Goal: Task Accomplishment & Management: Manage account settings

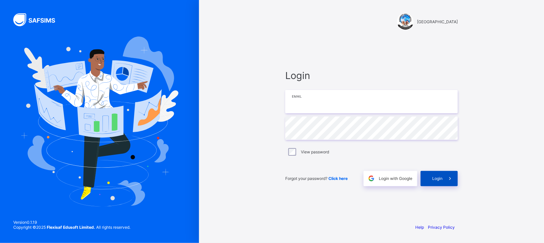
type input "**********"
click at [445, 180] on span at bounding box center [450, 178] width 15 height 15
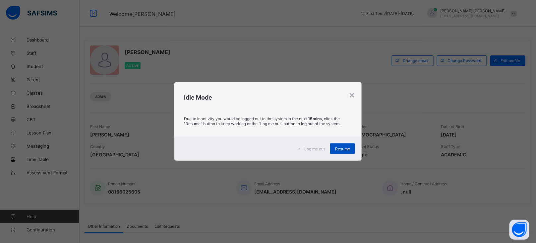
click at [344, 150] on span "Resume" at bounding box center [342, 148] width 15 height 5
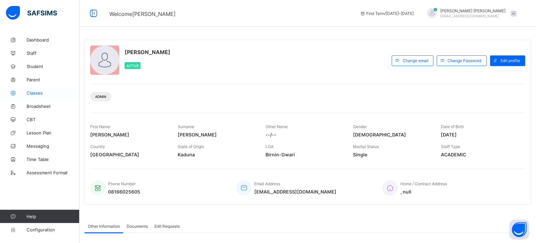
click at [34, 92] on span "Classes" at bounding box center [53, 92] width 53 height 5
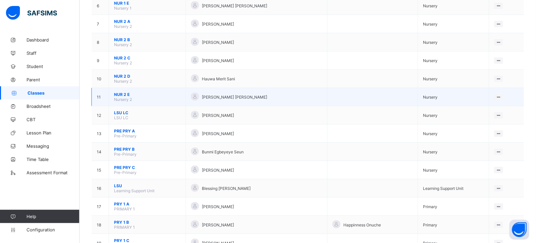
scroll to position [178, 0]
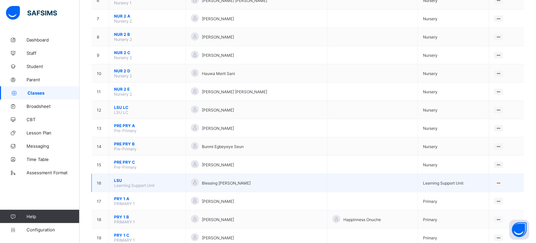
click at [118, 178] on span "LSU" at bounding box center [147, 180] width 67 height 5
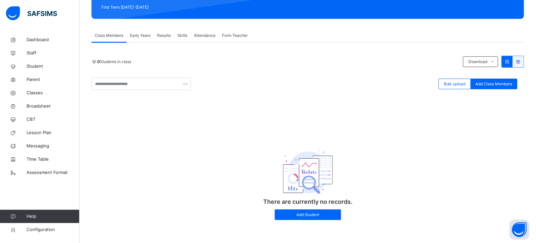
scroll to position [97, 0]
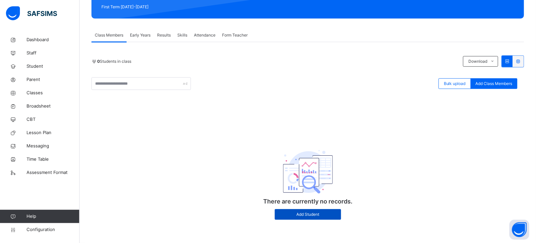
click at [315, 219] on div "Add Student" at bounding box center [308, 214] width 66 height 11
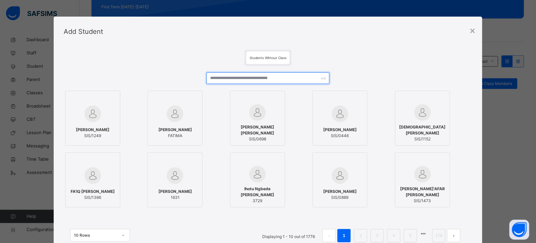
click at [237, 74] on input "text" at bounding box center [268, 78] width 123 height 12
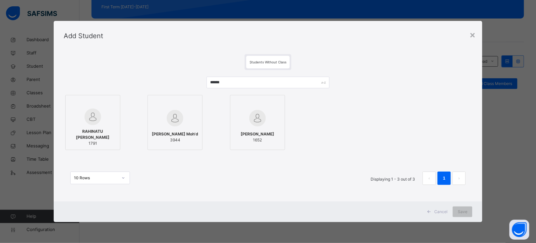
click at [97, 118] on img at bounding box center [93, 116] width 17 height 17
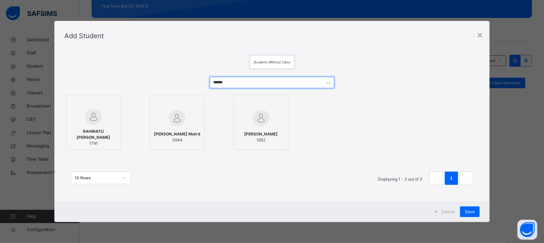
drag, startPoint x: 239, startPoint y: 81, endPoint x: 194, endPoint y: 81, distance: 44.1
click at [194, 81] on div "****** [PERSON_NAME] 1791 [PERSON_NAME]'d 3944 [PERSON_NAME] 1652 10 Rows Displ…" at bounding box center [271, 134] width 415 height 128
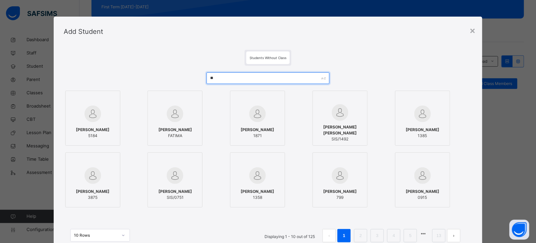
type input "*"
drag, startPoint x: 230, startPoint y: 81, endPoint x: 186, endPoint y: 79, distance: 43.5
click at [186, 79] on div "***** Aliyu Garu Aliyu 3772 Aliyu Auwal Ali 4090 [PERSON_NAME] 3724 [PERSON_NAM…" at bounding box center [268, 161] width 409 height 190
type input "**********"
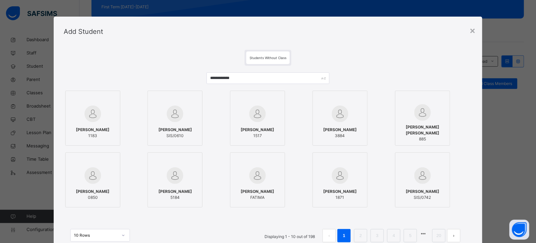
click at [255, 127] on span "[PERSON_NAME]" at bounding box center [258, 130] width 34 height 6
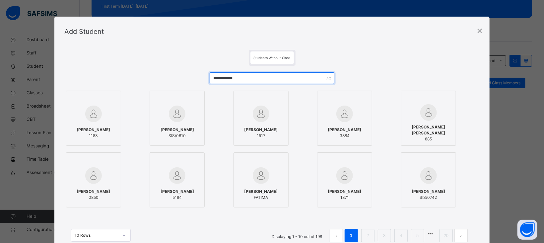
drag, startPoint x: 244, startPoint y: 80, endPoint x: 188, endPoint y: 81, distance: 56.4
click at [188, 81] on div "**********" at bounding box center [271, 161] width 415 height 190
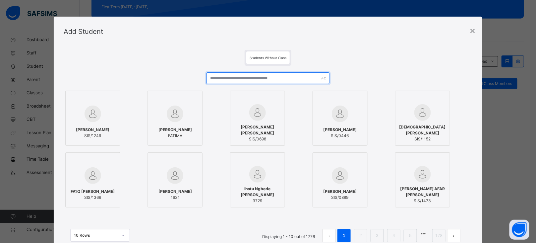
scroll to position [53, 0]
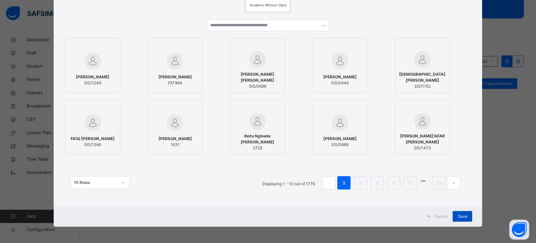
click at [465, 215] on span "Save" at bounding box center [463, 216] width 10 height 6
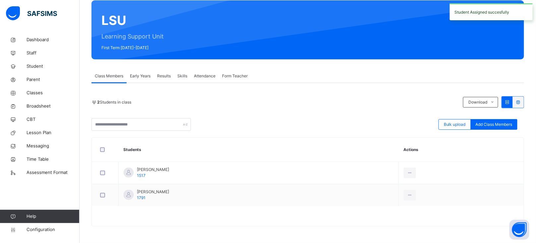
scroll to position [0, 0]
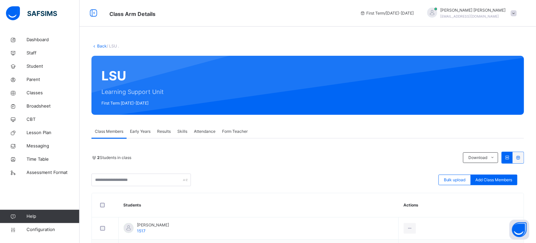
click at [141, 132] on span "Early Years" at bounding box center [140, 131] width 21 height 6
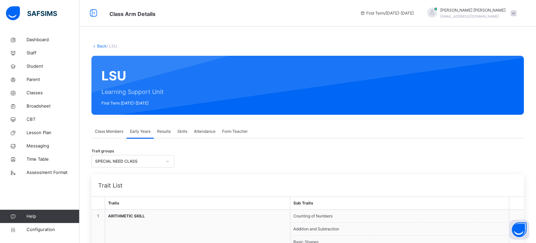
click at [105, 132] on span "Class Members" at bounding box center [109, 131] width 29 height 6
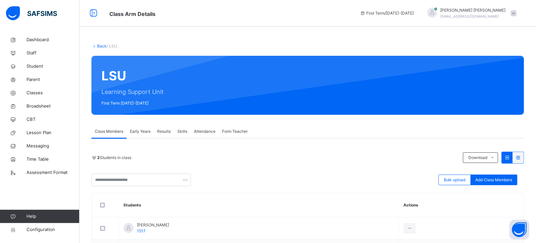
click at [101, 45] on link "Back" at bounding box center [102, 45] width 10 height 5
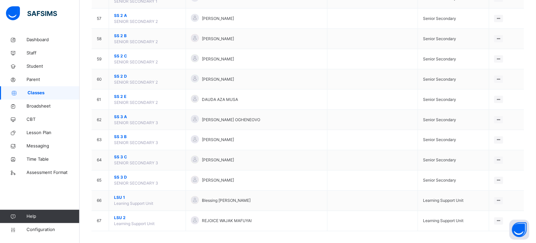
scroll to position [1213, 0]
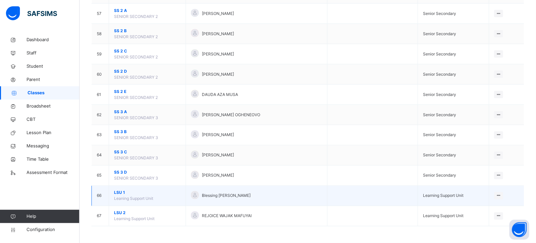
click at [116, 194] on span "LSU 1" at bounding box center [147, 193] width 67 height 6
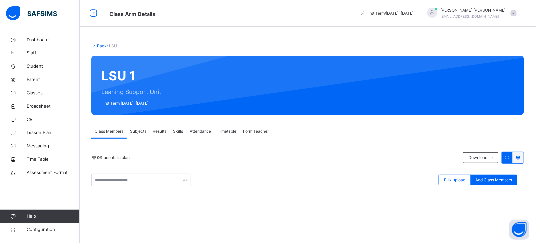
scroll to position [97, 0]
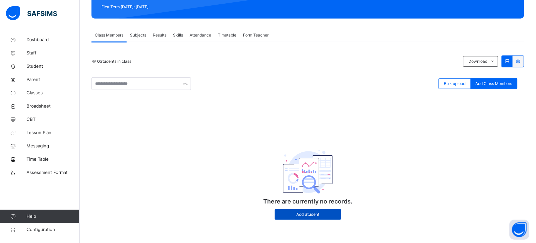
click at [302, 218] on div "Add Student" at bounding box center [308, 214] width 66 height 11
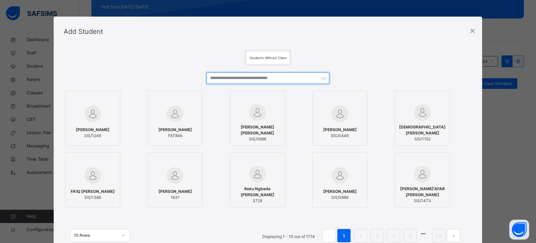
click at [236, 77] on input "text" at bounding box center [268, 78] width 123 height 12
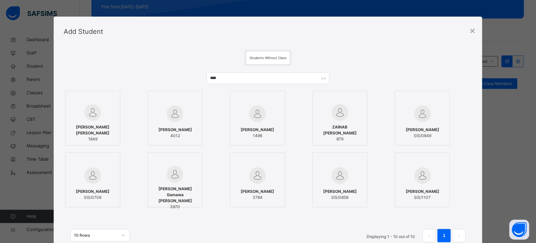
click at [90, 121] on div "[PERSON_NAME] [PERSON_NAME] 1849" at bounding box center [93, 133] width 48 height 25
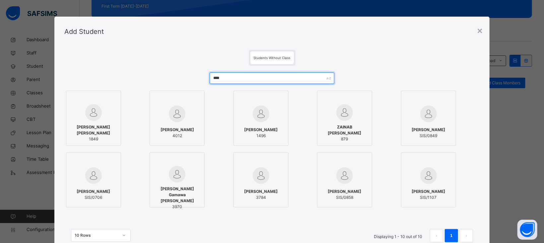
drag, startPoint x: 237, startPoint y: 79, endPoint x: 190, endPoint y: 77, distance: 46.8
click at [190, 77] on div "**** [PERSON_NAME] [PERSON_NAME] 1849 [PERSON_NAME] 4012 [PERSON_NAME] 1496 [PE…" at bounding box center [271, 161] width 415 height 190
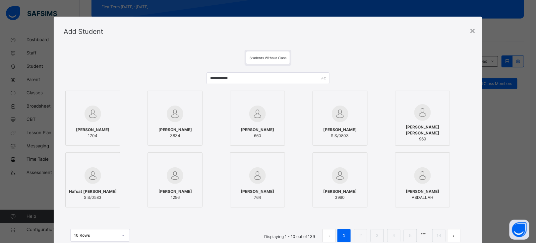
click at [91, 127] on span "[PERSON_NAME]" at bounding box center [93, 130] width 34 height 6
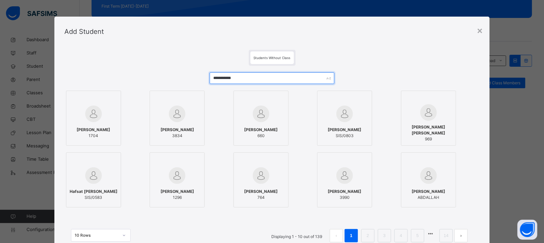
drag, startPoint x: 253, startPoint y: 82, endPoint x: 201, endPoint y: 82, distance: 52.1
click at [201, 82] on div "**********" at bounding box center [271, 161] width 415 height 190
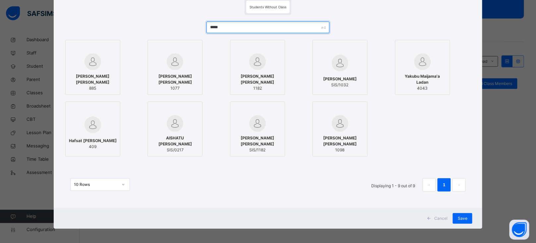
scroll to position [53, 0]
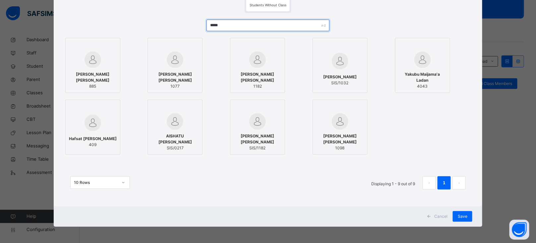
type input "*****"
click at [337, 70] on div at bounding box center [340, 60] width 48 height 19
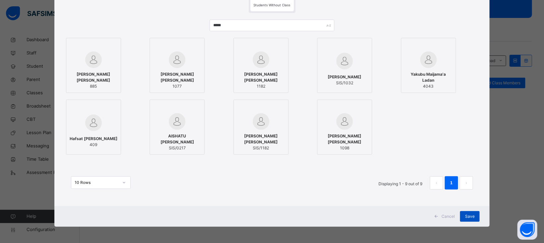
click at [468, 217] on span "Save" at bounding box center [470, 216] width 10 height 6
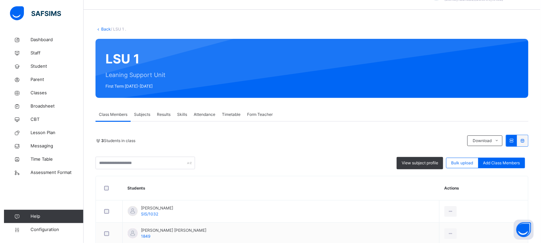
scroll to position [0, 0]
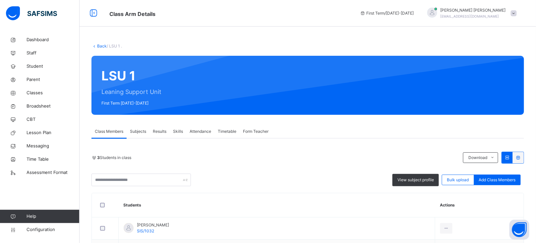
click at [99, 46] on link "Back" at bounding box center [102, 45] width 10 height 5
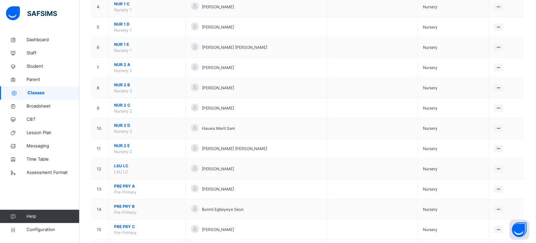
scroll to position [1213, 0]
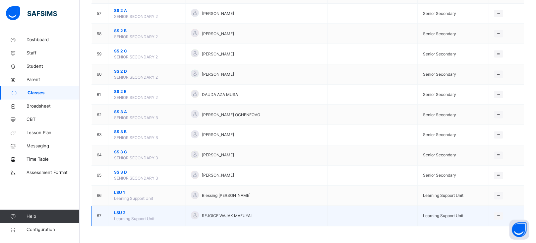
click at [120, 215] on span "LSU 2" at bounding box center [147, 213] width 67 height 6
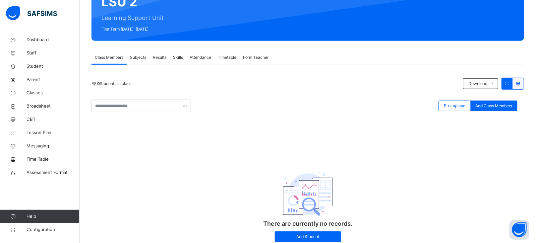
scroll to position [97, 0]
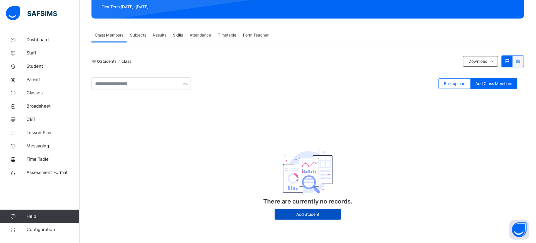
click at [321, 212] on span "Add Student" at bounding box center [308, 214] width 56 height 6
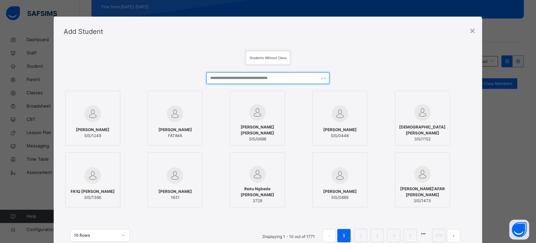
click at [238, 80] on input "text" at bounding box center [268, 78] width 123 height 12
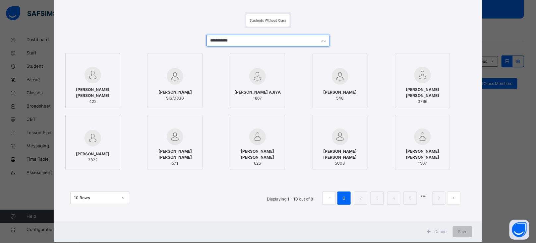
scroll to position [37, 0]
click at [172, 88] on div "[PERSON_NAME]/0830" at bounding box center [175, 95] width 48 height 19
drag, startPoint x: 246, startPoint y: 40, endPoint x: 194, endPoint y: 38, distance: 51.4
click at [194, 38] on div "**********" at bounding box center [271, 124] width 415 height 190
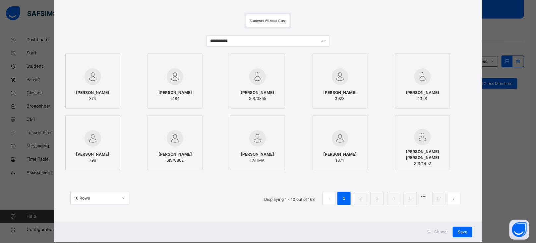
click at [255, 82] on img at bounding box center [257, 76] width 17 height 17
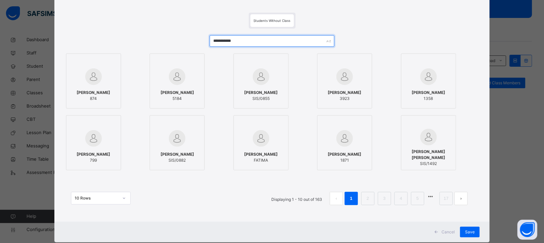
drag, startPoint x: 248, startPoint y: 43, endPoint x: 197, endPoint y: 42, distance: 50.4
click at [197, 42] on div "**********" at bounding box center [271, 124] width 415 height 190
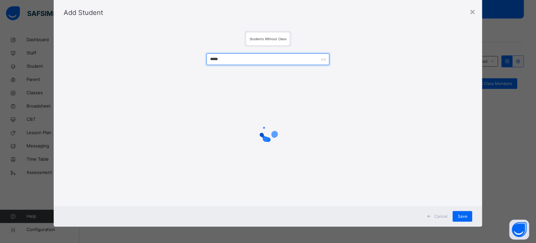
scroll to position [0, 0]
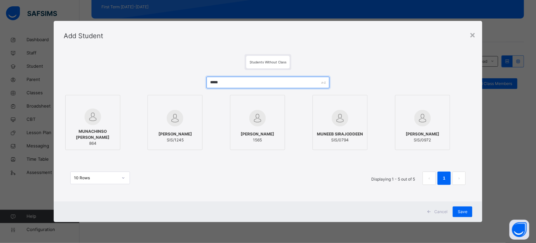
type input "*****"
click at [175, 133] on span "[PERSON_NAME]" at bounding box center [176, 134] width 34 height 6
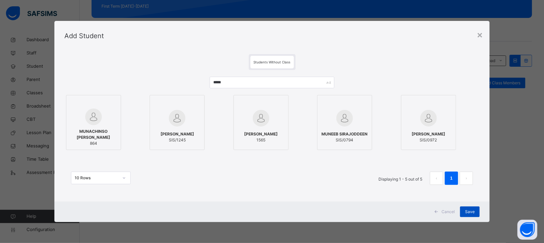
click at [470, 209] on span "Save" at bounding box center [470, 212] width 10 height 6
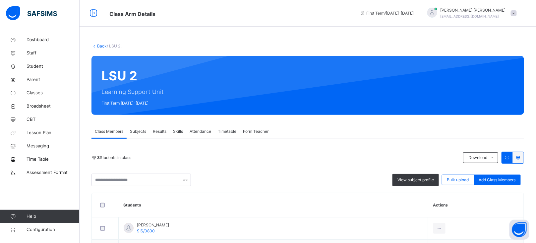
click at [99, 46] on link "Back" at bounding box center [102, 45] width 10 height 5
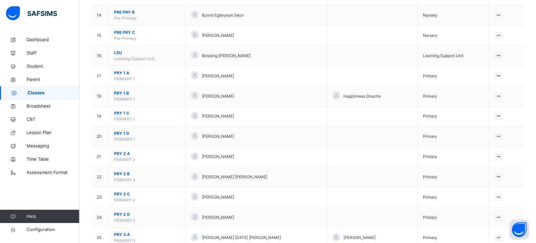
scroll to position [356, 0]
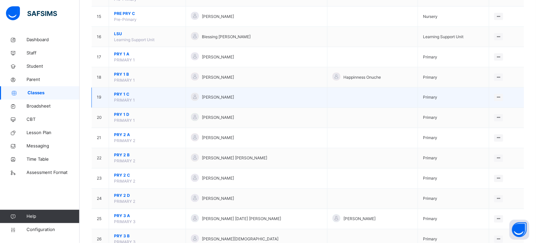
click at [121, 96] on span "PRY 1 C" at bounding box center [147, 95] width 67 height 6
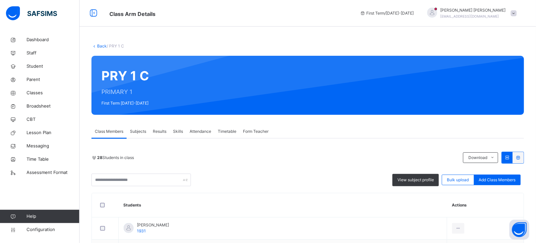
click at [139, 133] on span "Subjects" at bounding box center [138, 131] width 16 height 6
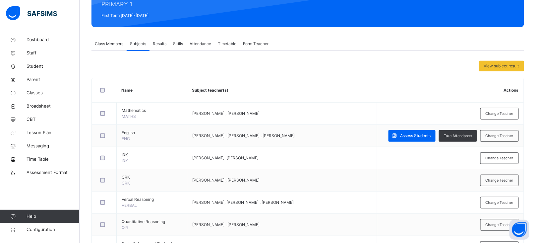
scroll to position [93, 0]
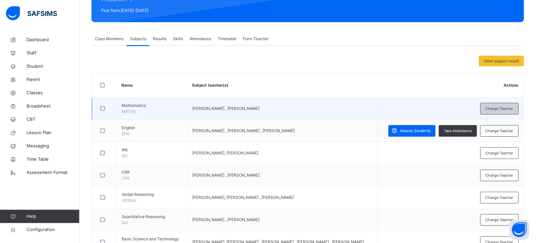
click at [500, 107] on span "Change Teacher" at bounding box center [500, 109] width 28 height 6
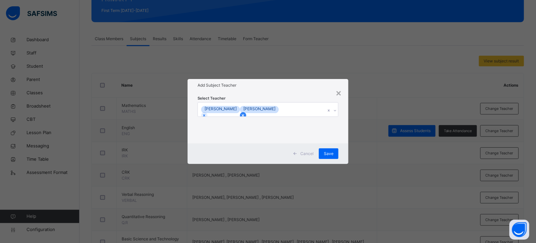
click at [246, 112] on div at bounding box center [243, 115] width 6 height 6
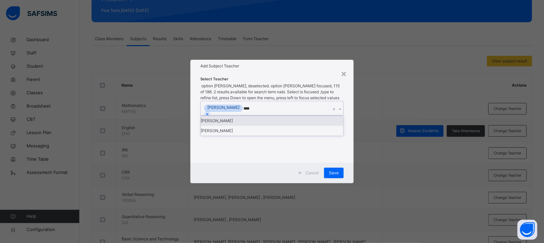
type input "*****"
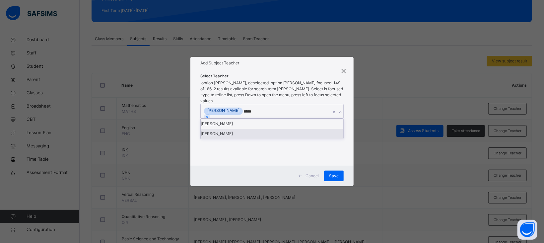
click at [240, 139] on div "[PERSON_NAME]" at bounding box center [272, 134] width 143 height 10
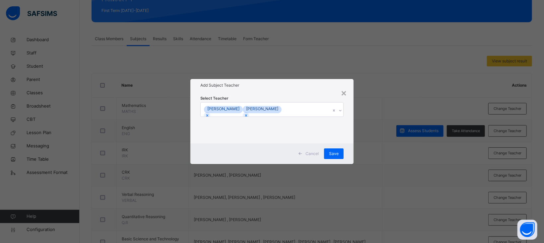
click at [306, 92] on div "Select Teacher [PERSON_NAME]" at bounding box center [271, 118] width 163 height 52
click at [334, 151] on span "Save" at bounding box center [334, 154] width 10 height 6
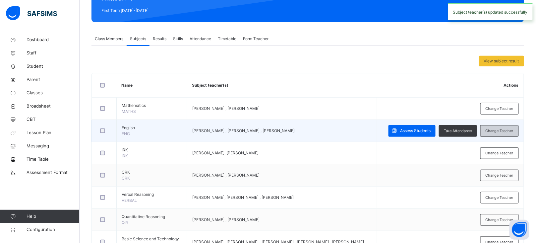
click at [501, 129] on span "Change Teacher" at bounding box center [500, 131] width 28 height 6
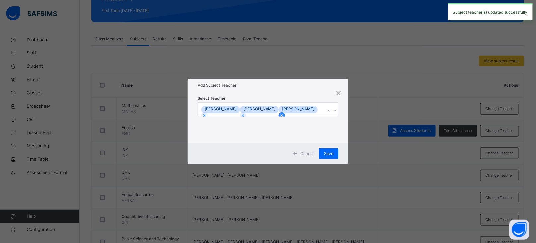
click at [280, 113] on icon at bounding box center [282, 115] width 5 height 5
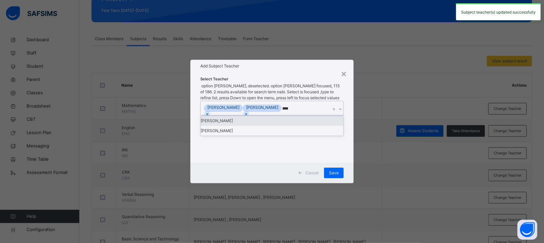
type input "*****"
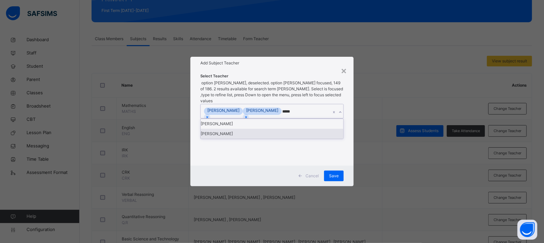
click at [242, 138] on div "[PERSON_NAME]" at bounding box center [272, 134] width 143 height 10
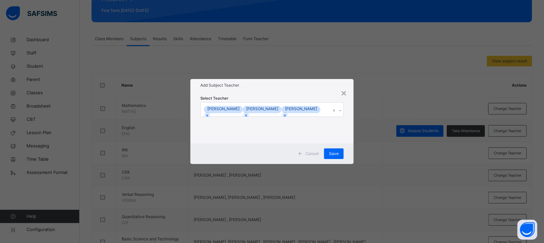
click at [285, 82] on h1 "Add Subject Teacher" at bounding box center [271, 85] width 143 height 6
click at [340, 159] on div "Save" at bounding box center [334, 153] width 20 height 11
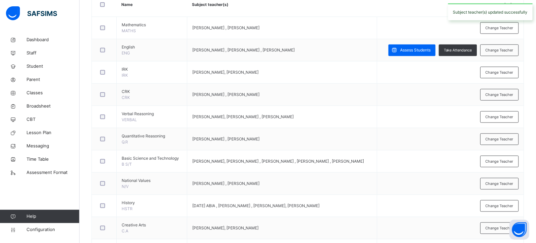
scroll to position [178, 0]
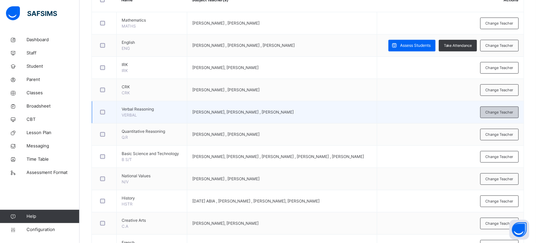
click at [501, 112] on span "Change Teacher" at bounding box center [500, 112] width 28 height 6
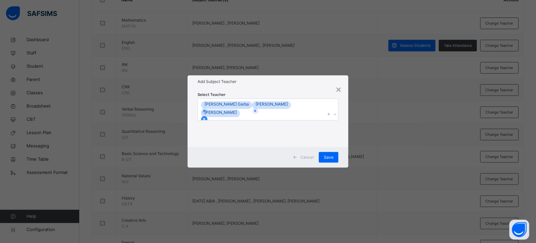
click at [207, 117] on icon at bounding box center [204, 119] width 5 height 5
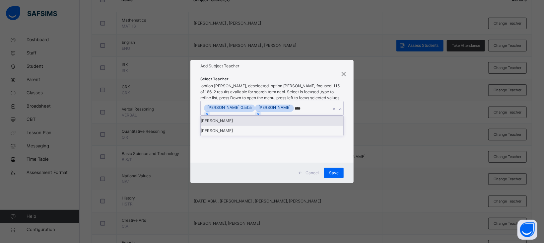
type input "*****"
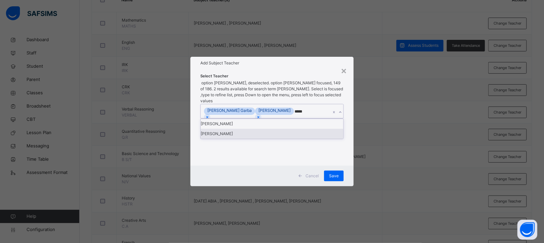
click at [234, 136] on div "[PERSON_NAME]" at bounding box center [272, 134] width 143 height 10
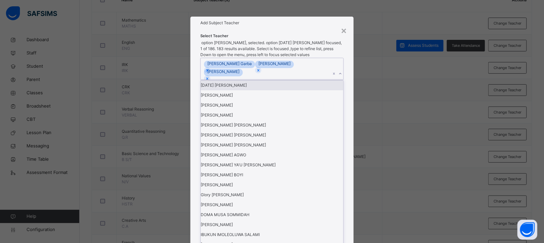
click at [307, 26] on h1 "Add Subject Teacher" at bounding box center [271, 23] width 143 height 6
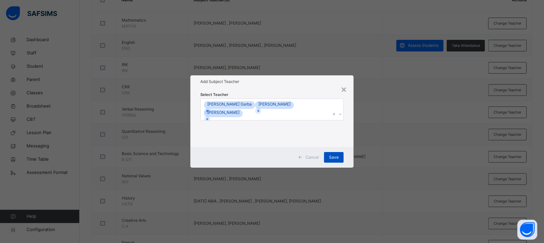
click at [335, 158] on span "Save" at bounding box center [334, 157] width 10 height 6
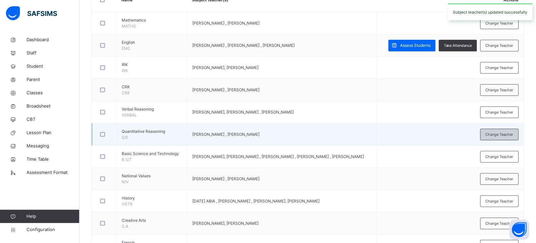
click at [512, 132] on span "Change Teacher" at bounding box center [500, 135] width 28 height 6
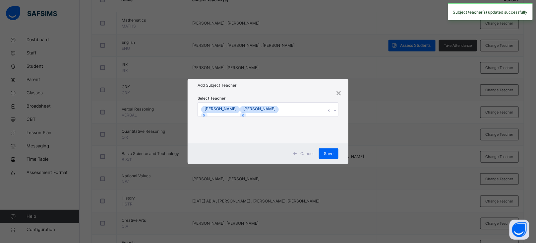
click at [246, 112] on div at bounding box center [243, 115] width 6 height 6
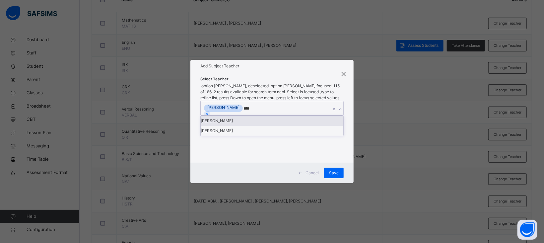
type input "*****"
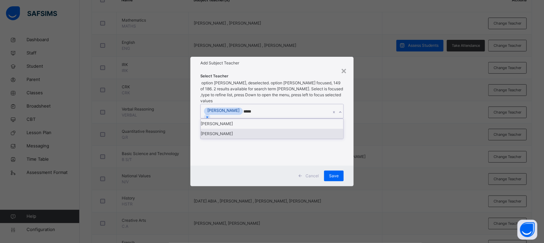
click at [252, 135] on div "[PERSON_NAME]" at bounding box center [272, 134] width 143 height 10
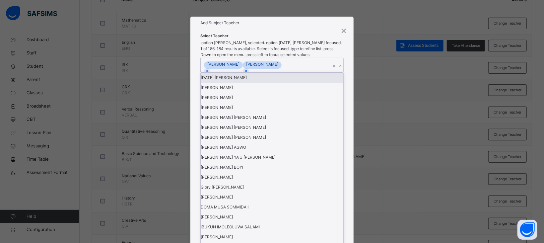
click at [286, 29] on div "Add Subject Teacher" at bounding box center [271, 23] width 163 height 13
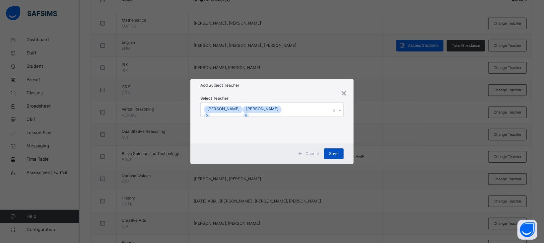
click at [337, 153] on span "Save" at bounding box center [334, 154] width 10 height 6
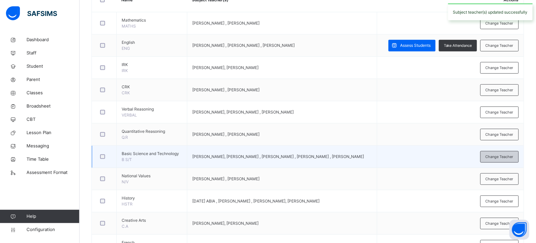
click at [501, 155] on span "Change Teacher" at bounding box center [500, 157] width 28 height 6
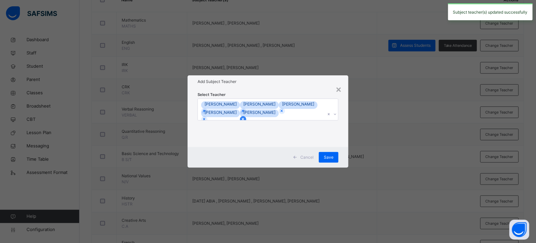
click at [245, 117] on icon at bounding box center [243, 119] width 5 height 5
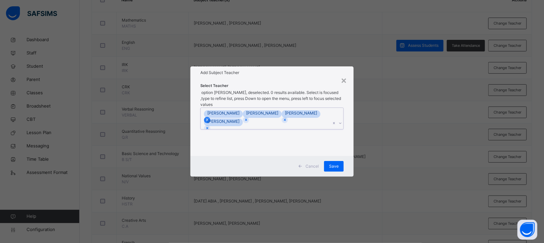
click at [210, 117] on icon at bounding box center [207, 119] width 5 height 5
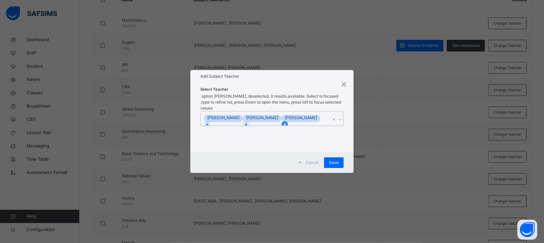
click at [287, 122] on icon at bounding box center [285, 124] width 5 height 5
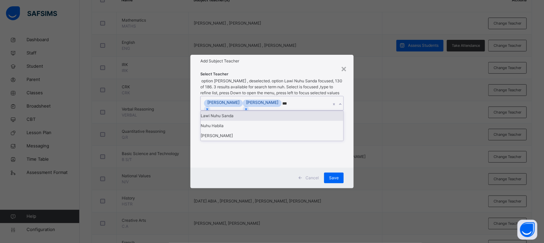
type input "****"
click at [228, 131] on div "Nuhu Habila" at bounding box center [272, 126] width 143 height 10
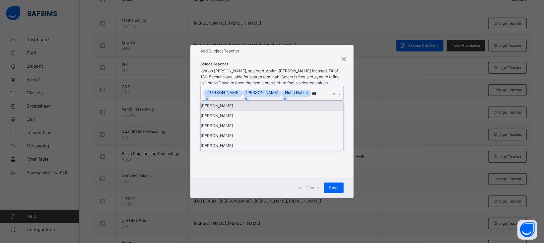
type input "****"
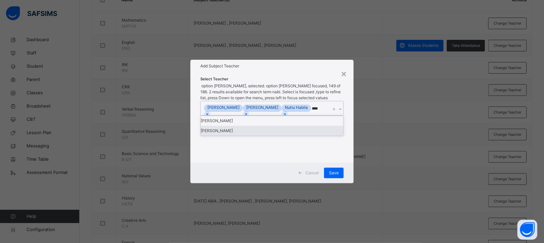
click at [248, 136] on div "[PERSON_NAME]" at bounding box center [272, 131] width 143 height 10
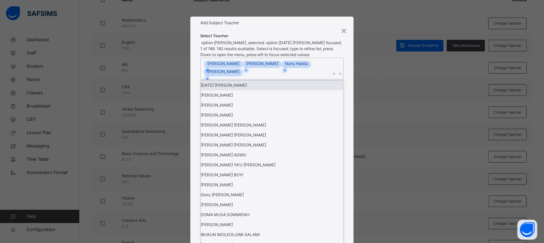
click at [281, 29] on div "Add Subject Teacher" at bounding box center [271, 23] width 163 height 13
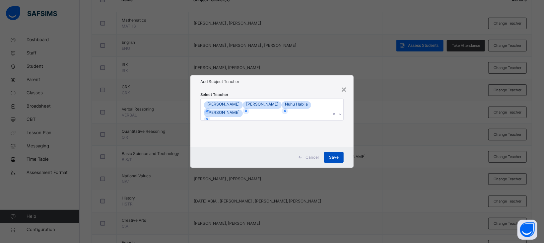
click at [335, 158] on span "Save" at bounding box center [334, 157] width 10 height 6
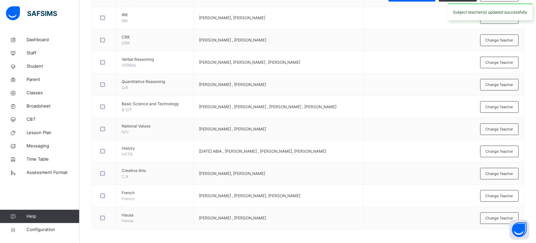
scroll to position [228, 0]
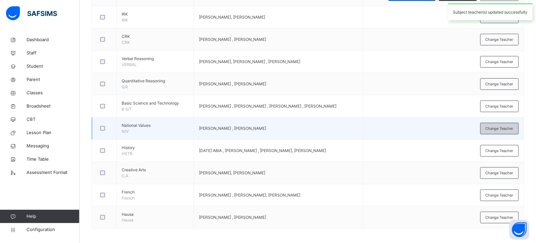
click at [501, 133] on div "Change Teacher" at bounding box center [500, 129] width 38 height 12
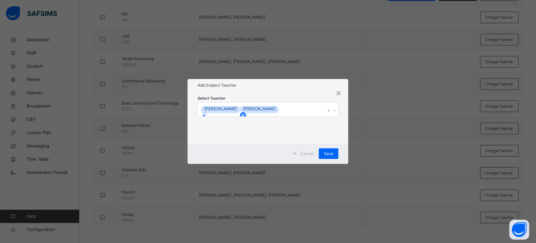
click at [245, 113] on icon at bounding box center [243, 115] width 5 height 5
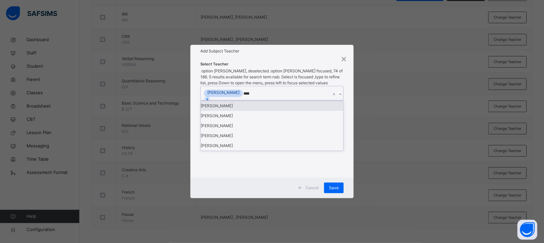
type input "*****"
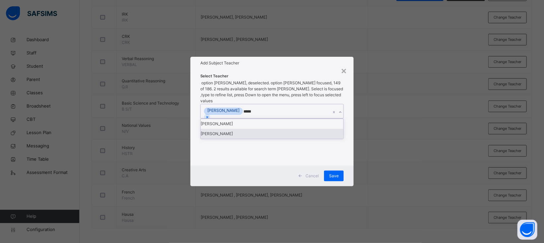
click at [258, 139] on div "[PERSON_NAME]" at bounding box center [272, 134] width 143 height 10
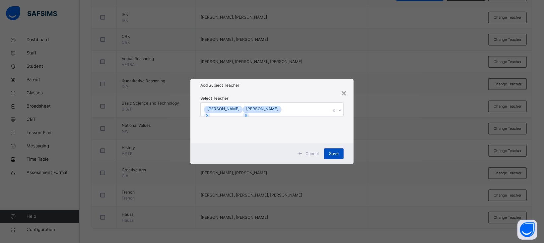
click at [337, 151] on span "Save" at bounding box center [334, 154] width 10 height 6
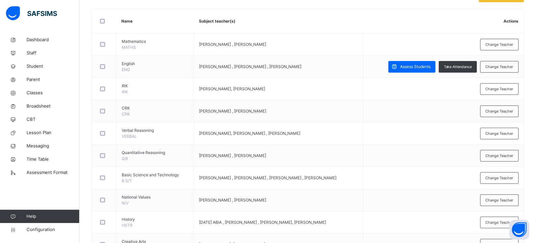
scroll to position [147, 0]
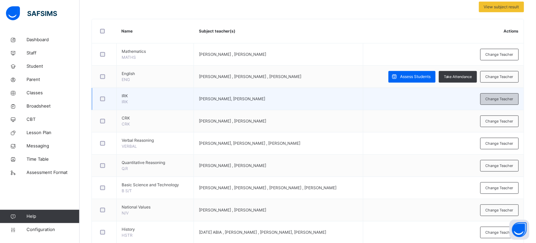
click at [491, 98] on div "Change Teacher" at bounding box center [500, 99] width 38 height 12
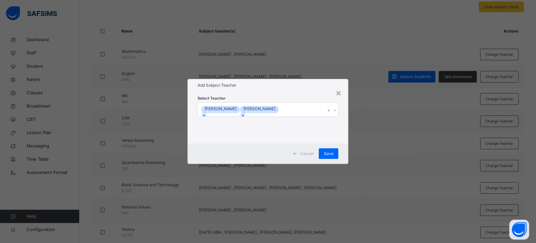
click at [240, 108] on div "[PERSON_NAME]" at bounding box center [220, 109] width 39 height 6
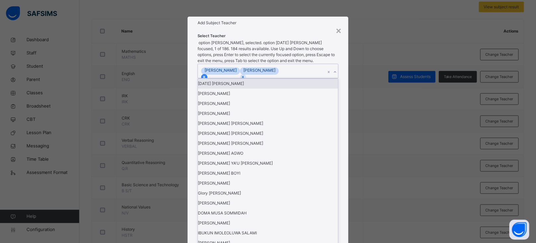
click at [207, 79] on icon at bounding box center [204, 77] width 5 height 5
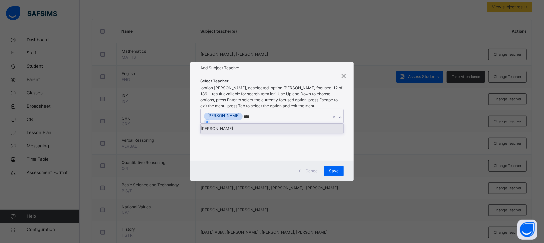
type input "*****"
click at [251, 127] on div "[PERSON_NAME]" at bounding box center [272, 129] width 143 height 10
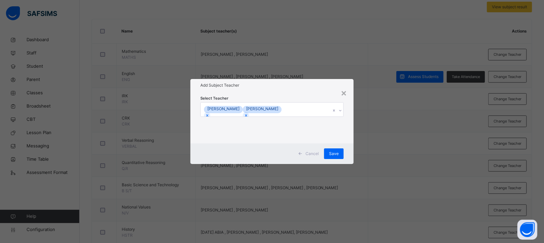
click at [286, 90] on div "Add Subject Teacher" at bounding box center [271, 85] width 163 height 13
click at [333, 154] on span "Save" at bounding box center [334, 154] width 10 height 6
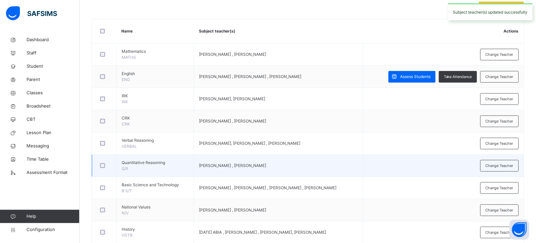
scroll to position [232, 0]
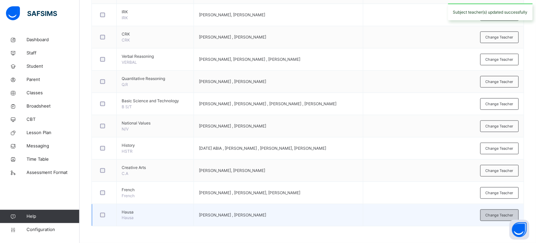
click at [505, 215] on span "Change Teacher" at bounding box center [500, 215] width 28 height 6
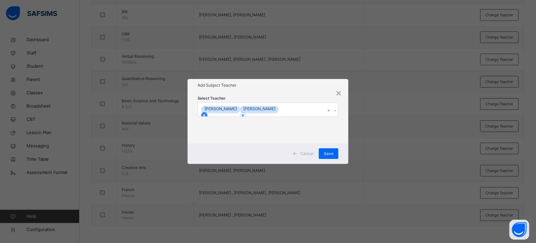
click at [206, 114] on icon at bounding box center [204, 115] width 2 height 2
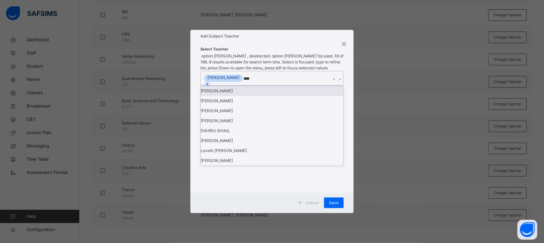
type input "*****"
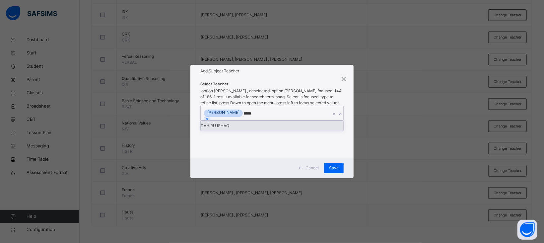
click at [257, 124] on div "DAHIRU ISHAQ" at bounding box center [272, 126] width 143 height 10
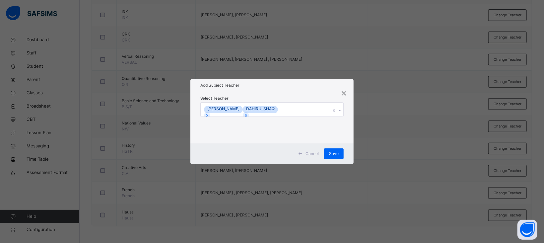
click at [283, 93] on div "Select Teacher [PERSON_NAME] DAHIRU [PERSON_NAME]" at bounding box center [271, 118] width 163 height 52
click at [333, 153] on span "Save" at bounding box center [334, 154] width 10 height 6
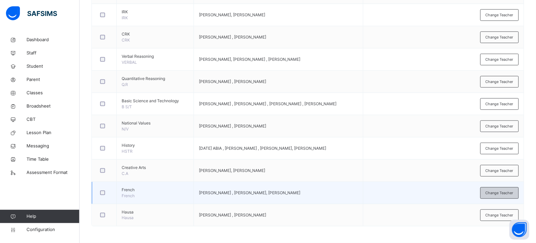
click at [495, 191] on span "Change Teacher" at bounding box center [500, 193] width 28 height 6
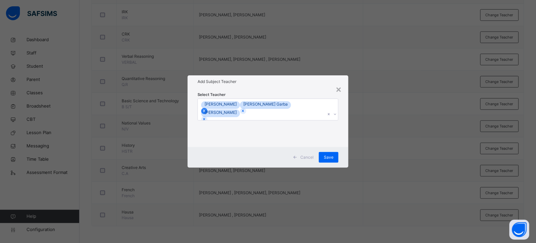
click at [207, 108] on icon at bounding box center [204, 110] width 5 height 5
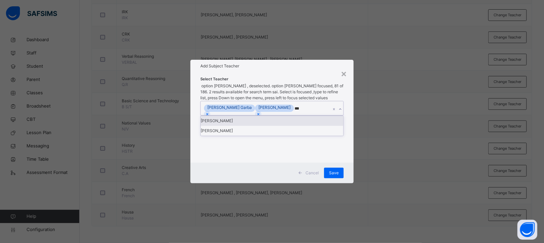
type input "****"
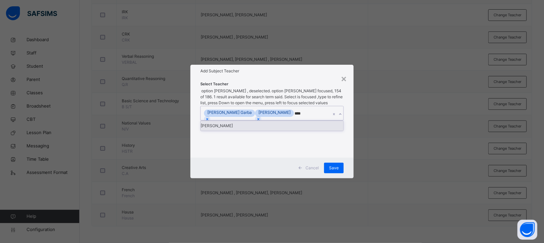
click at [252, 123] on div "[PERSON_NAME]" at bounding box center [272, 126] width 143 height 10
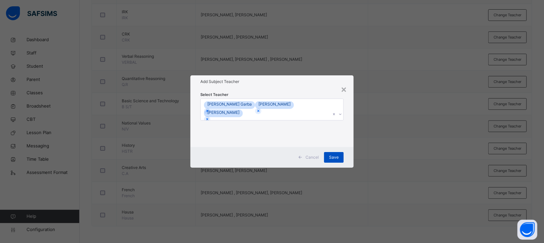
click at [336, 158] on span "Save" at bounding box center [334, 157] width 10 height 6
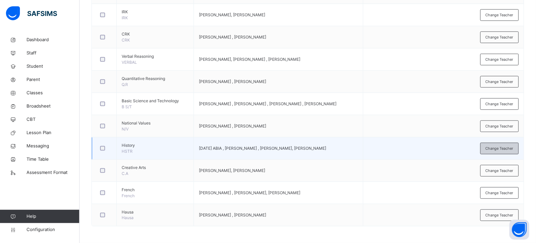
click at [491, 146] on div "Change Teacher" at bounding box center [500, 149] width 38 height 12
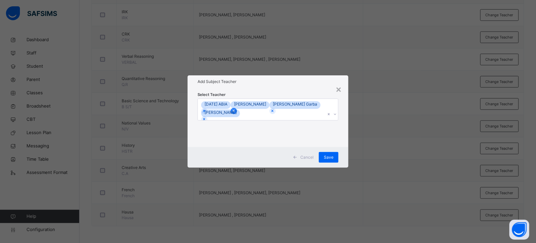
click at [236, 108] on icon at bounding box center [234, 110] width 5 height 5
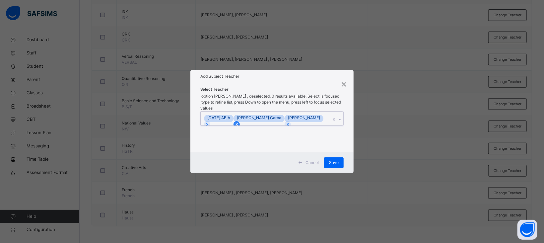
click at [239, 122] on icon at bounding box center [237, 124] width 5 height 5
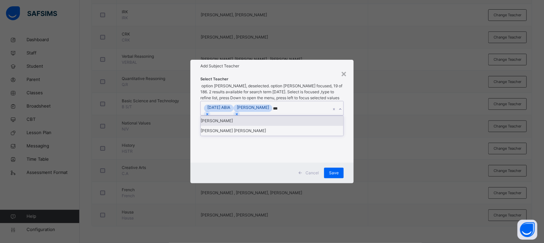
type input "****"
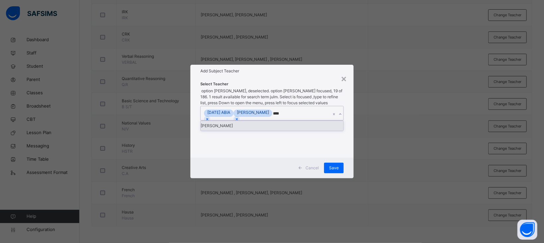
click at [252, 124] on div "[PERSON_NAME]" at bounding box center [272, 126] width 143 height 10
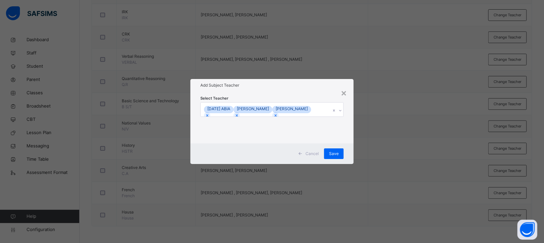
click at [278, 97] on div "Select Teacher [DATE] ABIA [PERSON_NAME] JULMI [PERSON_NAME]" at bounding box center [271, 117] width 143 height 45
click at [335, 156] on span "Save" at bounding box center [334, 154] width 10 height 6
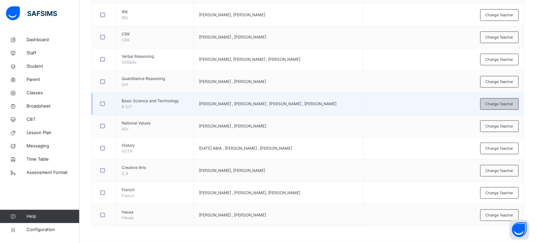
click at [498, 106] on span "Change Teacher" at bounding box center [500, 104] width 28 height 6
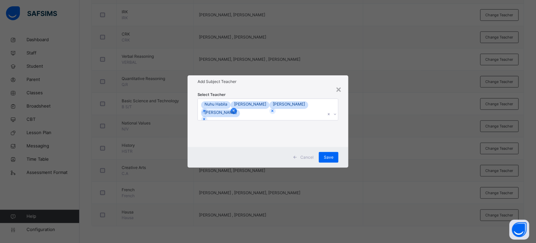
click at [235, 110] on icon at bounding box center [234, 111] width 2 height 2
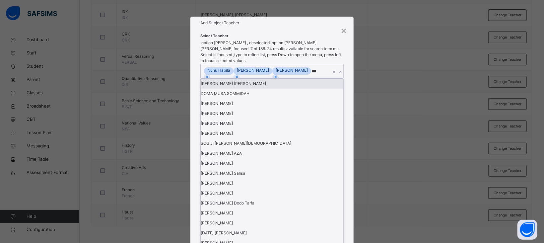
type input "****"
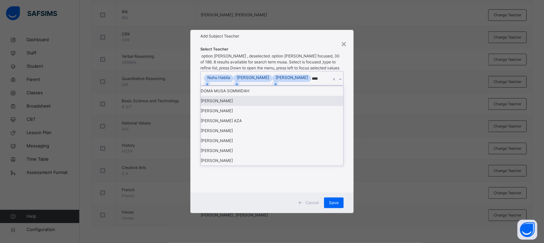
click at [234, 106] on div "[PERSON_NAME]" at bounding box center [272, 101] width 143 height 10
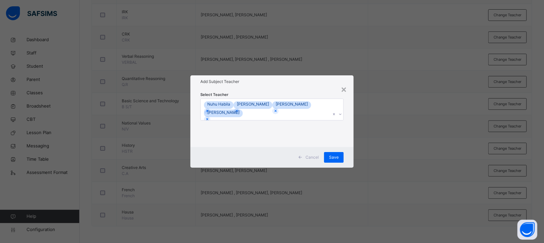
click at [295, 96] on div "Select Teacher [PERSON_NAME] [PERSON_NAME] NABILAH UMAR ADAHAMA [PERSON_NAME]" at bounding box center [271, 117] width 143 height 53
click at [338, 160] on span "Save" at bounding box center [334, 157] width 10 height 6
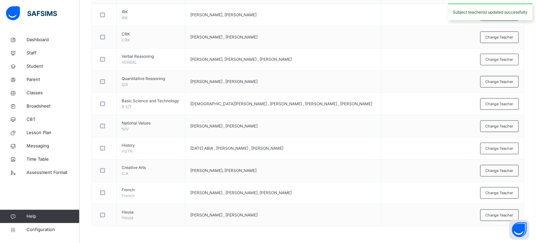
scroll to position [0, 0]
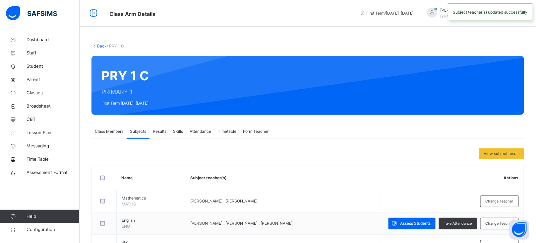
click at [100, 46] on link "Back" at bounding box center [102, 45] width 10 height 5
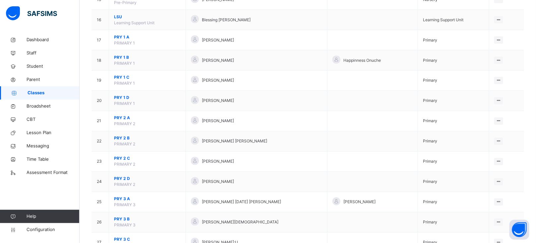
scroll to position [369, 0]
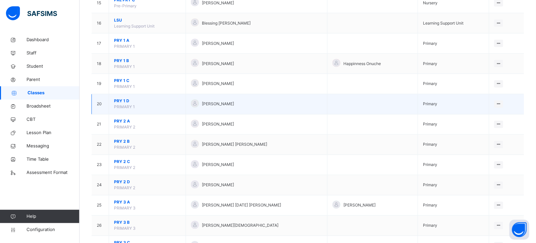
click at [122, 102] on span "PRY 1 D" at bounding box center [147, 101] width 67 height 6
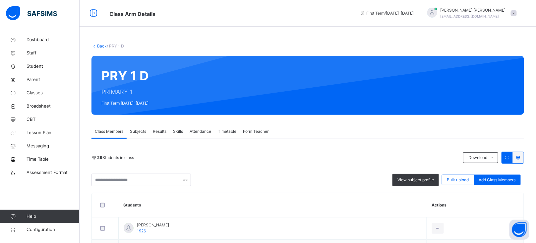
click at [134, 126] on div "Subjects" at bounding box center [138, 131] width 23 height 13
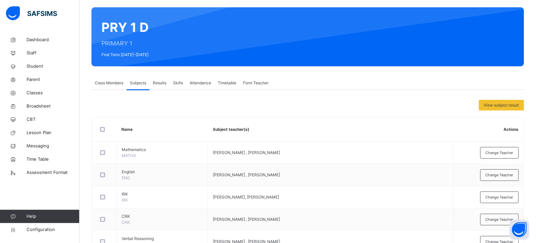
scroll to position [50, 0]
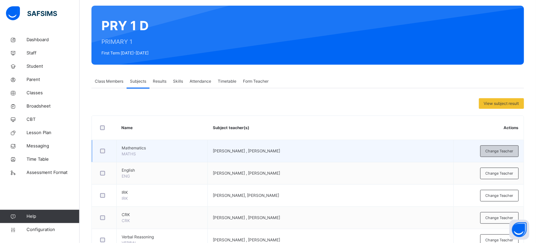
click at [501, 148] on span "Change Teacher" at bounding box center [500, 151] width 28 height 6
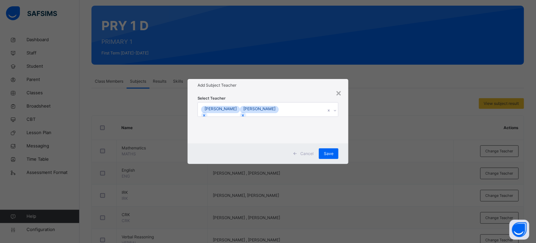
click at [246, 112] on div at bounding box center [243, 115] width 6 height 6
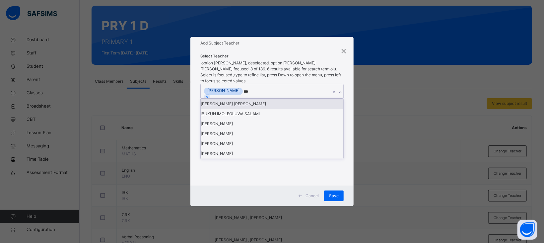
type input "****"
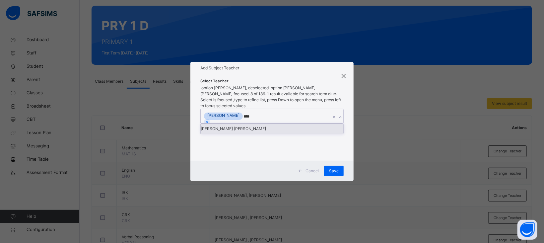
click at [242, 125] on div "[PERSON_NAME] [PERSON_NAME]" at bounding box center [272, 129] width 143 height 10
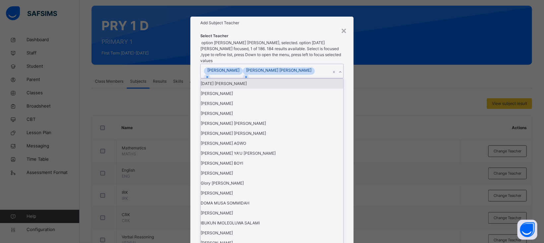
click at [294, 29] on div "Add Subject Teacher" at bounding box center [271, 23] width 163 height 13
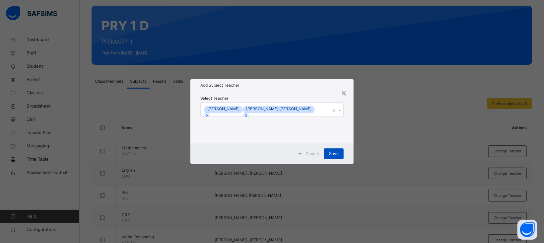
click at [335, 152] on span "Save" at bounding box center [334, 154] width 10 height 6
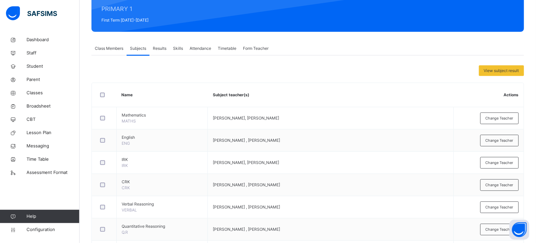
scroll to position [85, 0]
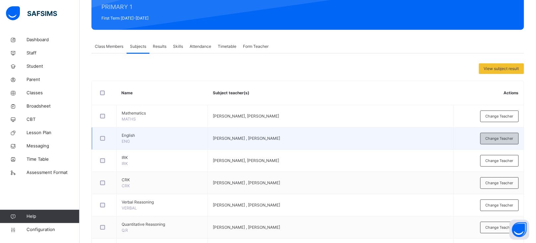
click at [499, 140] on span "Change Teacher" at bounding box center [500, 139] width 28 height 6
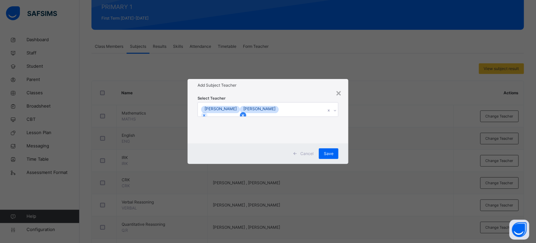
click at [246, 112] on div at bounding box center [243, 115] width 6 height 6
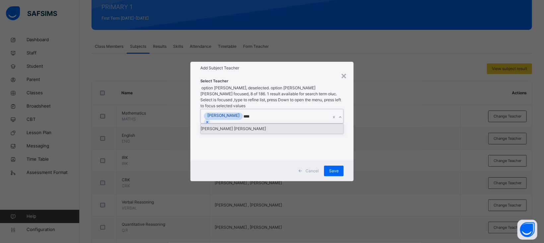
type input "*****"
click at [262, 128] on div "[PERSON_NAME] [PERSON_NAME]" at bounding box center [272, 129] width 143 height 10
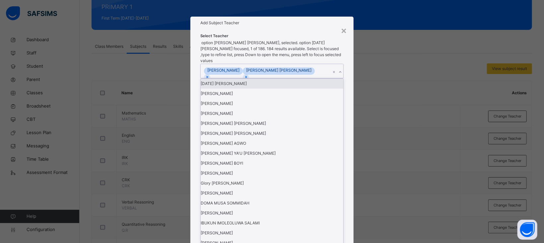
click at [292, 29] on div "Add Subject Teacher" at bounding box center [271, 23] width 163 height 13
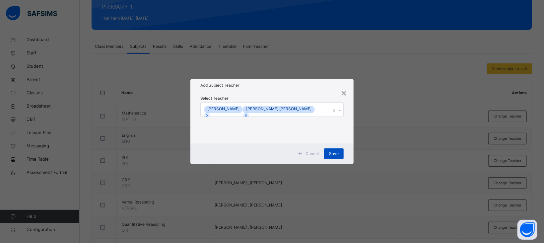
click at [336, 154] on span "Save" at bounding box center [334, 154] width 10 height 6
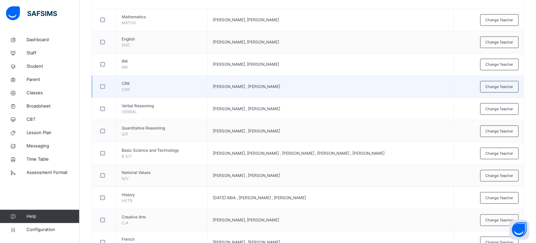
scroll to position [182, 0]
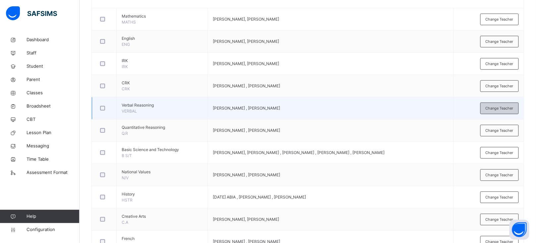
click at [492, 108] on div "Change Teacher" at bounding box center [500, 109] width 38 height 12
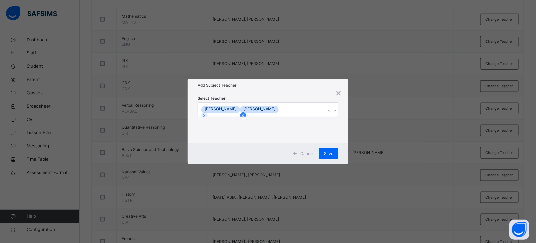
click at [244, 114] on icon at bounding box center [243, 115] width 2 height 2
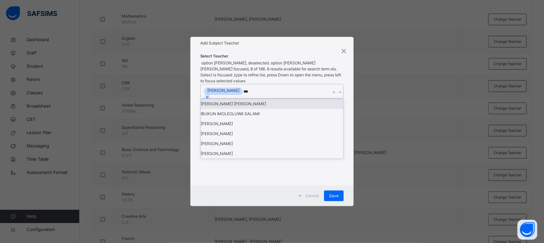
type input "****"
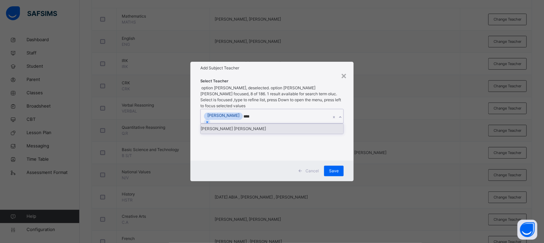
click at [257, 124] on div "[PERSON_NAME] [PERSON_NAME]" at bounding box center [272, 129] width 143 height 10
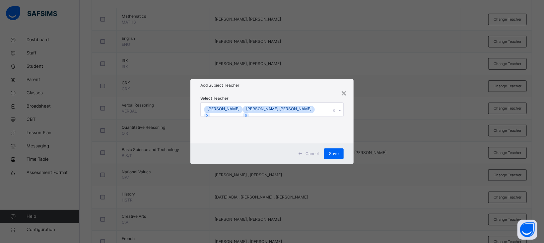
click at [288, 86] on h1 "Add Subject Teacher" at bounding box center [271, 85] width 143 height 6
click at [337, 153] on span "Save" at bounding box center [334, 154] width 10 height 6
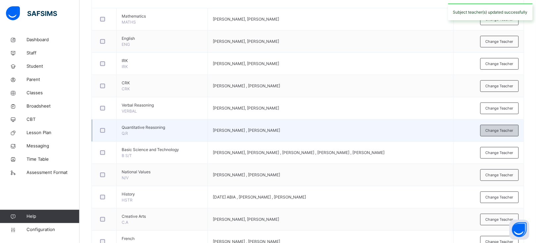
click at [504, 128] on span "Change Teacher" at bounding box center [500, 131] width 28 height 6
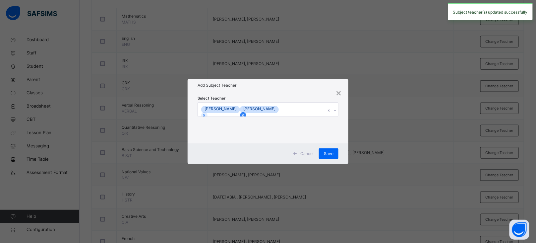
click at [244, 114] on icon at bounding box center [243, 115] width 2 height 2
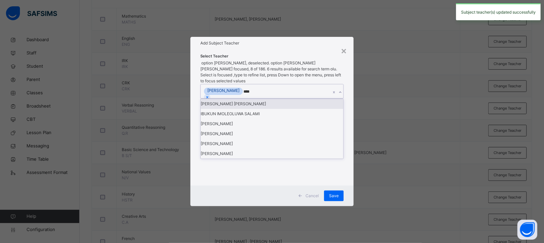
type input "*****"
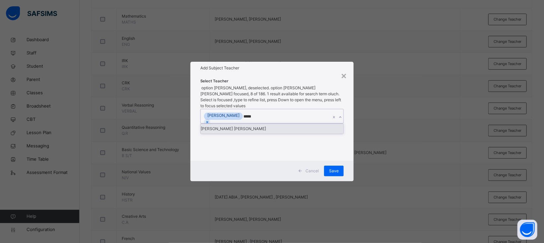
click at [257, 124] on div "[PERSON_NAME] [PERSON_NAME]" at bounding box center [272, 129] width 143 height 10
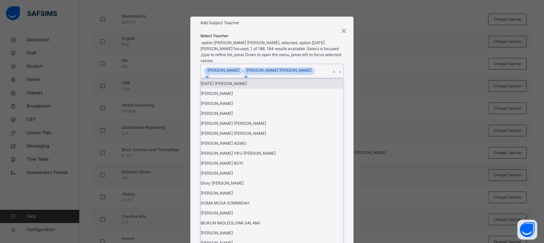
click at [289, 29] on div "Add Subject Teacher" at bounding box center [271, 23] width 163 height 13
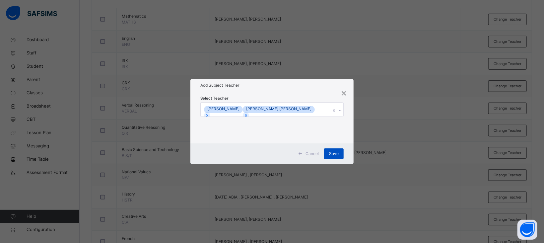
click at [338, 156] on span "Save" at bounding box center [334, 154] width 10 height 6
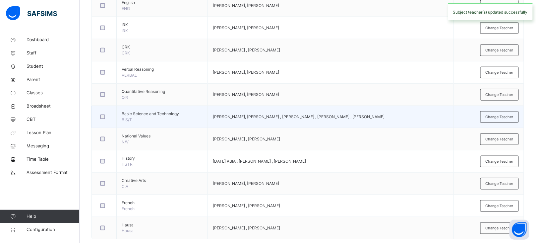
scroll to position [220, 0]
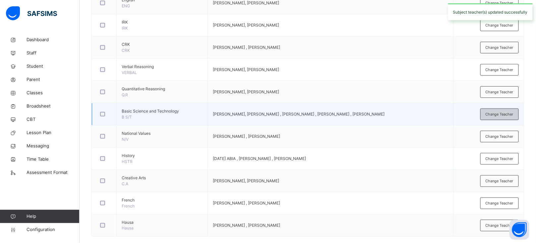
click at [505, 110] on div "Change Teacher" at bounding box center [500, 114] width 38 height 12
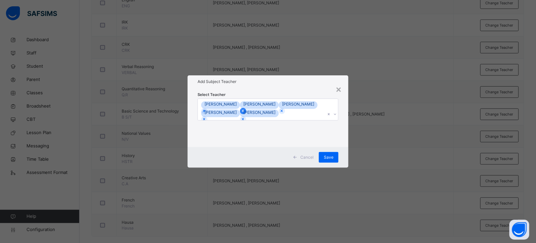
click at [244, 110] on icon at bounding box center [243, 111] width 2 height 2
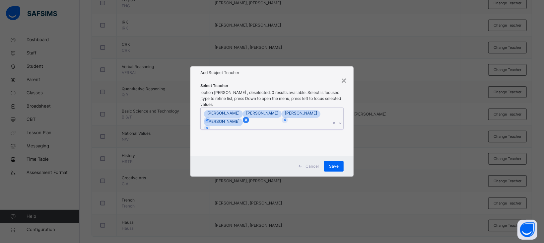
click at [249, 117] on div at bounding box center [246, 120] width 6 height 6
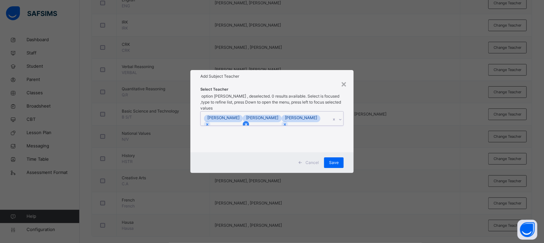
click at [248, 122] on icon at bounding box center [246, 124] width 5 height 5
click at [208, 123] on icon at bounding box center [207, 124] width 2 height 2
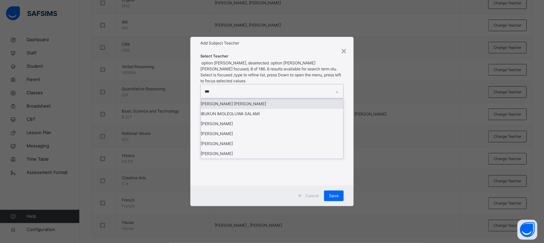
type input "****"
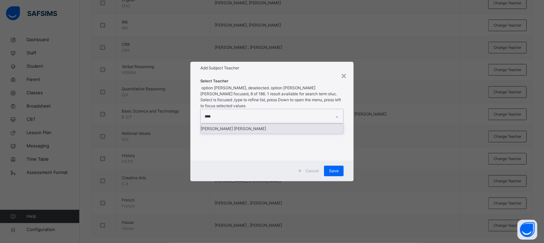
click at [237, 124] on div "[PERSON_NAME] [PERSON_NAME]" at bounding box center [272, 129] width 143 height 10
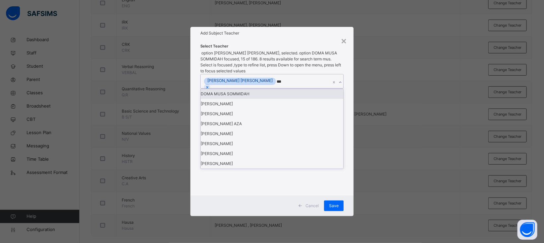
type input "****"
click at [231, 109] on div "[PERSON_NAME]" at bounding box center [272, 104] width 143 height 10
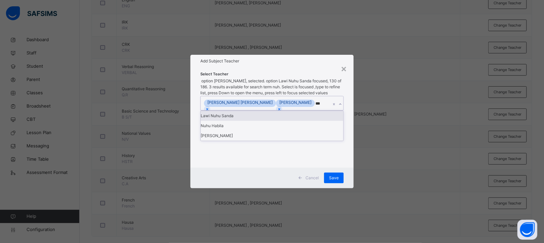
type input "****"
click at [216, 131] on div "Nuhu Habila" at bounding box center [272, 126] width 143 height 10
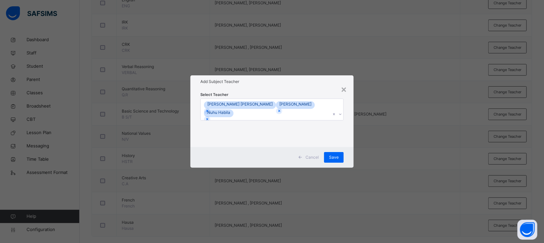
click at [299, 88] on div "Select Teacher [PERSON_NAME] [PERSON_NAME] [PERSON_NAME] [PERSON_NAME]" at bounding box center [271, 117] width 163 height 59
click at [339, 156] on span "Save" at bounding box center [334, 157] width 10 height 6
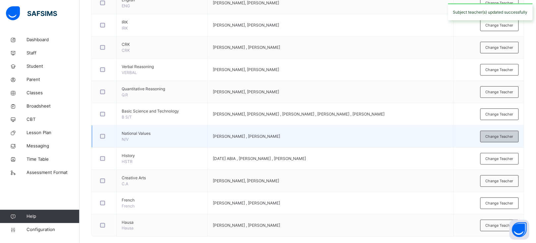
click at [501, 136] on span "Change Teacher" at bounding box center [500, 137] width 28 height 6
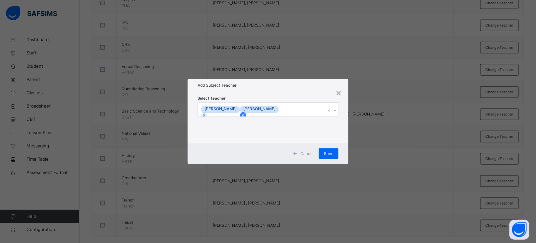
click at [245, 113] on icon at bounding box center [243, 115] width 5 height 5
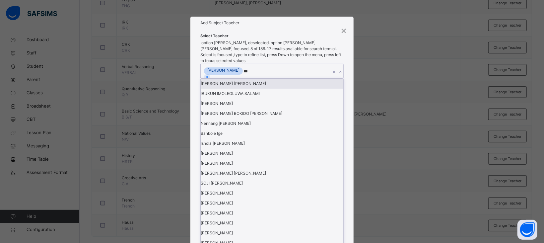
type input "****"
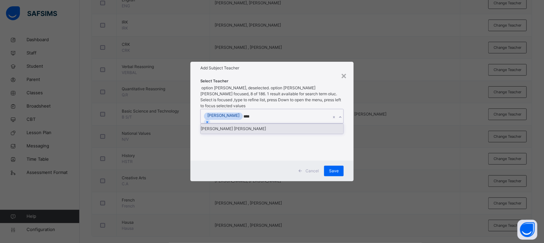
click at [256, 129] on div "[PERSON_NAME] [PERSON_NAME]" at bounding box center [272, 129] width 143 height 10
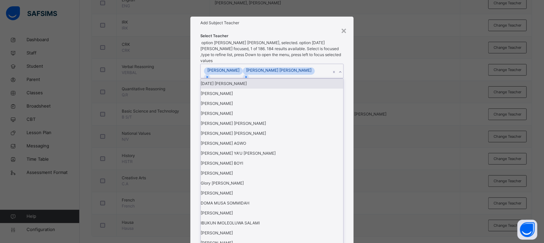
click at [306, 29] on div "Add Subject Teacher" at bounding box center [271, 23] width 163 height 13
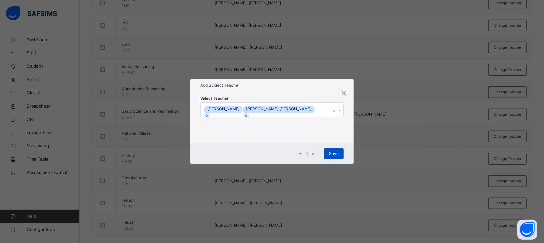
click at [332, 153] on span "Save" at bounding box center [334, 154] width 10 height 6
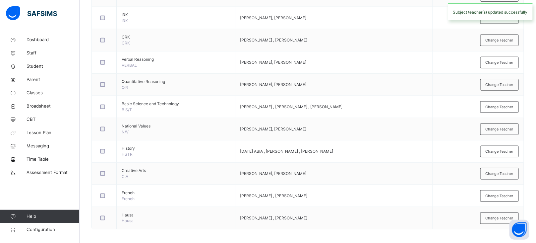
scroll to position [232, 0]
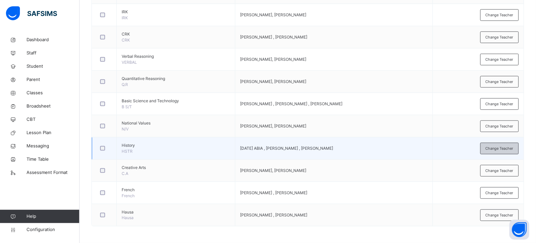
click at [492, 147] on div "Change Teacher" at bounding box center [500, 149] width 38 height 12
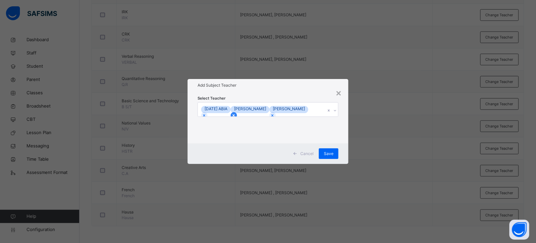
click at [236, 113] on icon at bounding box center [234, 115] width 5 height 5
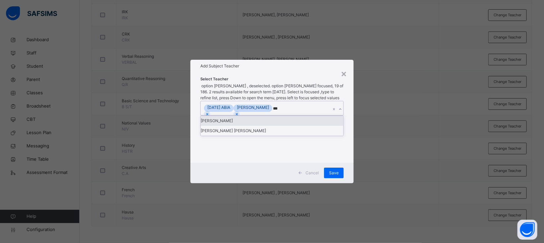
type input "****"
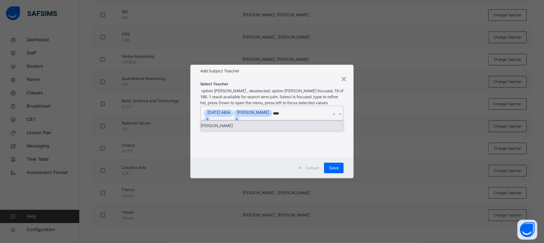
click at [240, 128] on div "[PERSON_NAME]" at bounding box center [272, 126] width 143 height 10
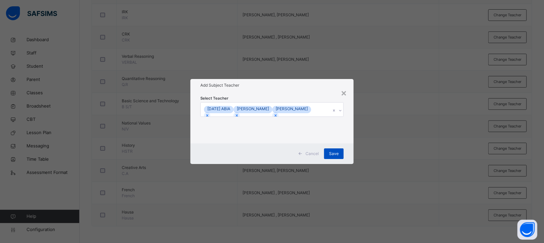
click at [332, 149] on div "Save" at bounding box center [334, 153] width 20 height 11
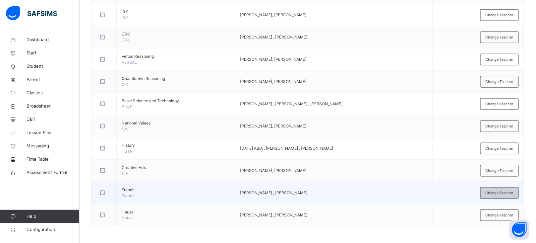
click at [494, 192] on span "Change Teacher" at bounding box center [500, 193] width 28 height 6
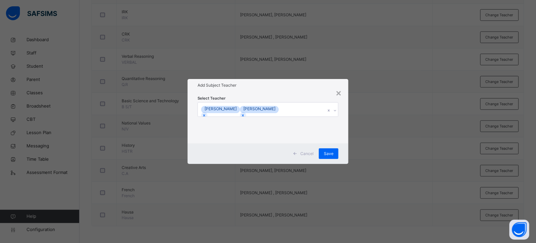
click at [228, 106] on div "[PERSON_NAME]" at bounding box center [220, 110] width 39 height 8
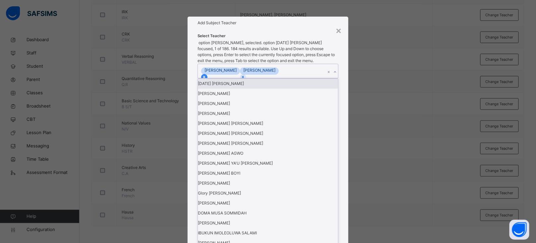
click at [207, 79] on icon at bounding box center [204, 77] width 5 height 5
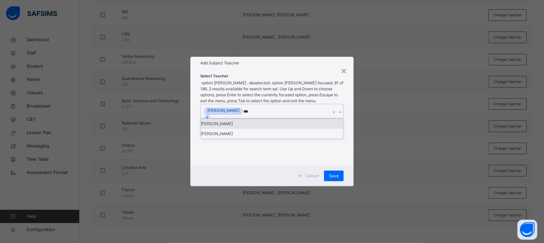
type input "****"
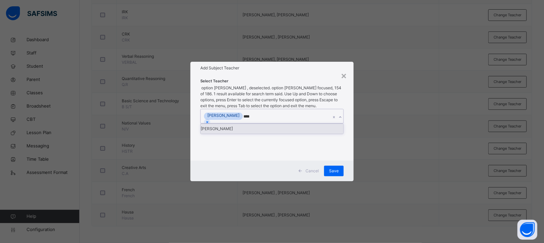
click at [238, 124] on div "[PERSON_NAME]" at bounding box center [272, 129] width 143 height 10
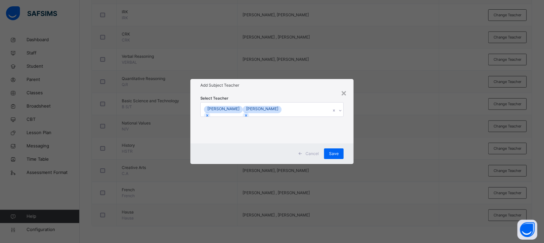
click at [272, 88] on h1 "Add Subject Teacher" at bounding box center [271, 85] width 143 height 6
click at [334, 152] on span "Save" at bounding box center [334, 154] width 10 height 6
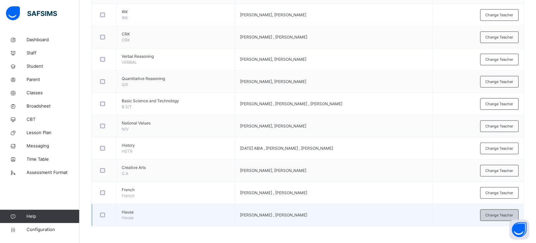
click at [501, 217] on span "Change Teacher" at bounding box center [500, 215] width 28 height 6
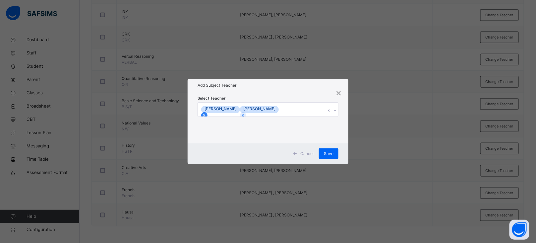
click at [207, 113] on icon at bounding box center [204, 115] width 5 height 5
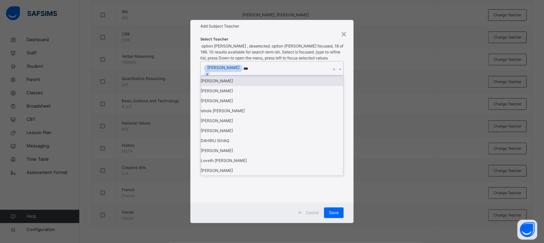
type input "****"
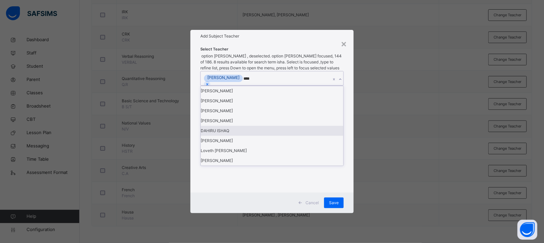
click at [230, 136] on div "DAHIRU ISHAQ" at bounding box center [272, 131] width 143 height 10
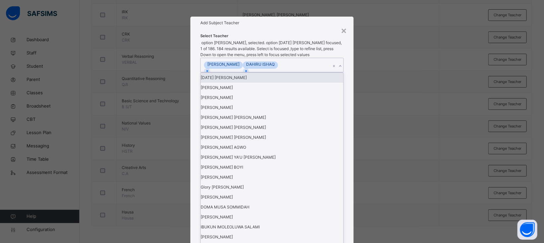
click at [295, 26] on h1 "Add Subject Teacher" at bounding box center [271, 23] width 143 height 6
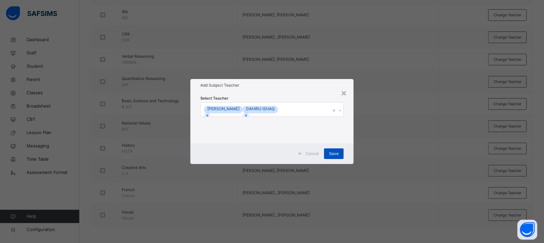
click at [335, 153] on span "Save" at bounding box center [334, 154] width 10 height 6
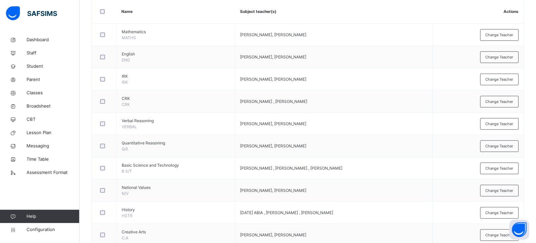
scroll to position [166, 0]
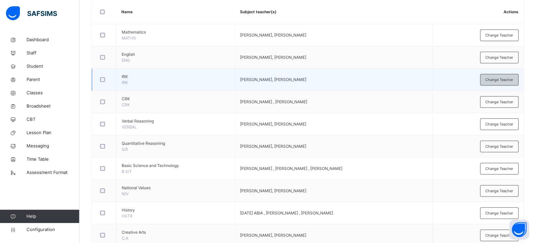
click at [501, 75] on div "Change Teacher" at bounding box center [500, 80] width 38 height 12
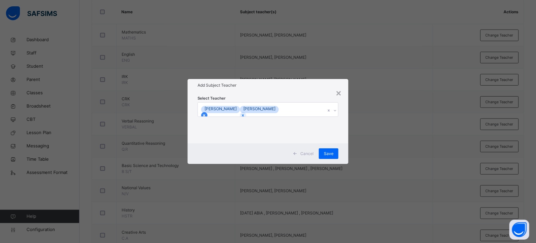
click at [207, 113] on icon at bounding box center [204, 115] width 5 height 5
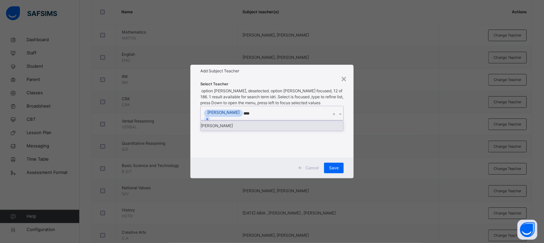
type input "*****"
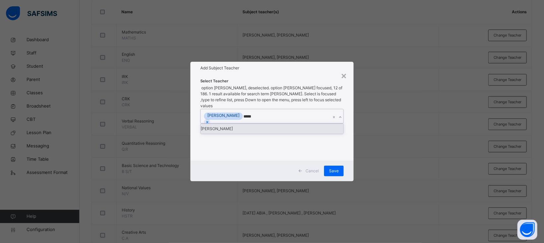
click at [263, 127] on div "[PERSON_NAME]" at bounding box center [272, 129] width 143 height 10
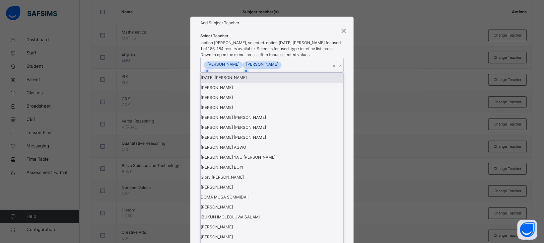
click at [299, 29] on div "Add Subject Teacher" at bounding box center [271, 23] width 163 height 13
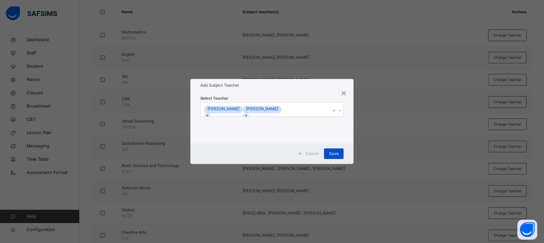
click at [337, 152] on span "Save" at bounding box center [334, 154] width 10 height 6
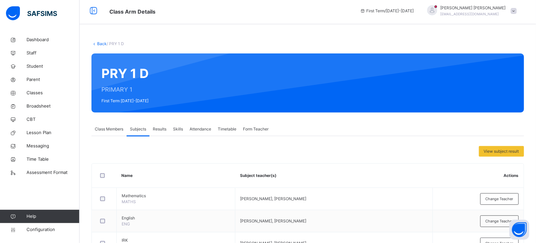
scroll to position [0, 0]
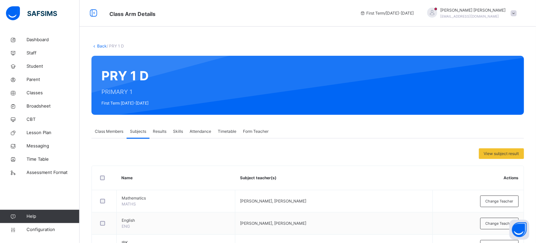
click at [101, 47] on link "Back" at bounding box center [102, 45] width 10 height 5
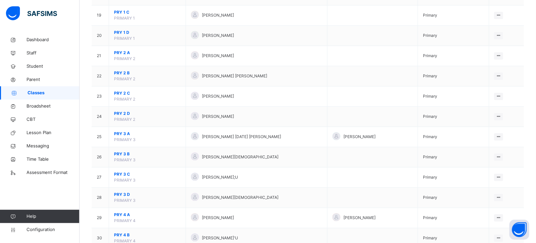
scroll to position [402, 0]
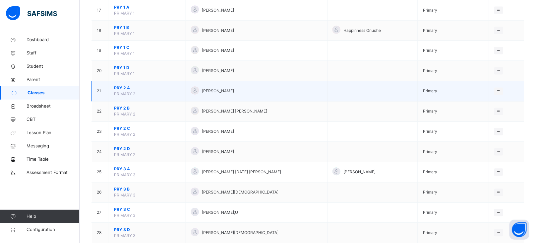
click at [121, 88] on span "PRY 2 A" at bounding box center [147, 88] width 67 height 6
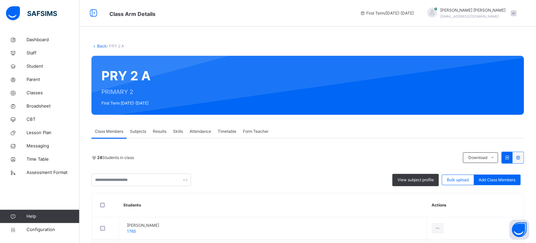
click at [138, 131] on span "Subjects" at bounding box center [138, 131] width 16 height 6
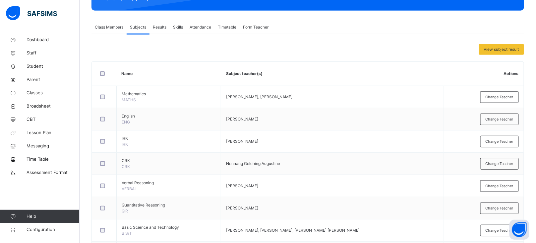
scroll to position [105, 0]
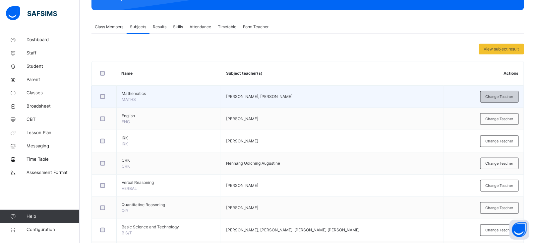
click at [501, 97] on span "Change Teacher" at bounding box center [500, 97] width 28 height 6
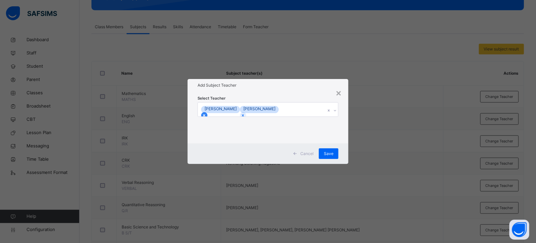
click at [207, 113] on icon at bounding box center [204, 115] width 5 height 5
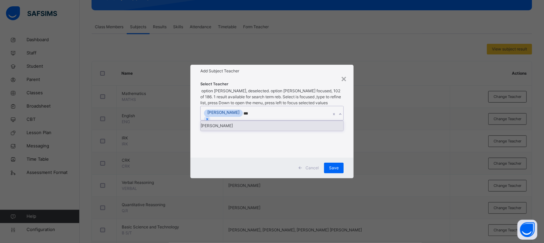
type input "****"
click at [251, 131] on div "[PERSON_NAME]" at bounding box center [272, 126] width 143 height 10
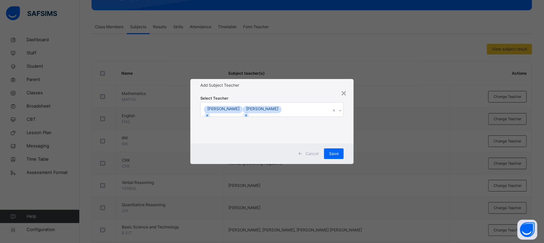
click at [308, 85] on h1 "Add Subject Teacher" at bounding box center [271, 85] width 143 height 6
click at [335, 154] on span "Save" at bounding box center [334, 154] width 10 height 6
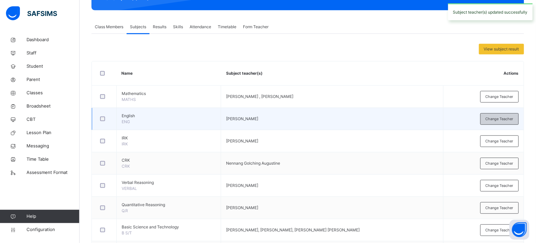
click at [495, 119] on span "Change Teacher" at bounding box center [500, 119] width 28 height 6
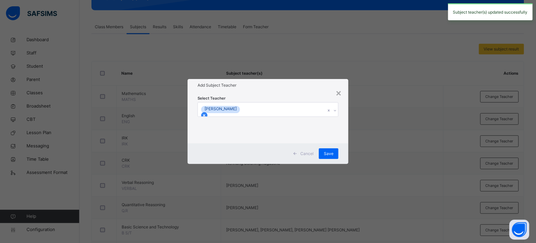
click at [206, 114] on icon at bounding box center [204, 115] width 2 height 2
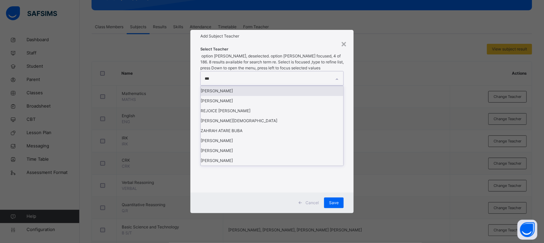
type input "****"
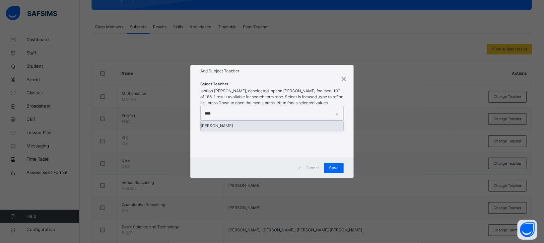
click at [236, 126] on div "[PERSON_NAME]" at bounding box center [272, 126] width 143 height 10
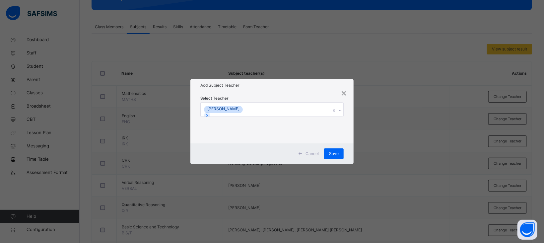
click at [277, 94] on div "Select Teacher [PERSON_NAME]" at bounding box center [271, 118] width 163 height 52
click at [336, 156] on span "Save" at bounding box center [334, 154] width 10 height 6
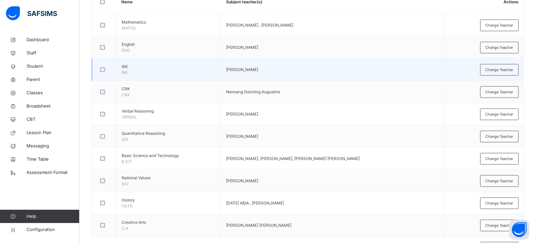
scroll to position [182, 0]
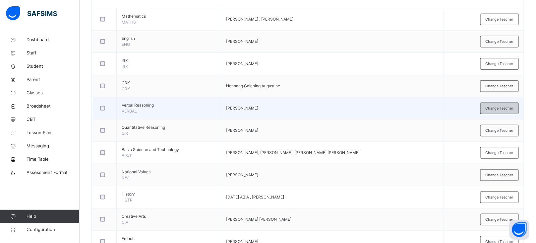
click at [499, 110] on span "Change Teacher" at bounding box center [500, 108] width 28 height 6
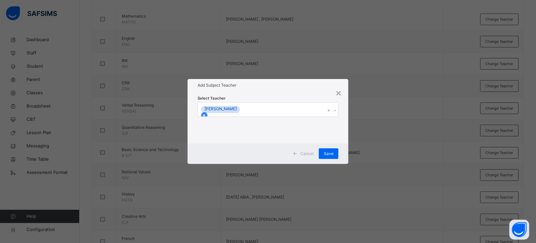
click at [207, 113] on icon at bounding box center [204, 115] width 5 height 5
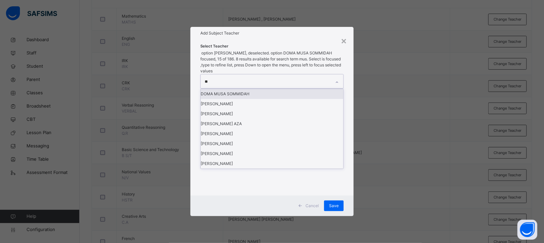
type input "*"
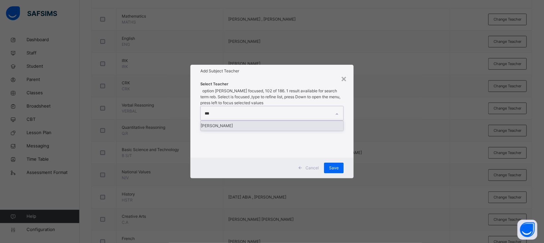
type input "****"
click at [234, 125] on div "[PERSON_NAME]" at bounding box center [272, 126] width 143 height 10
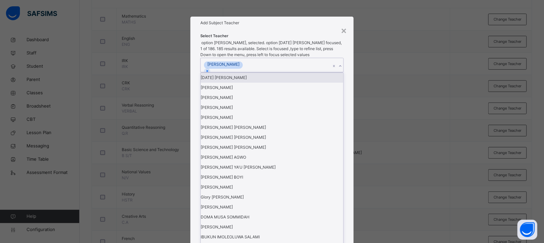
click at [274, 29] on div "Add Subject Teacher" at bounding box center [271, 23] width 163 height 13
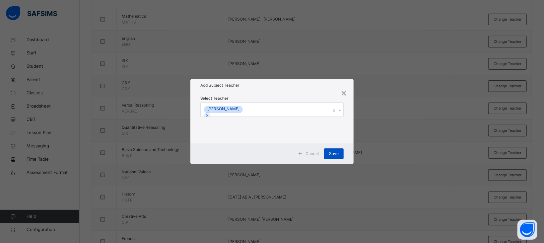
click at [334, 156] on span "Save" at bounding box center [334, 154] width 10 height 6
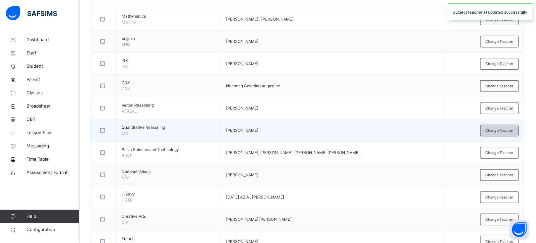
click at [501, 133] on span "Change Teacher" at bounding box center [500, 131] width 28 height 6
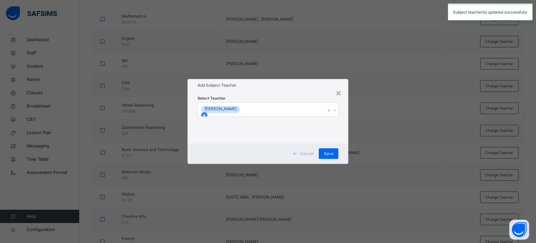
click at [207, 113] on icon at bounding box center [204, 115] width 5 height 5
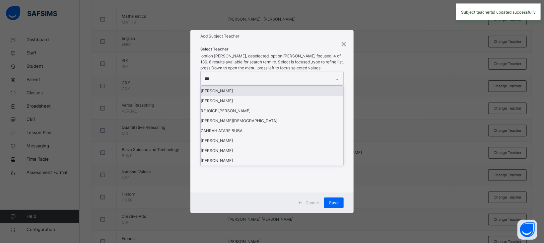
type input "****"
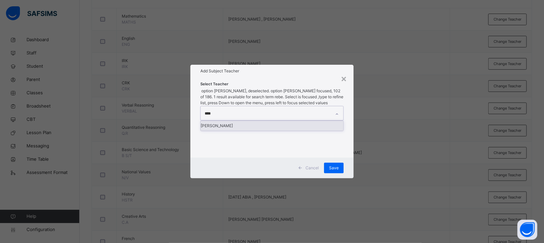
click at [230, 125] on div "[PERSON_NAME]" at bounding box center [272, 126] width 143 height 10
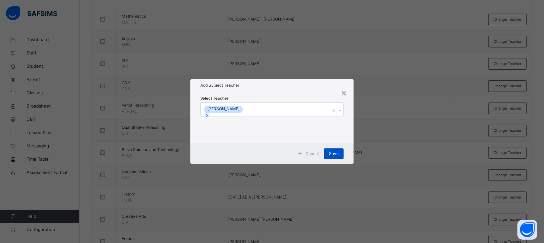
click at [330, 152] on span "Save" at bounding box center [334, 154] width 10 height 6
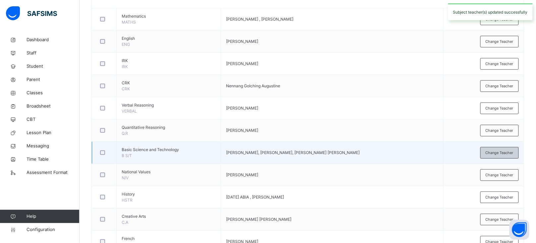
click at [496, 152] on span "Change Teacher" at bounding box center [500, 153] width 28 height 6
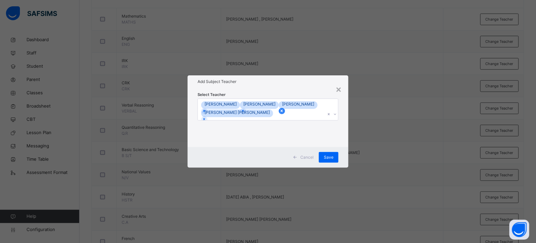
click at [280, 113] on icon at bounding box center [282, 110] width 5 height 5
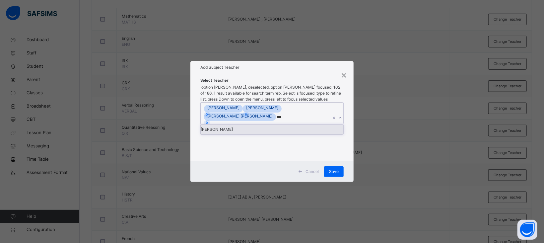
type input "****"
click at [228, 131] on div "[PERSON_NAME]" at bounding box center [272, 129] width 143 height 10
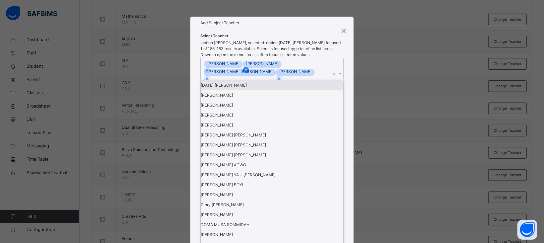
click at [249, 73] on div at bounding box center [246, 70] width 6 height 6
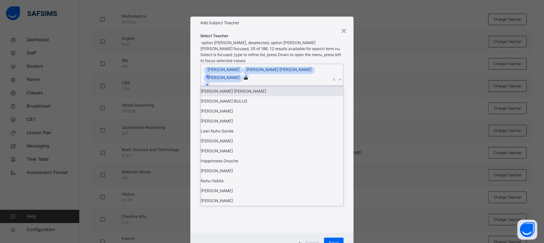
type input "****"
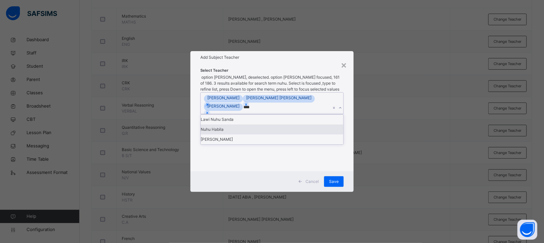
click at [230, 134] on div "Nuhu Habila" at bounding box center [272, 129] width 143 height 10
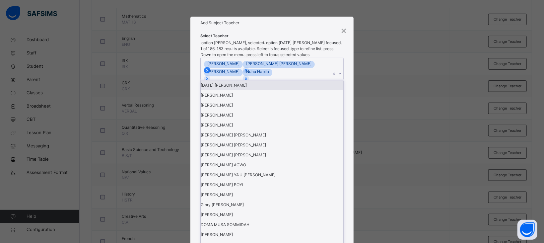
click at [210, 73] on div at bounding box center [207, 70] width 6 height 6
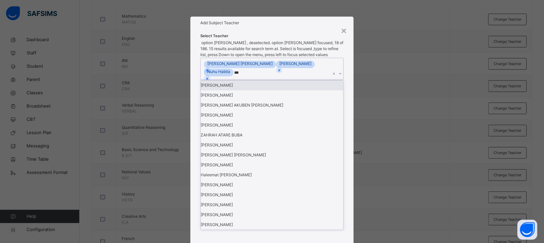
type input "****"
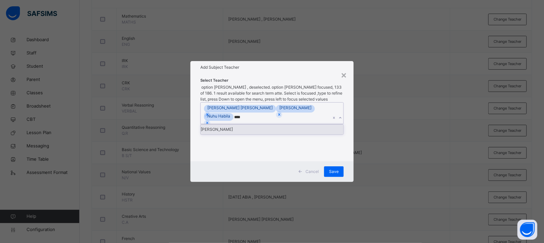
click at [227, 129] on div "[PERSON_NAME]" at bounding box center [272, 129] width 143 height 10
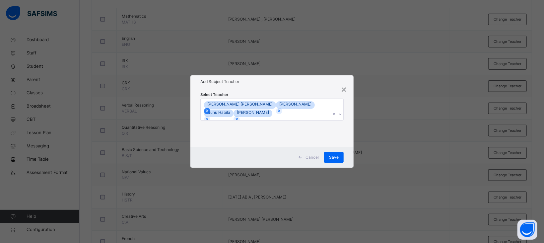
click at [208, 110] on icon at bounding box center [207, 111] width 2 height 2
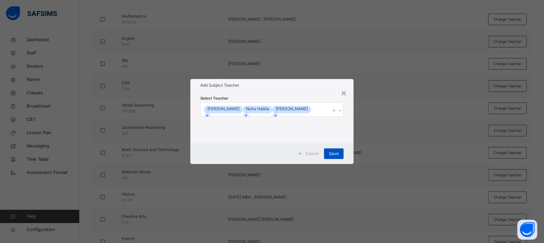
click at [336, 152] on span "Save" at bounding box center [334, 154] width 10 height 6
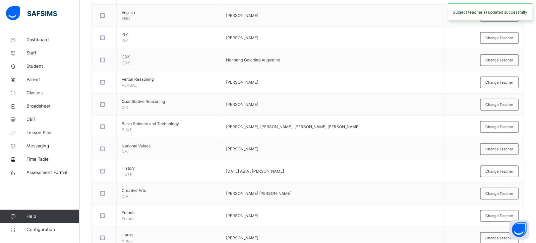
scroll to position [216, 0]
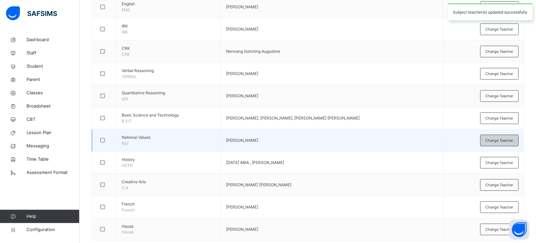
click at [508, 139] on span "Change Teacher" at bounding box center [500, 141] width 28 height 6
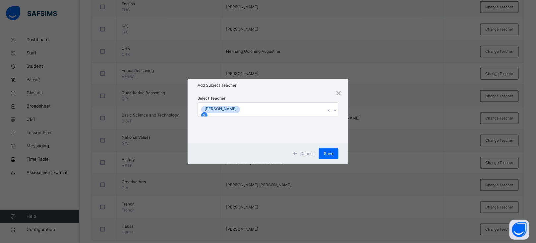
click at [207, 113] on icon at bounding box center [204, 115] width 5 height 5
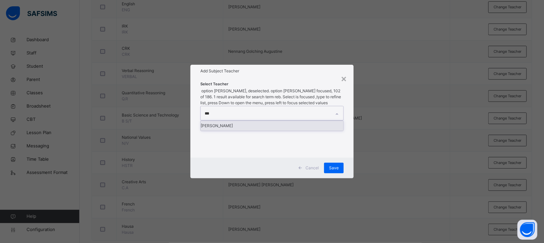
type input "****"
click at [230, 126] on div "[PERSON_NAME]" at bounding box center [272, 126] width 143 height 10
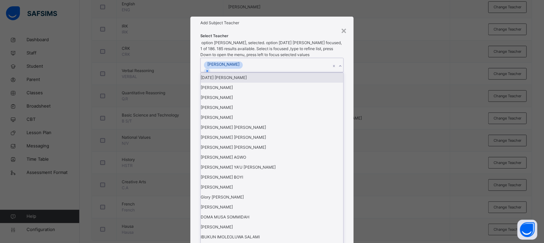
click at [283, 26] on h1 "Add Subject Teacher" at bounding box center [271, 23] width 143 height 6
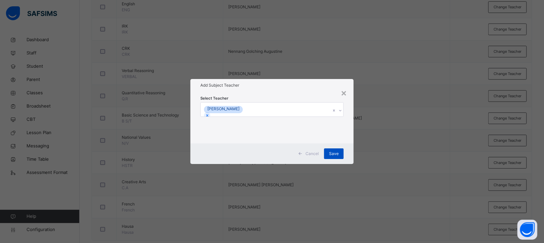
click at [335, 155] on span "Save" at bounding box center [334, 154] width 10 height 6
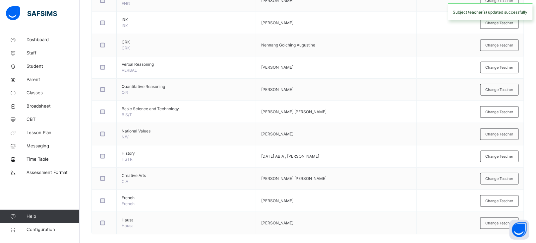
scroll to position [232, 0]
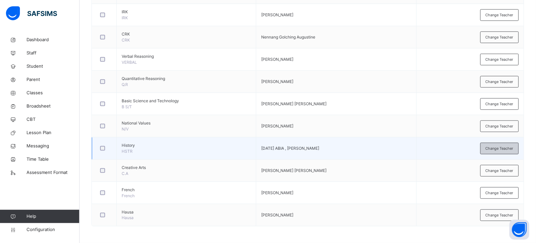
click at [500, 149] on span "Change Teacher" at bounding box center [500, 149] width 28 height 6
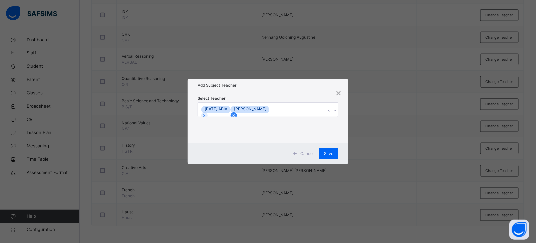
click at [236, 113] on icon at bounding box center [234, 115] width 5 height 5
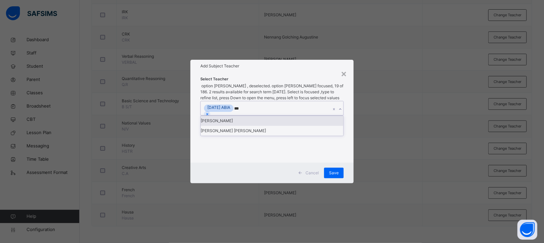
type input "****"
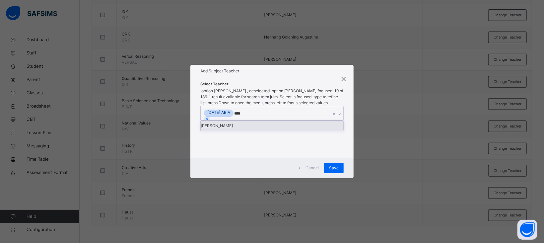
click at [230, 125] on div "[PERSON_NAME]" at bounding box center [272, 126] width 143 height 10
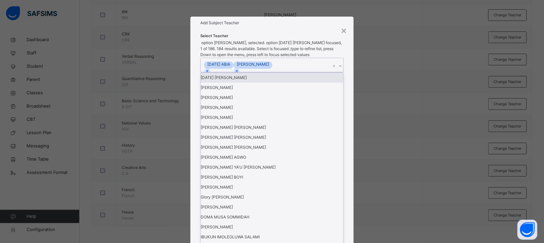
click at [276, 26] on h1 "Add Subject Teacher" at bounding box center [271, 23] width 143 height 6
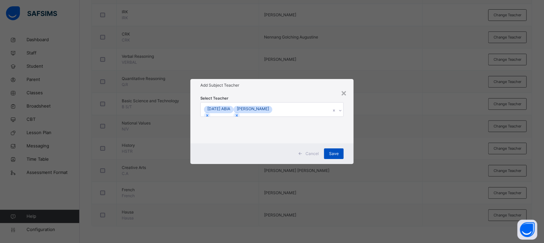
click at [334, 151] on span "Save" at bounding box center [334, 154] width 10 height 6
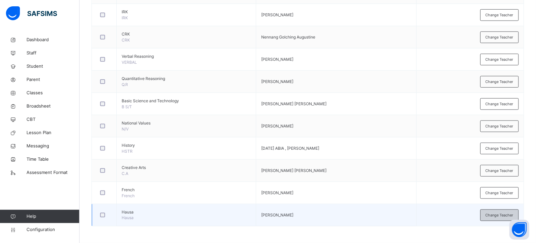
click at [499, 213] on span "Change Teacher" at bounding box center [500, 215] width 28 height 6
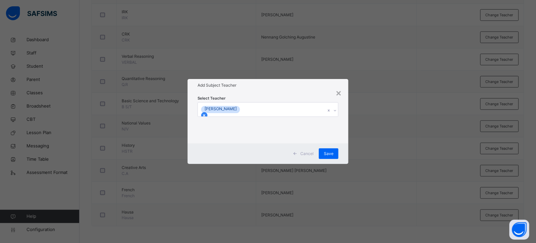
click at [207, 113] on icon at bounding box center [204, 115] width 5 height 5
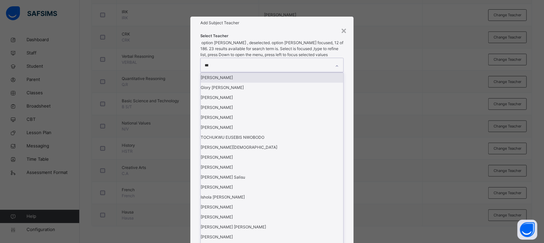
type input "****"
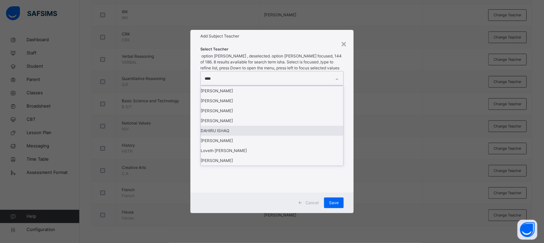
click at [225, 136] on div "DAHIRU ISHAQ" at bounding box center [272, 131] width 143 height 10
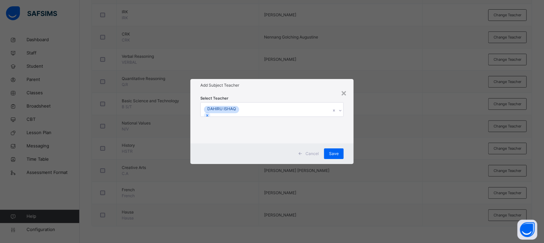
click at [272, 93] on div "Select Teacher DAHIRU ISHAQ" at bounding box center [271, 118] width 163 height 52
click at [334, 156] on span "Save" at bounding box center [334, 154] width 10 height 6
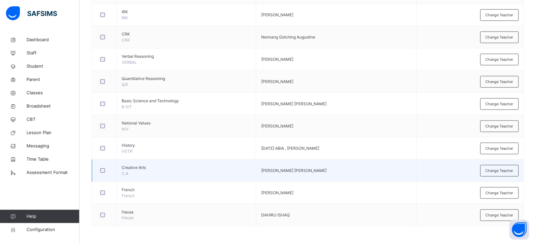
scroll to position [0, 0]
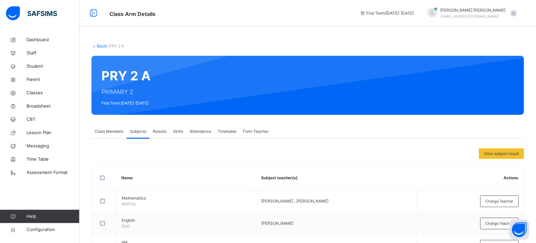
click at [101, 48] on link "Back" at bounding box center [102, 45] width 10 height 5
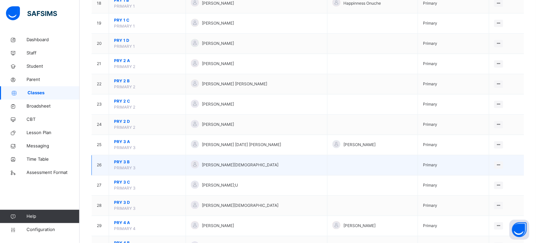
scroll to position [429, 0]
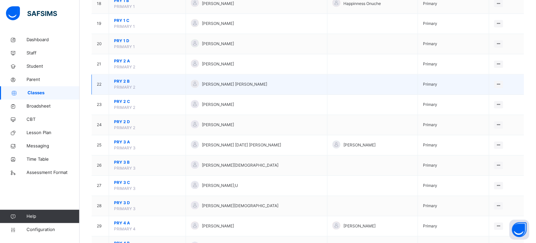
click at [120, 84] on span "PRY 2 B" at bounding box center [147, 82] width 67 height 6
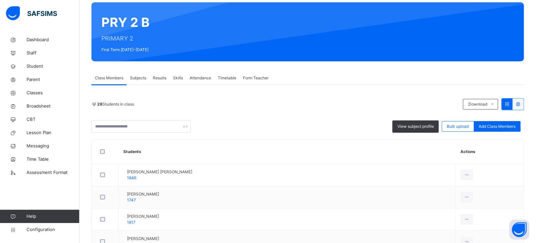
scroll to position [54, 0]
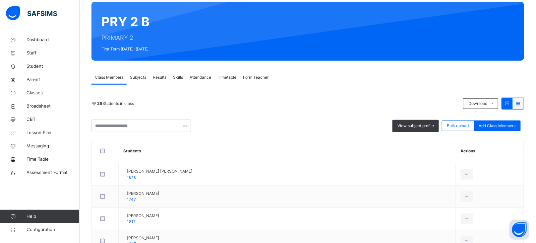
click at [135, 77] on span "Subjects" at bounding box center [138, 77] width 16 height 6
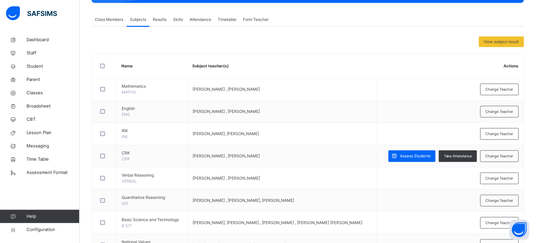
scroll to position [112, 0]
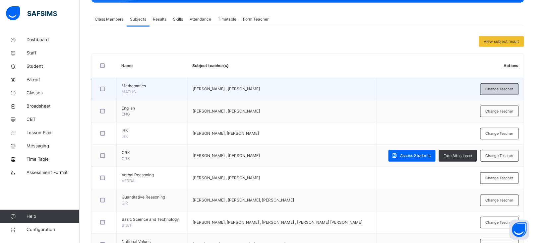
click at [503, 91] on span "Change Teacher" at bounding box center [500, 89] width 28 height 6
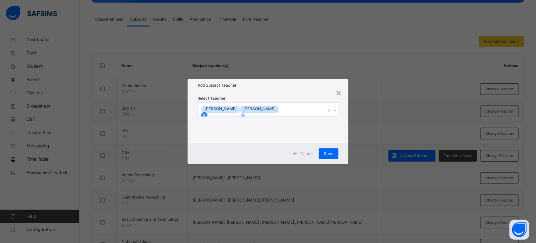
click at [208, 112] on div at bounding box center [204, 115] width 6 height 6
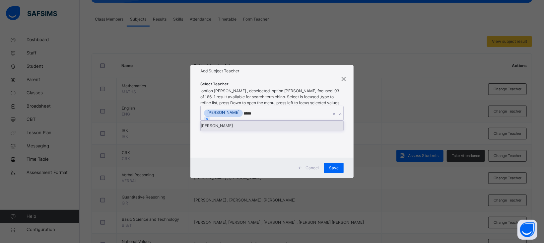
type input "******"
click at [245, 127] on div "[PERSON_NAME]" at bounding box center [272, 126] width 143 height 10
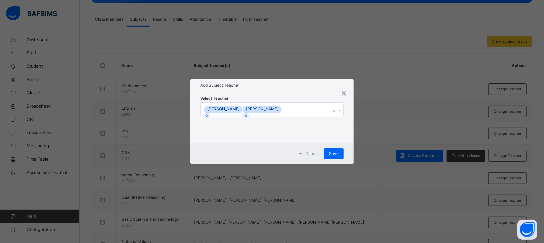
click at [298, 94] on div "Select Teacher [PERSON_NAME] [PERSON_NAME]" at bounding box center [271, 118] width 163 height 52
click at [249, 112] on div at bounding box center [246, 115] width 6 height 6
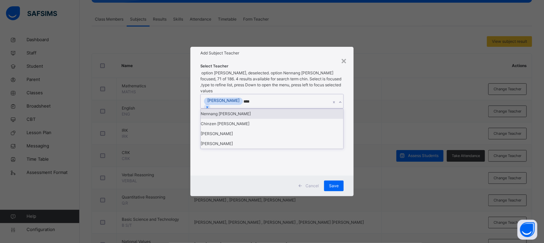
type input "*****"
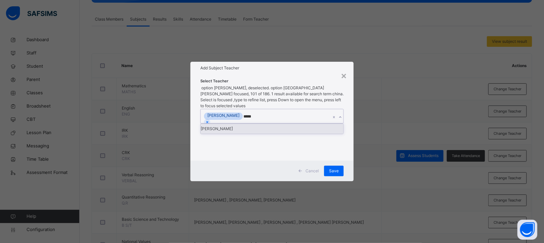
click at [244, 125] on div "[PERSON_NAME]" at bounding box center [272, 129] width 143 height 10
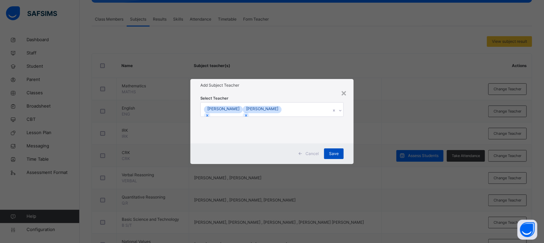
click at [331, 153] on span "Save" at bounding box center [334, 154] width 10 height 6
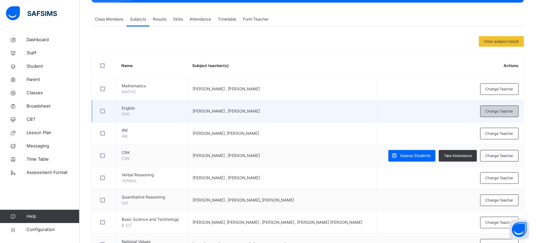
click at [503, 110] on span "Change Teacher" at bounding box center [500, 111] width 28 height 6
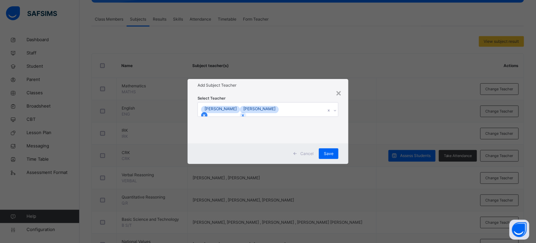
click at [207, 113] on icon at bounding box center [204, 115] width 5 height 5
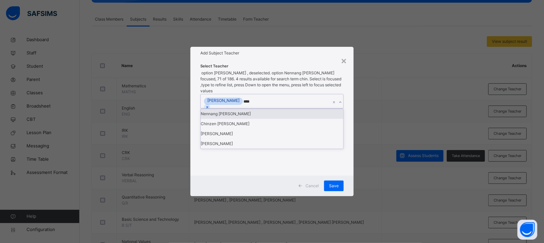
type input "*****"
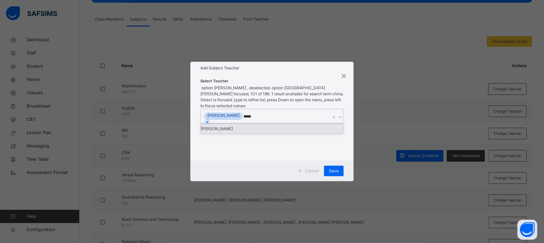
click at [236, 127] on div "[PERSON_NAME]" at bounding box center [272, 129] width 143 height 10
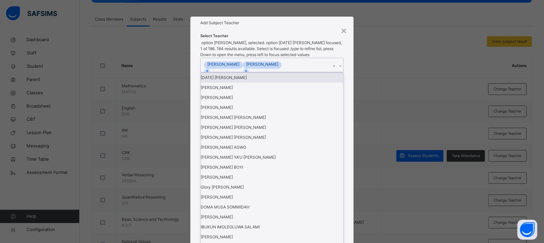
click at [281, 29] on div "Add Subject Teacher" at bounding box center [271, 23] width 163 height 13
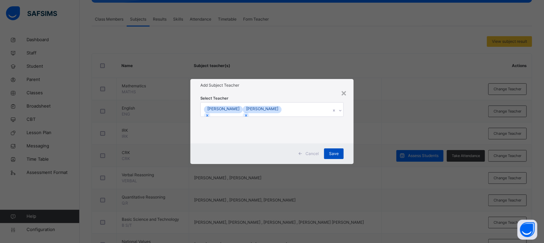
click at [335, 153] on span "Save" at bounding box center [334, 154] width 10 height 6
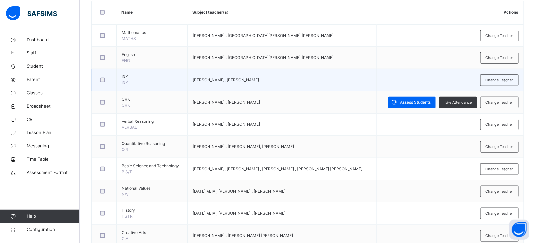
scroll to position [166, 0]
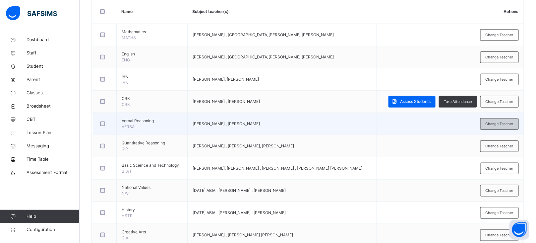
click at [502, 130] on div "Change Teacher" at bounding box center [500, 124] width 38 height 12
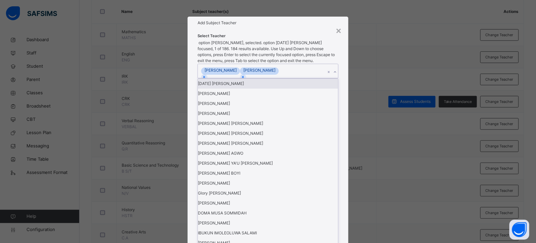
click at [237, 73] on div "[PERSON_NAME]" at bounding box center [220, 70] width 39 height 6
click at [207, 79] on icon at bounding box center [204, 77] width 5 height 5
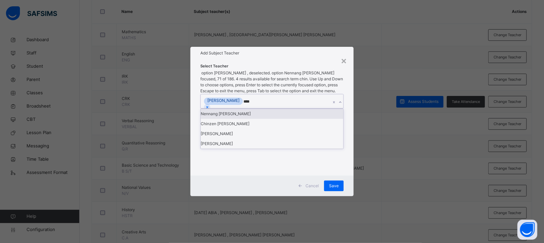
type input "*****"
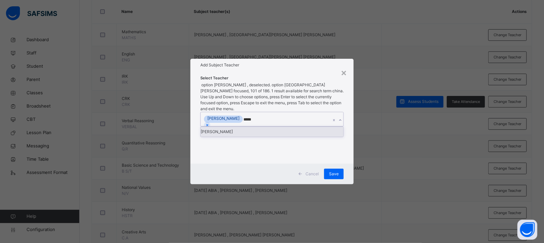
click at [232, 127] on div "[PERSON_NAME]" at bounding box center [272, 132] width 143 height 10
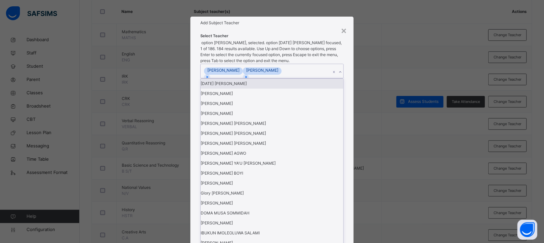
click at [268, 29] on div "Add Subject Teacher" at bounding box center [271, 23] width 163 height 13
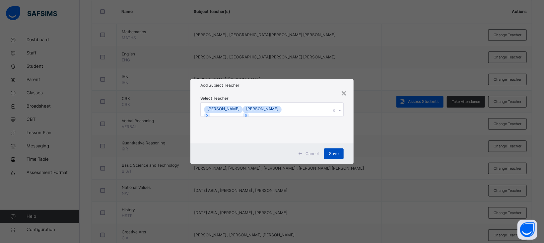
click at [335, 151] on span "Save" at bounding box center [334, 154] width 10 height 6
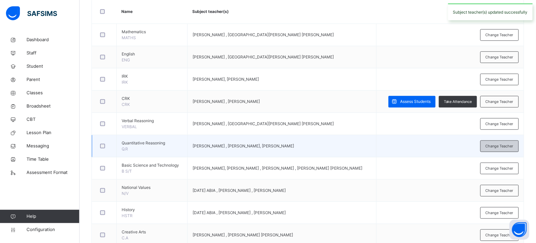
click at [506, 149] on span "Change Teacher" at bounding box center [500, 146] width 28 height 6
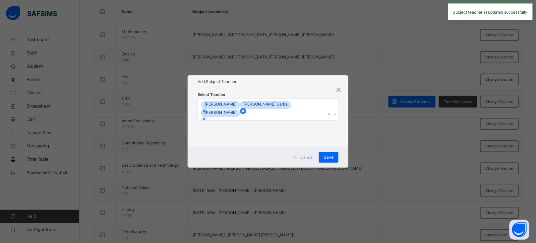
click at [246, 108] on div at bounding box center [243, 111] width 6 height 6
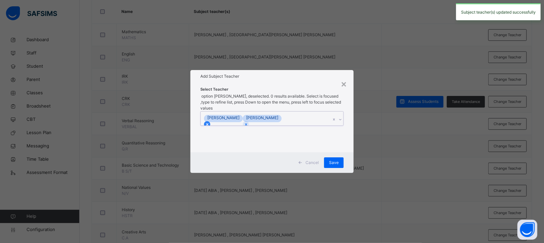
click at [208, 123] on icon at bounding box center [207, 124] width 2 height 2
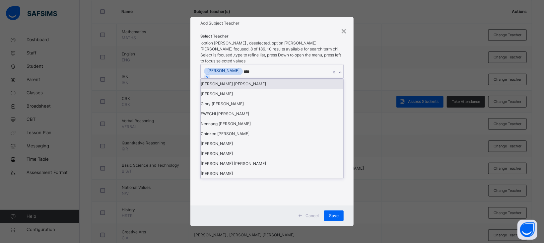
type input "*****"
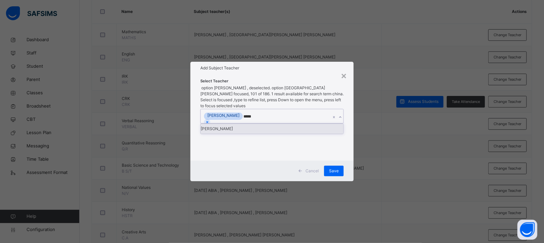
click at [263, 127] on div "[PERSON_NAME]" at bounding box center [272, 129] width 143 height 10
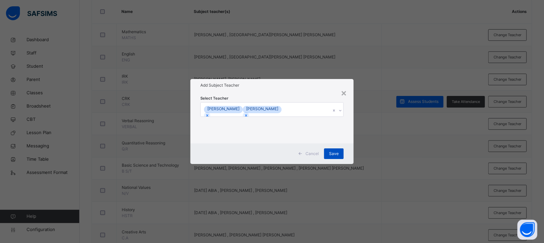
click at [333, 154] on span "Save" at bounding box center [334, 154] width 10 height 6
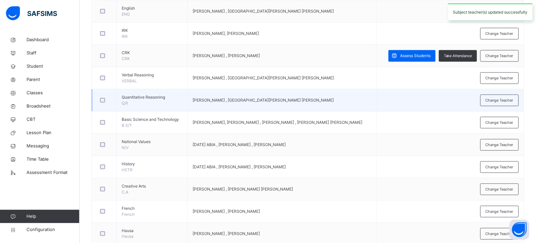
scroll to position [216, 0]
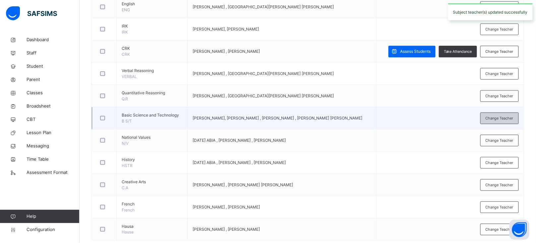
click at [497, 121] on span "Change Teacher" at bounding box center [500, 118] width 28 height 6
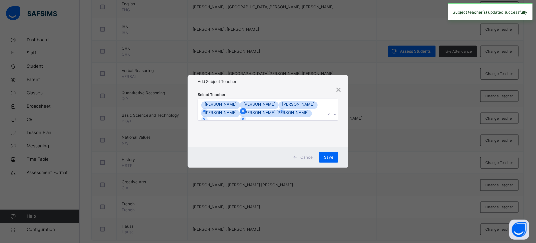
click at [245, 108] on icon at bounding box center [243, 110] width 5 height 5
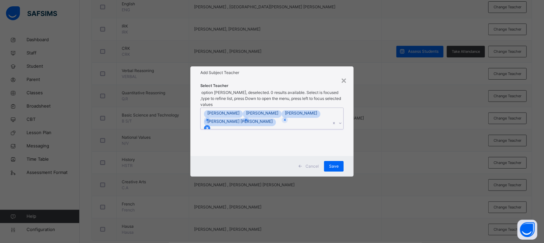
click at [210, 126] on icon at bounding box center [207, 128] width 5 height 5
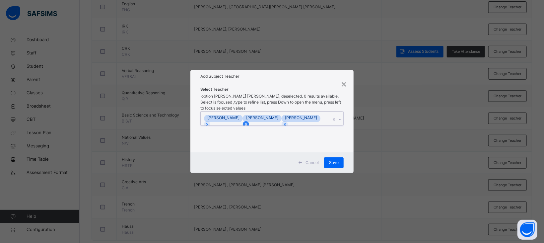
click at [249, 121] on div at bounding box center [246, 124] width 6 height 6
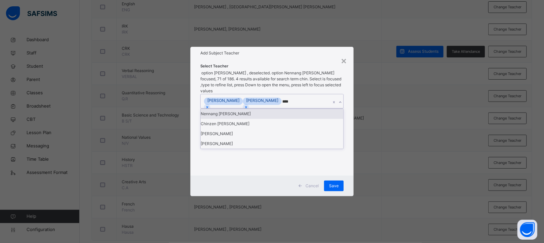
type input "*****"
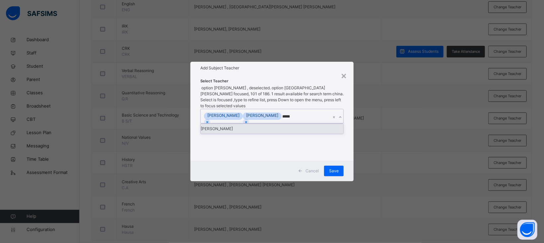
click at [270, 125] on div "[PERSON_NAME]" at bounding box center [272, 129] width 143 height 10
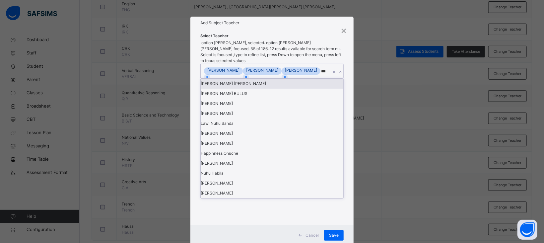
type input "****"
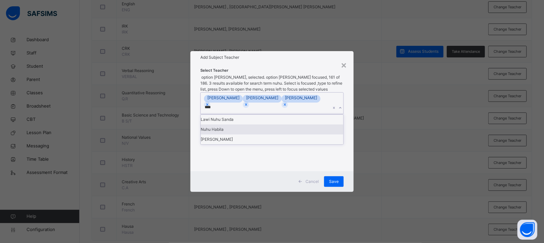
click at [236, 134] on div "Nuhu Habila" at bounding box center [272, 129] width 143 height 10
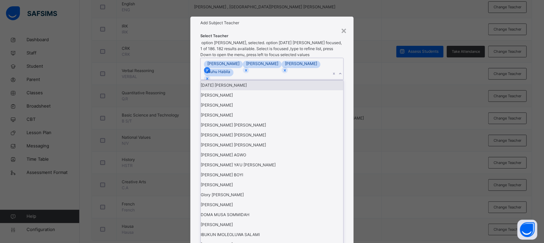
click at [208, 71] on icon at bounding box center [207, 70] width 2 height 2
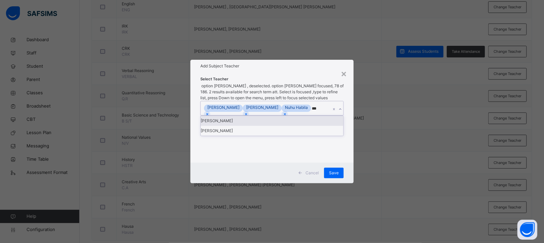
type input "****"
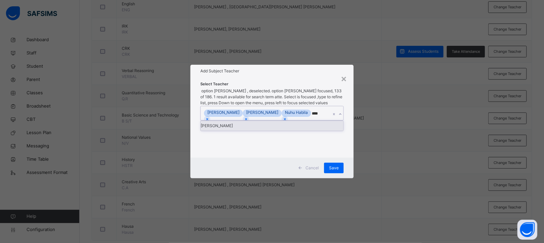
click at [254, 131] on div "[PERSON_NAME]" at bounding box center [272, 126] width 143 height 10
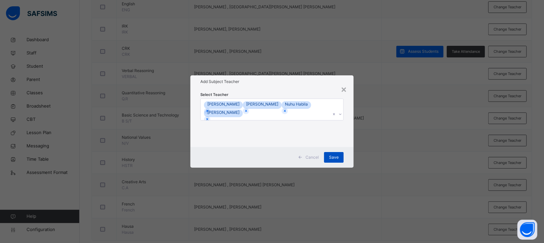
click at [335, 158] on span "Save" at bounding box center [334, 157] width 10 height 6
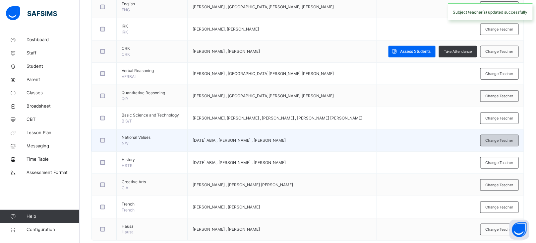
click at [499, 143] on span "Change Teacher" at bounding box center [500, 141] width 28 height 6
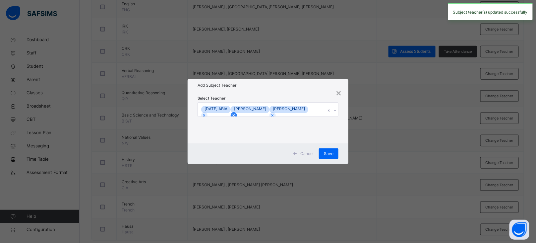
click at [236, 113] on icon at bounding box center [234, 115] width 5 height 5
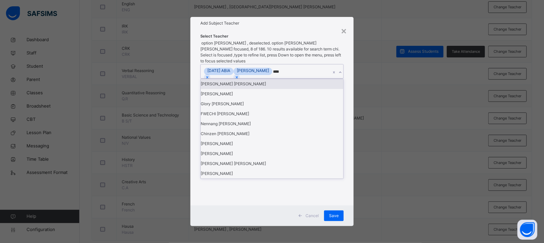
type input "*****"
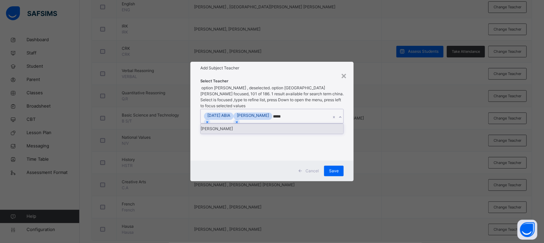
click at [255, 126] on div "[PERSON_NAME]" at bounding box center [272, 129] width 143 height 10
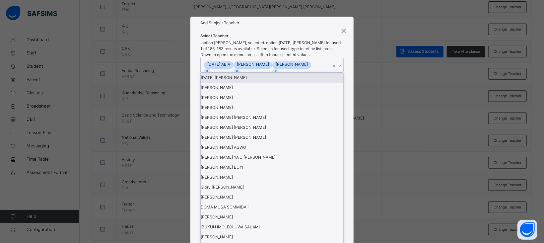
click at [245, 83] on div "[DATE] [PERSON_NAME]" at bounding box center [272, 78] width 143 height 10
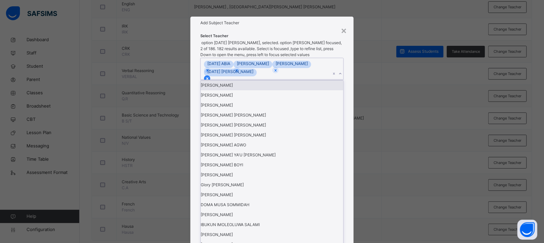
click at [210, 81] on icon at bounding box center [207, 78] width 5 height 5
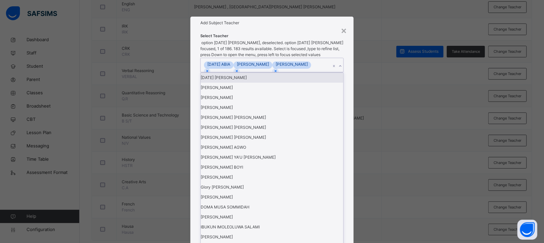
click at [295, 26] on h1 "Add Subject Teacher" at bounding box center [271, 23] width 143 height 6
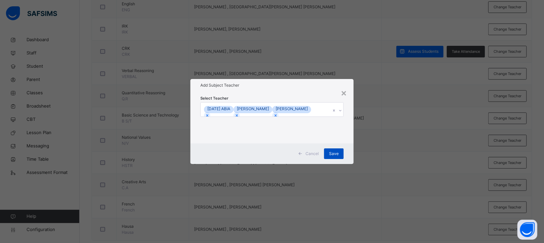
click at [337, 157] on span "Save" at bounding box center [334, 154] width 10 height 6
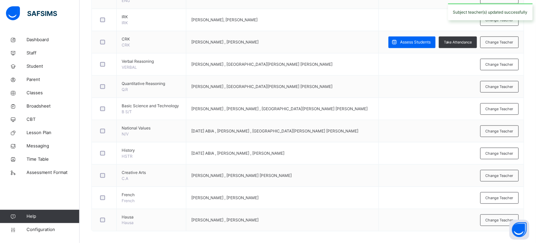
scroll to position [232, 0]
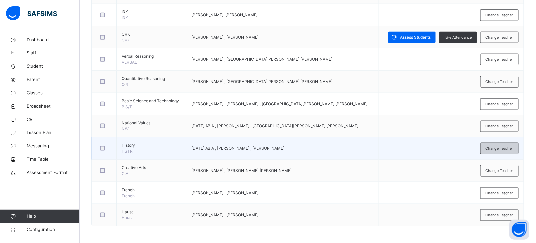
click at [495, 147] on span "Change Teacher" at bounding box center [500, 149] width 28 height 6
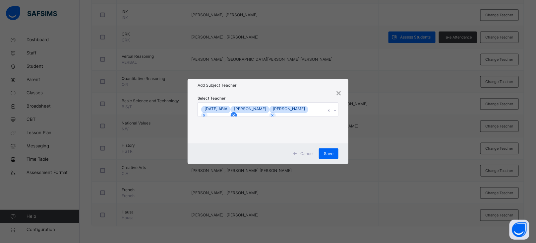
click at [236, 113] on icon at bounding box center [234, 115] width 5 height 5
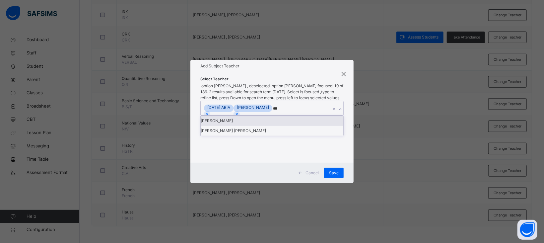
type input "****"
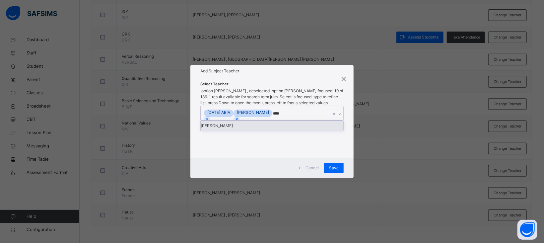
click at [245, 126] on div "[PERSON_NAME]" at bounding box center [272, 126] width 143 height 10
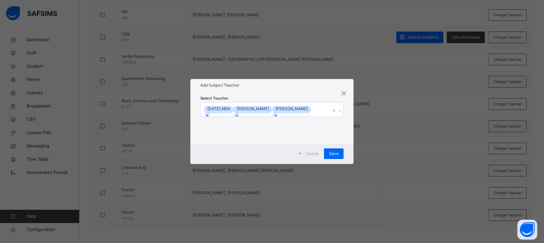
click at [279, 89] on div "Add Subject Teacher" at bounding box center [271, 85] width 163 height 13
click at [339, 152] on div "Save" at bounding box center [334, 153] width 20 height 11
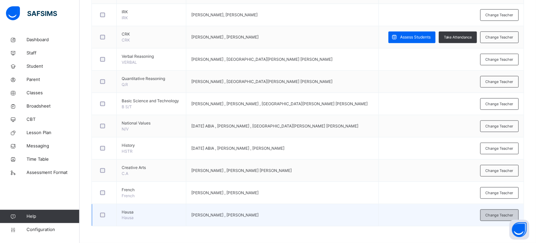
click at [497, 216] on span "Change Teacher" at bounding box center [500, 215] width 28 height 6
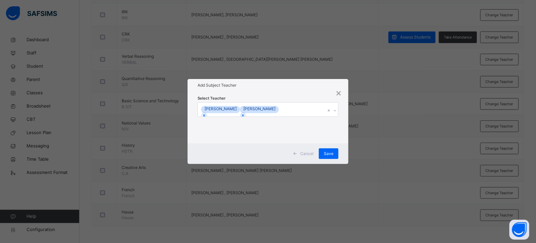
drag, startPoint x: 231, startPoint y: 110, endPoint x: 233, endPoint y: 120, distance: 9.8
click at [231, 112] on div "[PERSON_NAME]" at bounding box center [220, 110] width 39 height 8
click at [207, 113] on icon at bounding box center [204, 115] width 5 height 5
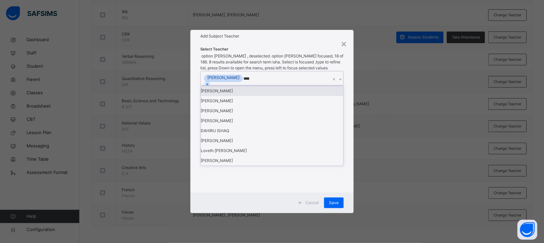
type input "*****"
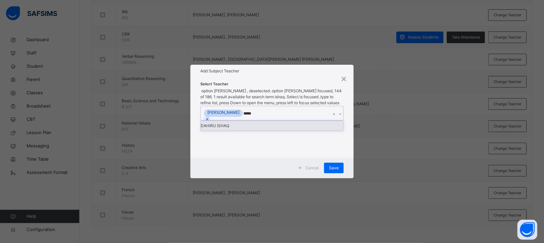
click at [228, 122] on div "DAHIRU ISHAQ" at bounding box center [272, 126] width 143 height 10
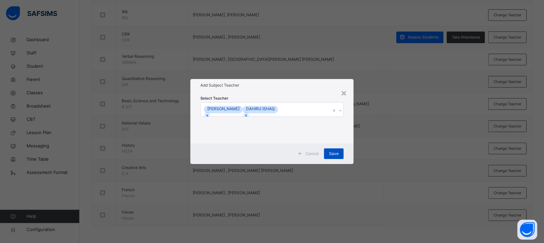
click at [343, 154] on div "Save" at bounding box center [334, 153] width 20 height 11
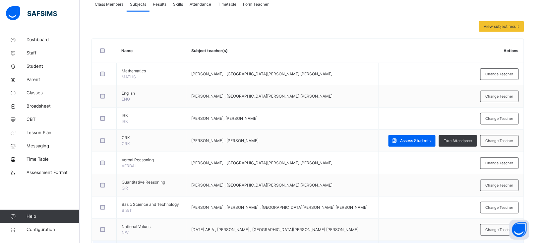
scroll to position [127, 0]
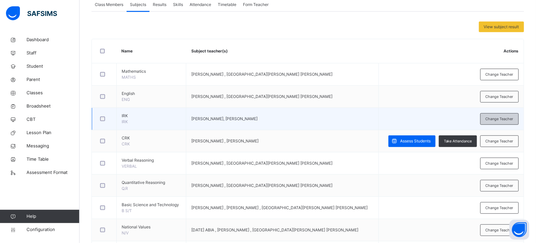
click at [503, 118] on span "Change Teacher" at bounding box center [500, 119] width 28 height 6
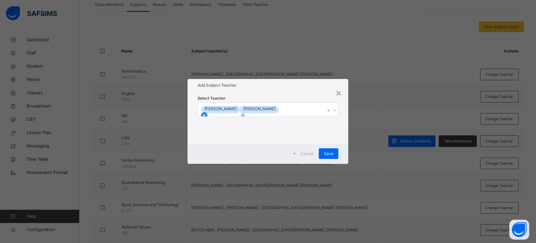
click at [207, 113] on icon at bounding box center [204, 115] width 5 height 5
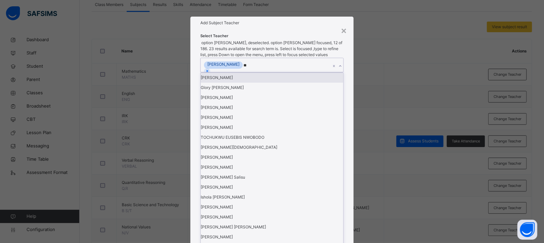
type input "***"
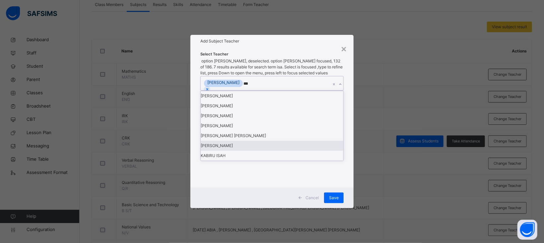
click at [239, 151] on div "[PERSON_NAME]" at bounding box center [272, 146] width 143 height 10
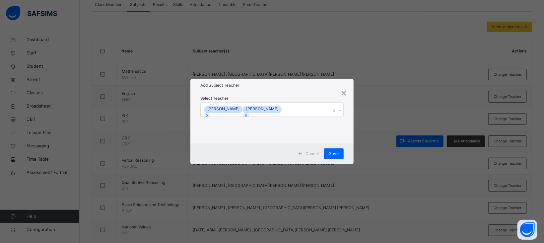
click at [308, 90] on div "Add Subject Teacher" at bounding box center [271, 85] width 163 height 13
click at [333, 151] on span "Save" at bounding box center [334, 154] width 10 height 6
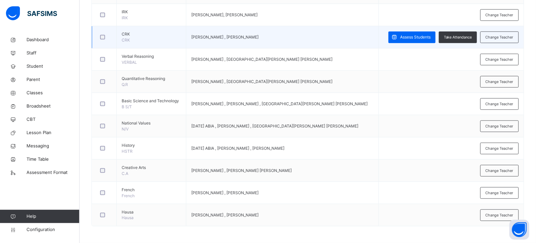
scroll to position [0, 0]
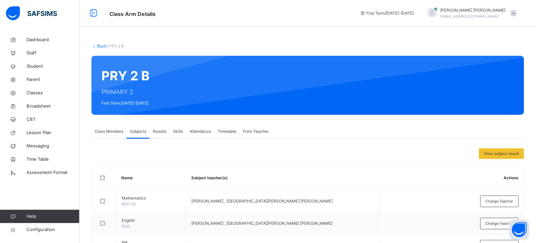
click at [100, 44] on link "Back" at bounding box center [102, 45] width 10 height 5
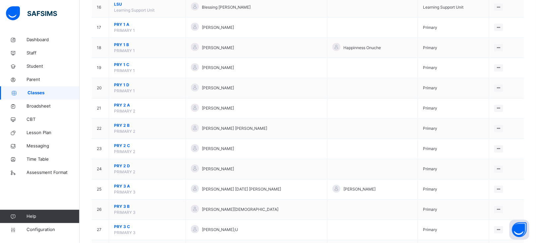
scroll to position [387, 0]
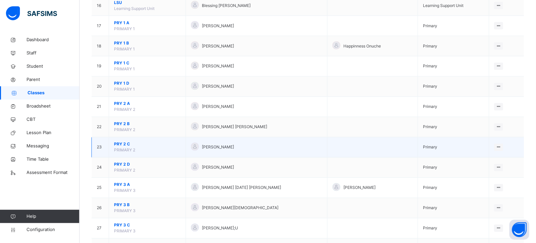
click at [117, 145] on span "PRY 2 C" at bounding box center [147, 144] width 67 height 6
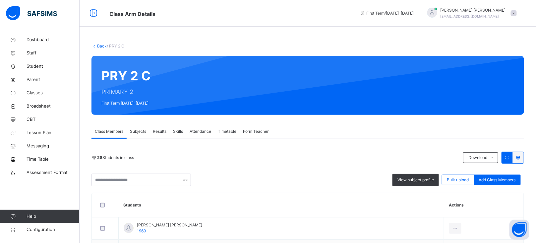
click at [138, 130] on span "Subjects" at bounding box center [138, 131] width 16 height 6
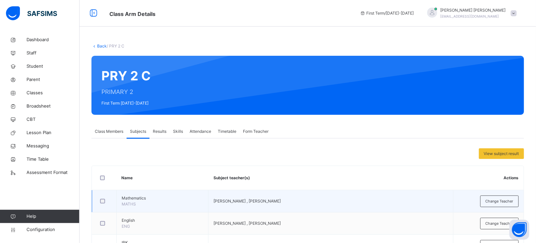
scroll to position [85, 0]
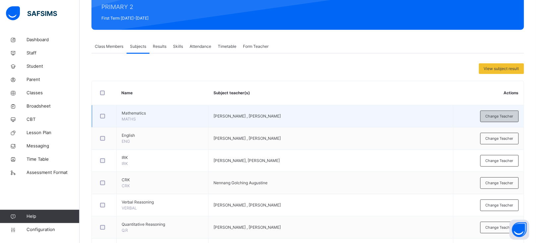
click at [503, 115] on span "Change Teacher" at bounding box center [500, 116] width 28 height 6
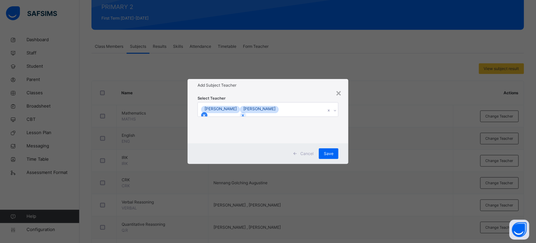
click at [207, 113] on icon at bounding box center [204, 115] width 5 height 5
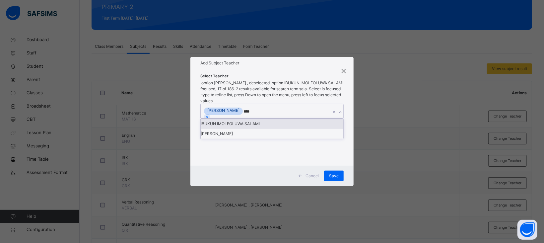
type input "*****"
click at [257, 126] on div "IBUKUN IMOLEOLUWA SALAMI" at bounding box center [272, 124] width 143 height 10
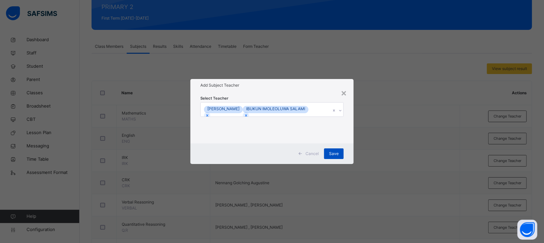
click at [333, 151] on span "Save" at bounding box center [334, 154] width 10 height 6
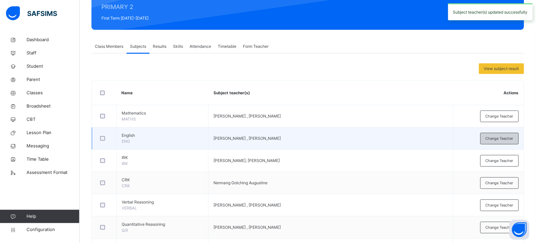
click at [503, 140] on span "Change Teacher" at bounding box center [500, 139] width 28 height 6
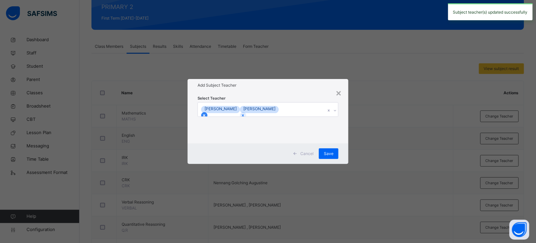
click at [206, 114] on icon at bounding box center [204, 115] width 2 height 2
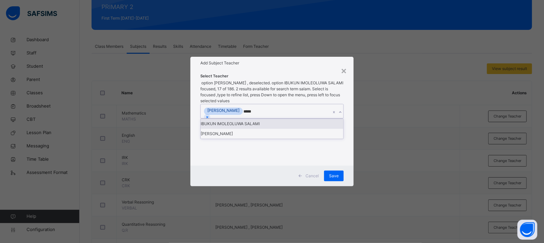
type input "******"
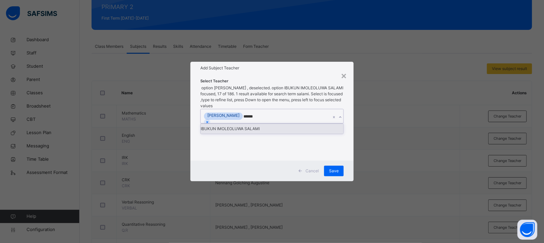
click at [255, 128] on div "IBUKUN IMOLEOLUWA SALAMI" at bounding box center [272, 129] width 143 height 10
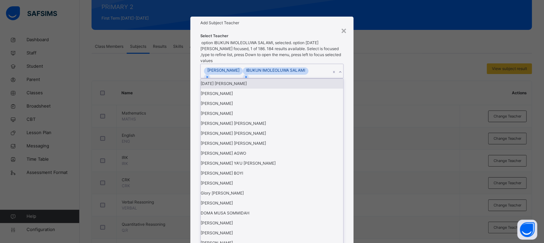
click at [297, 29] on div "Add Subject Teacher" at bounding box center [271, 23] width 163 height 13
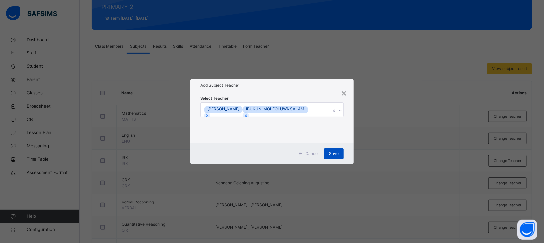
click at [337, 153] on span "Save" at bounding box center [334, 154] width 10 height 6
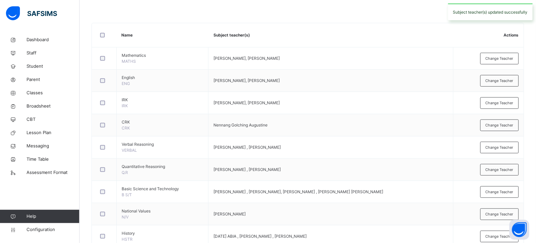
scroll to position [143, 0]
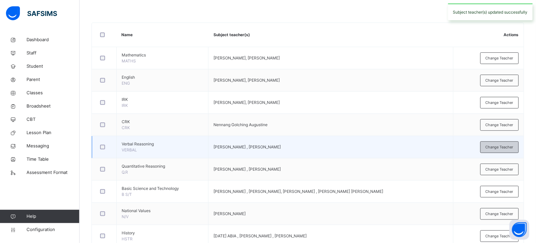
click at [509, 151] on div "Change Teacher" at bounding box center [500, 147] width 38 height 12
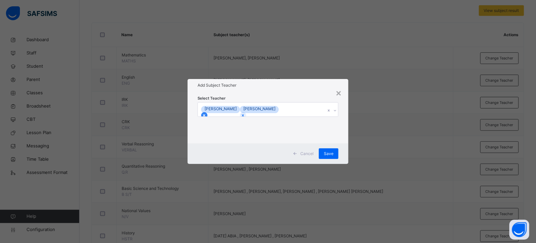
click at [207, 113] on icon at bounding box center [204, 115] width 5 height 5
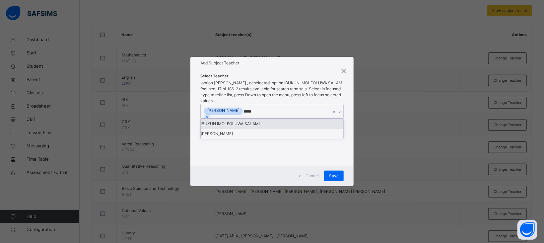
type input "******"
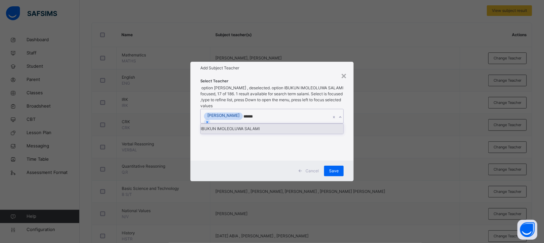
click at [252, 124] on div "IBUKUN IMOLEOLUWA SALAMI" at bounding box center [272, 129] width 143 height 10
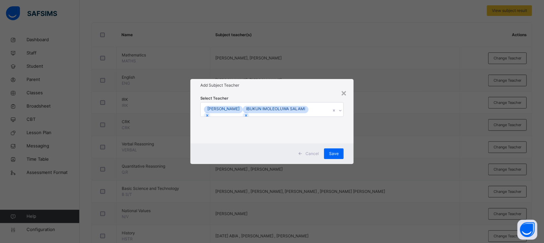
click at [283, 90] on div "Add Subject Teacher" at bounding box center [271, 85] width 163 height 13
click at [333, 151] on span "Save" at bounding box center [334, 154] width 10 height 6
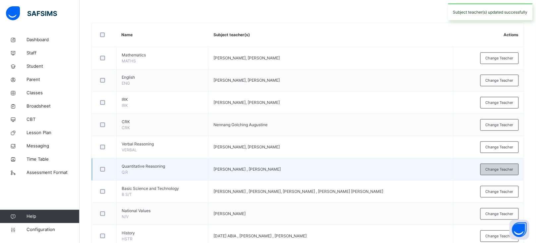
click at [493, 168] on span "Change Teacher" at bounding box center [500, 170] width 28 height 6
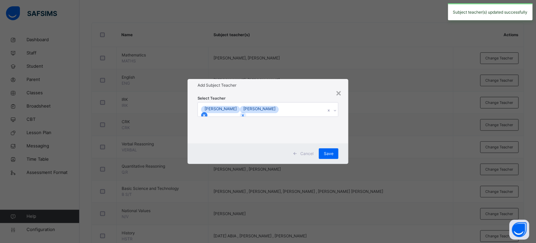
click at [208, 112] on div at bounding box center [204, 115] width 6 height 6
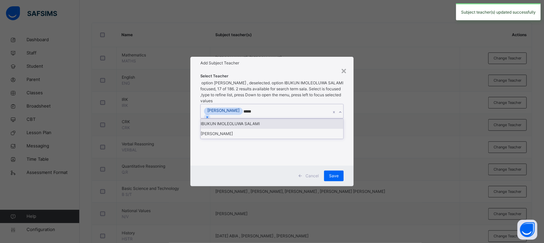
type input "******"
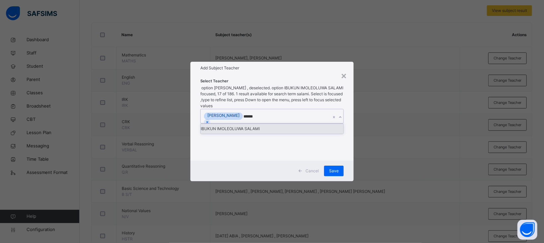
click at [258, 124] on div "IBUKUN IMOLEOLUWA SALAMI" at bounding box center [272, 129] width 143 height 10
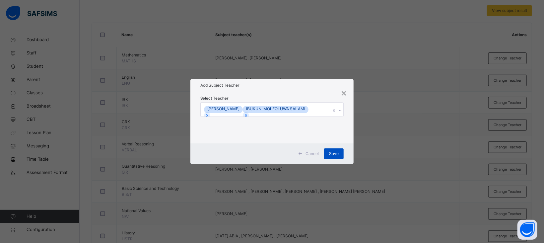
click at [336, 153] on span "Save" at bounding box center [334, 154] width 10 height 6
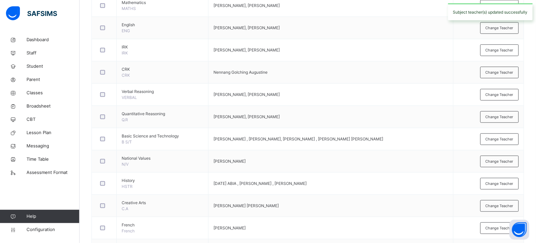
scroll to position [209, 0]
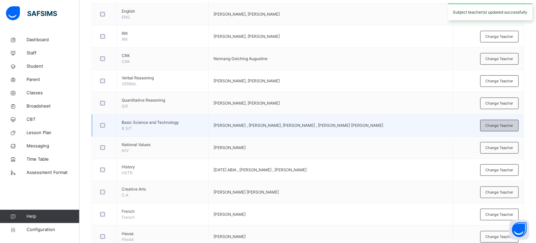
click at [508, 128] on span "Change Teacher" at bounding box center [500, 126] width 28 height 6
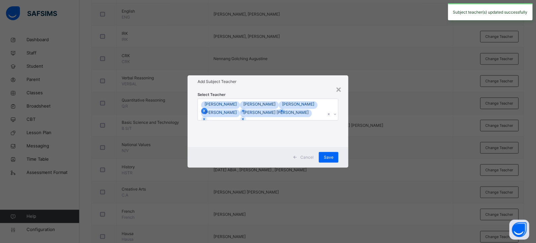
click at [207, 108] on icon at bounding box center [204, 110] width 5 height 5
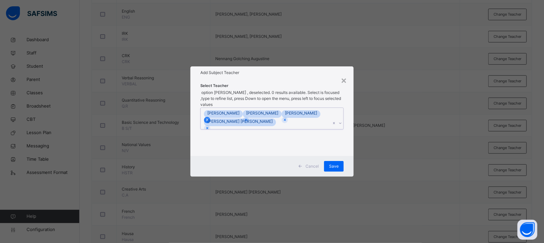
click at [210, 117] on div at bounding box center [207, 120] width 6 height 6
click at [208, 119] on icon at bounding box center [207, 120] width 2 height 2
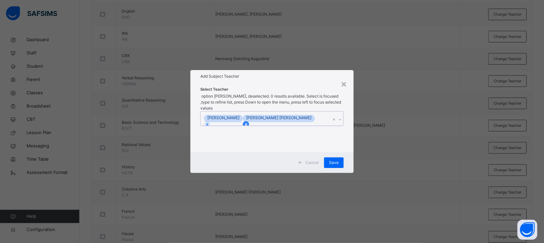
click at [248, 122] on icon at bounding box center [246, 124] width 5 height 5
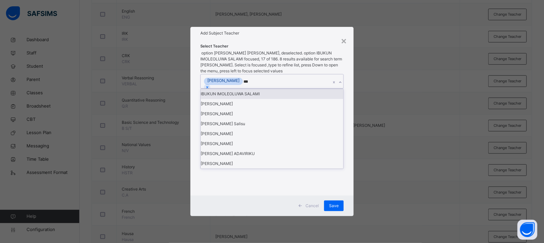
type input "****"
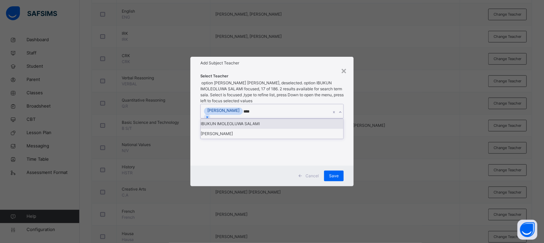
click at [264, 127] on div "IBUKUN IMOLEOLUWA SALAMI" at bounding box center [272, 124] width 143 height 10
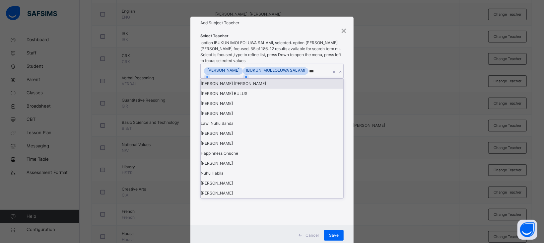
type input "****"
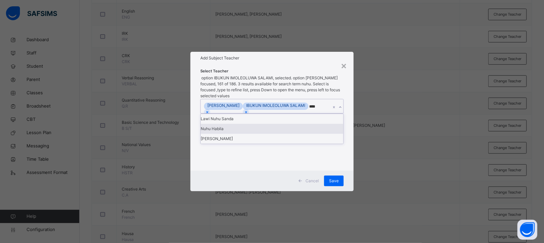
click at [224, 134] on div "Nuhu Habila" at bounding box center [272, 129] width 143 height 10
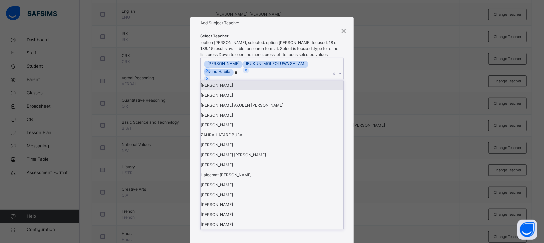
type input "***"
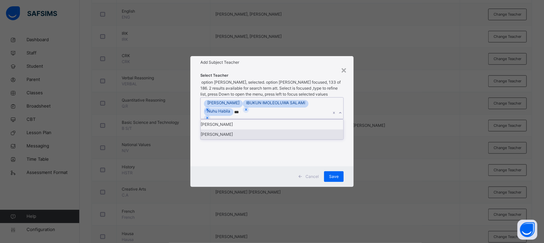
click at [220, 139] on div "[PERSON_NAME]" at bounding box center [272, 134] width 143 height 10
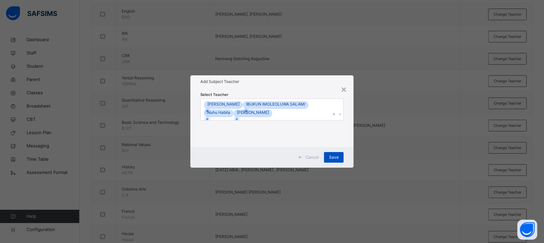
click at [334, 157] on span "Save" at bounding box center [334, 157] width 10 height 6
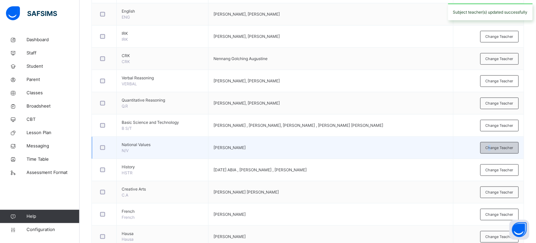
click at [497, 150] on span "Change Teacher" at bounding box center [500, 148] width 28 height 6
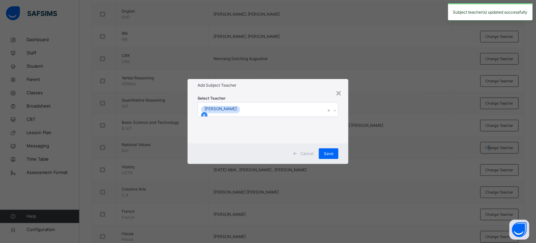
click at [206, 114] on icon at bounding box center [204, 115] width 2 height 2
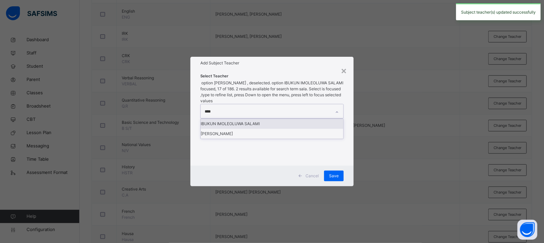
type input "*****"
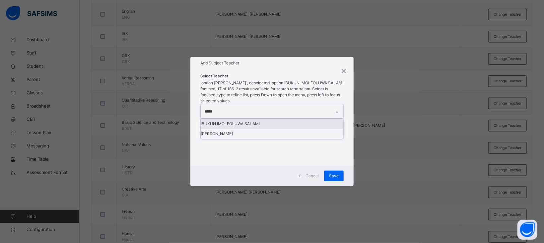
click at [243, 128] on div "IBUKUN IMOLEOLUWA SALAMI" at bounding box center [272, 124] width 143 height 10
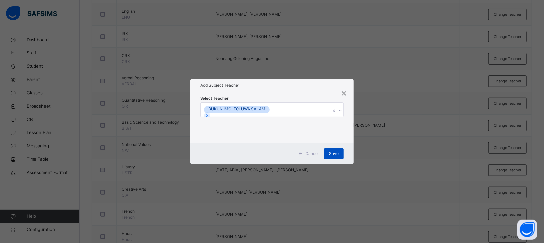
click at [334, 153] on span "Save" at bounding box center [334, 154] width 10 height 6
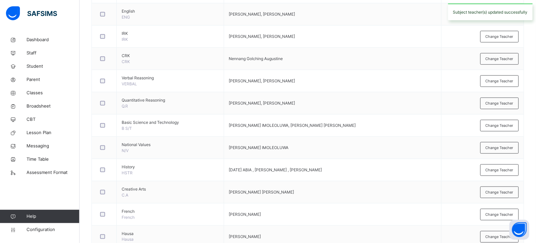
scroll to position [232, 0]
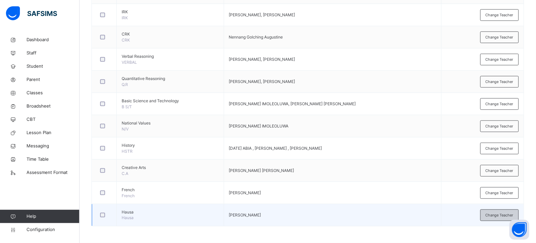
click at [501, 213] on span "Change Teacher" at bounding box center [500, 215] width 28 height 6
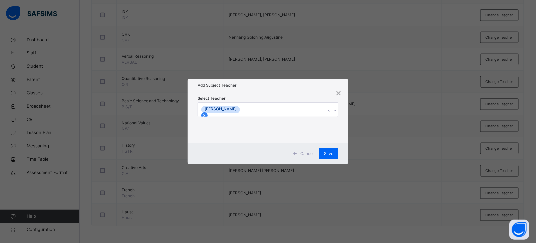
click at [207, 113] on icon at bounding box center [204, 115] width 5 height 5
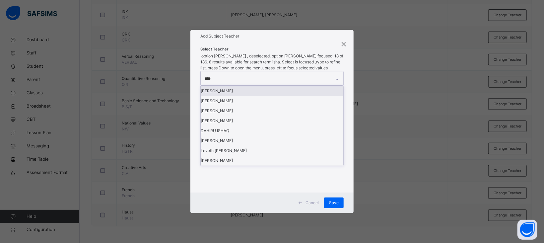
type input "*****"
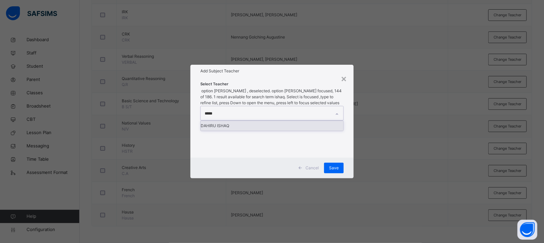
click at [228, 126] on div "DAHIRU ISHAQ" at bounding box center [272, 126] width 143 height 10
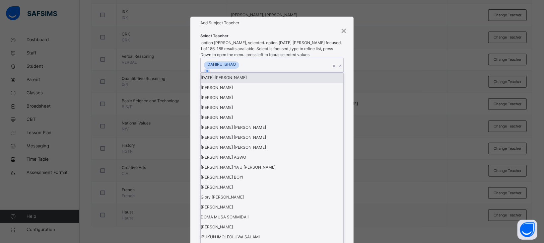
click at [262, 29] on div "Add Subject Teacher" at bounding box center [271, 23] width 163 height 13
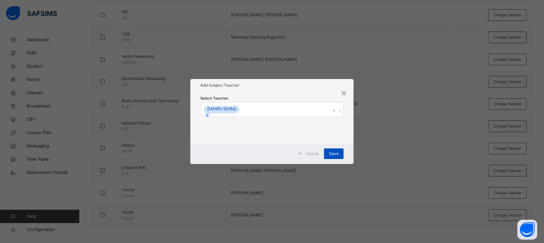
click at [331, 154] on span "Save" at bounding box center [334, 154] width 10 height 6
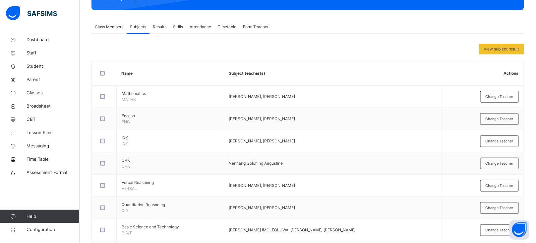
scroll to position [108, 0]
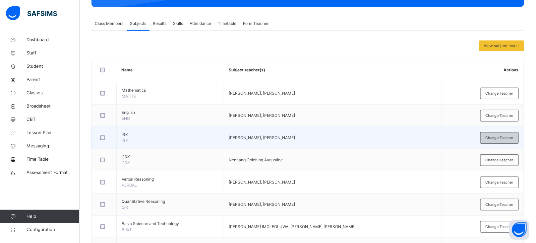
click at [497, 134] on div "Change Teacher" at bounding box center [500, 138] width 38 height 12
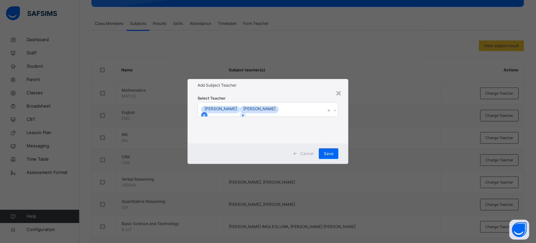
click at [207, 113] on icon at bounding box center [204, 115] width 5 height 5
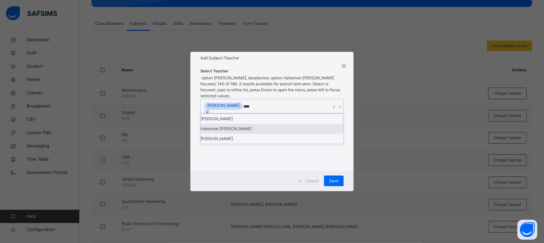
type input "*****"
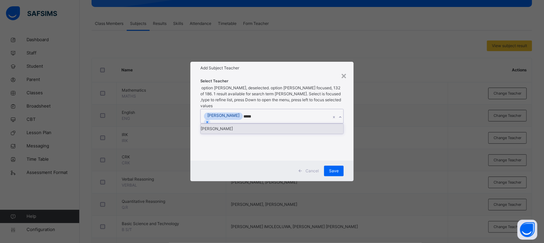
click at [254, 124] on div "[PERSON_NAME]" at bounding box center [272, 129] width 143 height 10
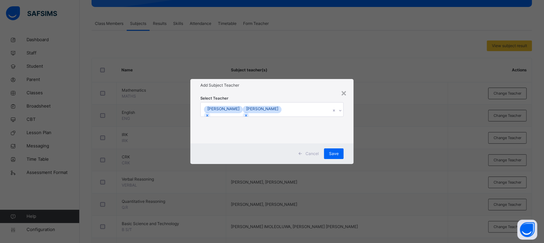
click at [283, 97] on div "Select Teacher [PERSON_NAME] [PERSON_NAME]" at bounding box center [271, 117] width 143 height 45
click at [332, 151] on span "Save" at bounding box center [334, 154] width 10 height 6
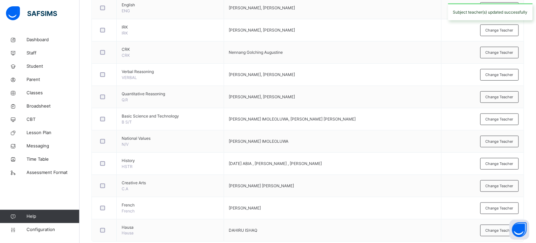
scroll to position [232, 0]
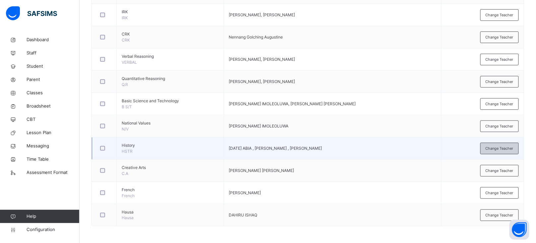
click at [501, 146] on span "Change Teacher" at bounding box center [500, 149] width 28 height 6
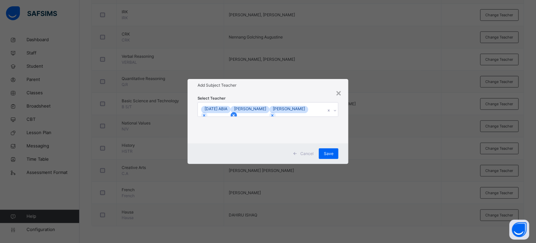
click at [236, 113] on icon at bounding box center [234, 115] width 5 height 5
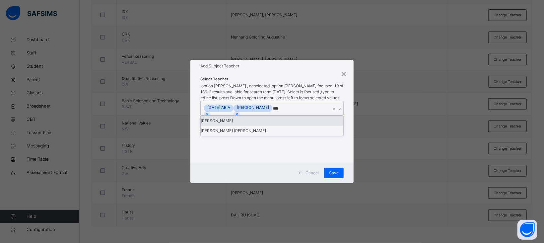
type input "*****"
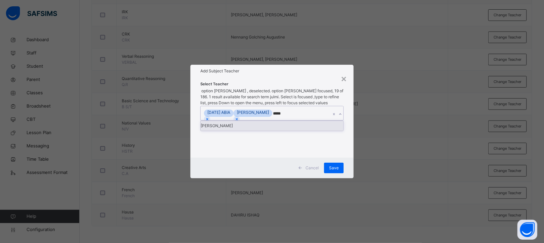
click at [248, 128] on div "[PERSON_NAME]" at bounding box center [272, 126] width 143 height 10
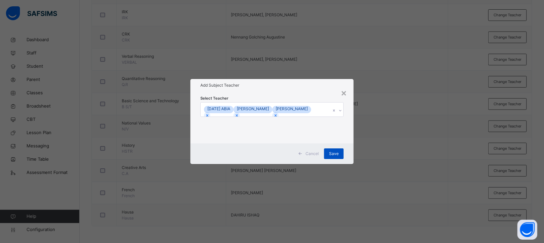
click at [336, 154] on span "Save" at bounding box center [334, 154] width 10 height 6
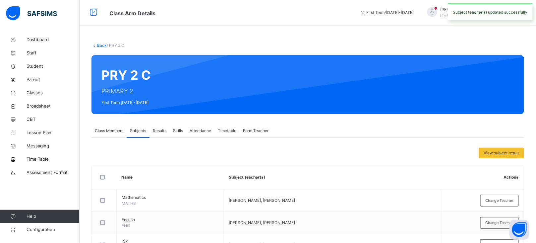
scroll to position [0, 0]
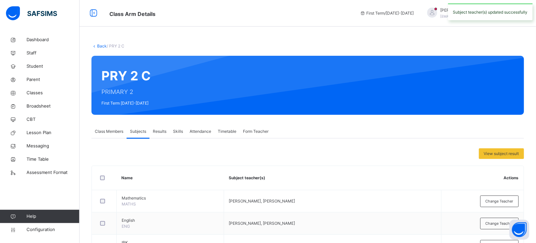
click at [101, 45] on link "Back" at bounding box center [102, 45] width 10 height 5
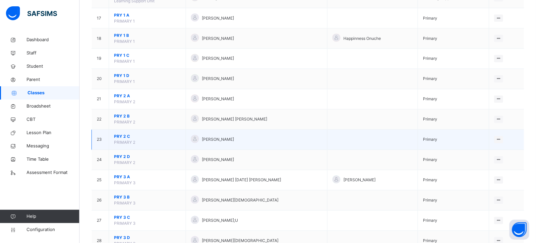
scroll to position [395, 0]
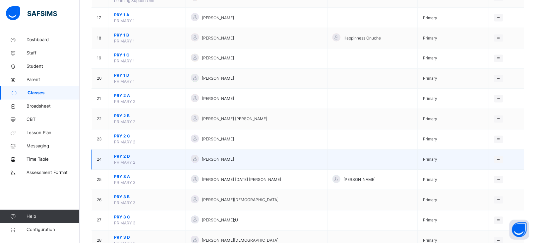
click at [122, 156] on span "PRY 2 D" at bounding box center [147, 157] width 67 height 6
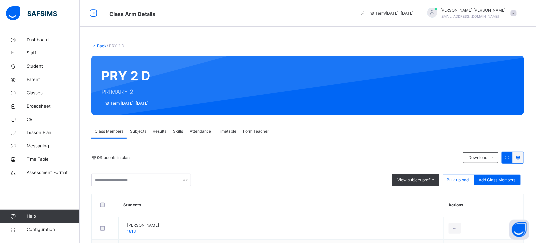
click at [138, 129] on span "Subjects" at bounding box center [138, 131] width 16 height 6
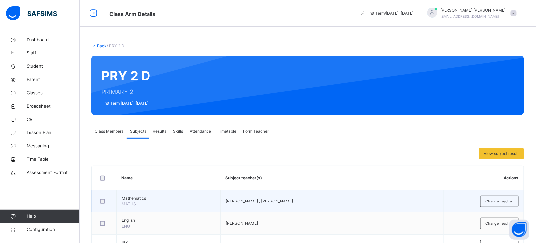
click at [500, 96] on div at bounding box center [338, 85] width 354 height 46
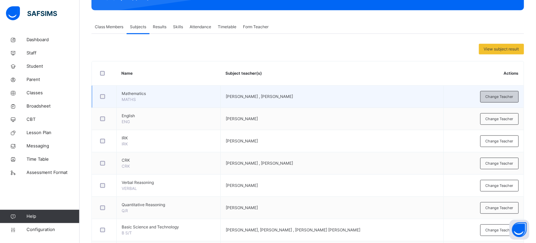
click at [502, 100] on div "Change Teacher" at bounding box center [500, 97] width 38 height 12
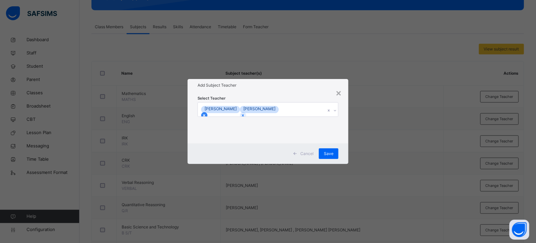
click at [207, 113] on icon at bounding box center [204, 115] width 5 height 5
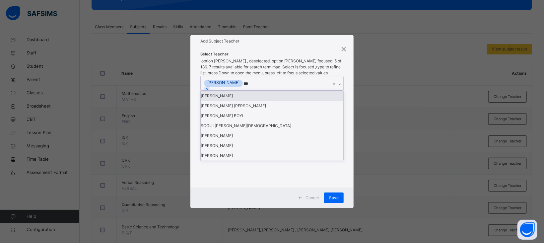
type input "****"
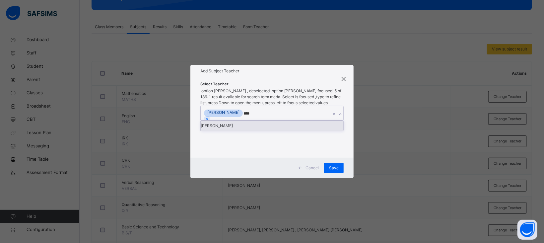
click at [249, 123] on div "[PERSON_NAME]" at bounding box center [272, 126] width 143 height 10
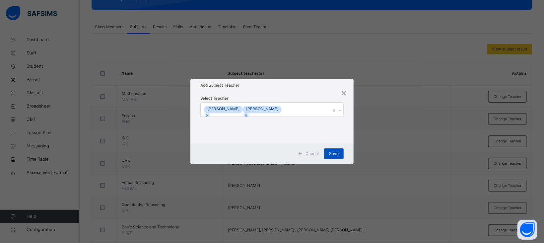
click at [339, 152] on div "Save" at bounding box center [334, 153] width 20 height 11
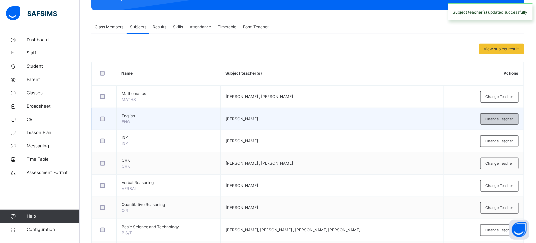
click at [505, 118] on span "Change Teacher" at bounding box center [500, 119] width 28 height 6
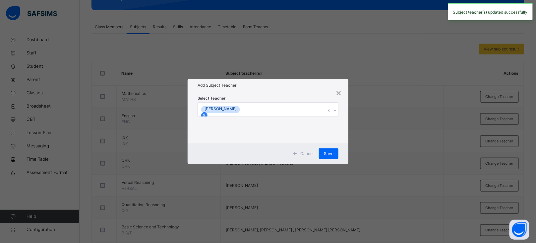
click at [207, 113] on icon at bounding box center [204, 115] width 5 height 5
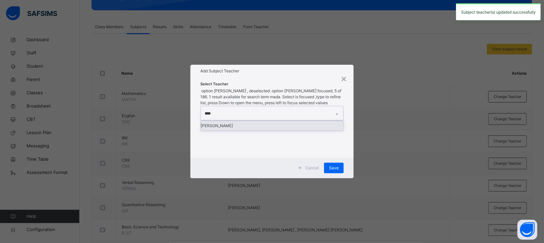
type input "*****"
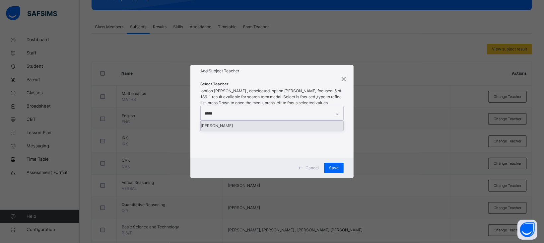
click at [230, 127] on div "[PERSON_NAME]" at bounding box center [272, 126] width 143 height 10
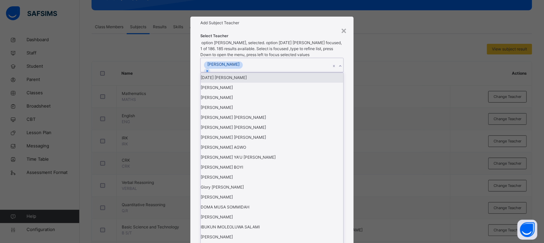
click at [274, 29] on div "Add Subject Teacher" at bounding box center [271, 23] width 163 height 13
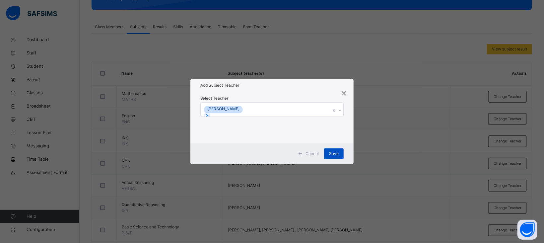
click at [338, 154] on span "Save" at bounding box center [334, 154] width 10 height 6
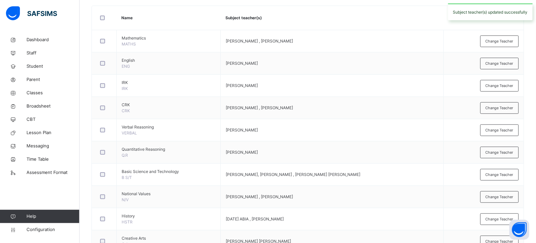
scroll to position [162, 0]
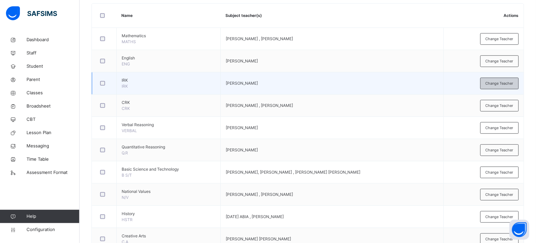
click at [503, 83] on span "Change Teacher" at bounding box center [500, 84] width 28 height 6
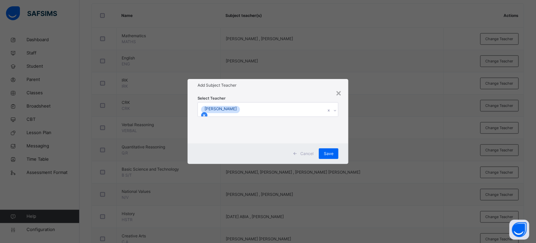
click at [207, 113] on icon at bounding box center [204, 115] width 5 height 5
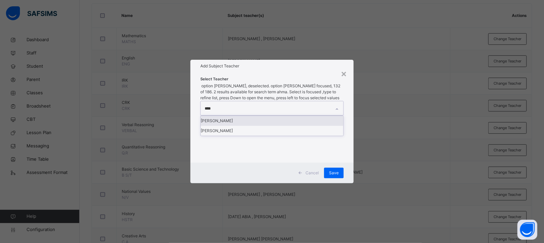
type input "*****"
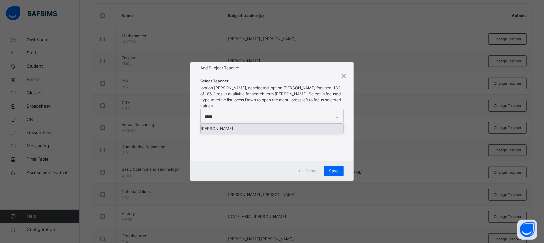
click at [243, 126] on div "[PERSON_NAME]" at bounding box center [272, 129] width 143 height 10
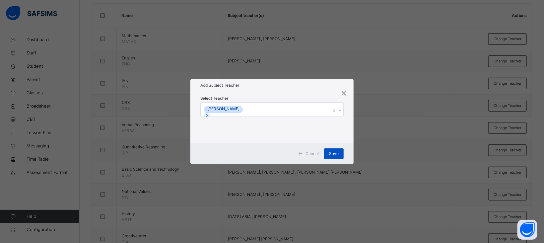
click at [340, 151] on div "Save" at bounding box center [334, 153] width 20 height 11
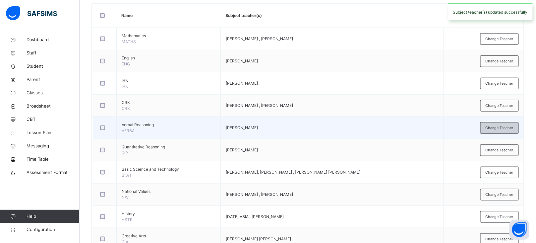
click at [497, 129] on span "Change Teacher" at bounding box center [500, 128] width 28 height 6
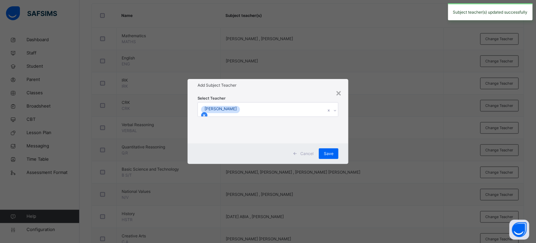
click at [208, 112] on div at bounding box center [204, 115] width 6 height 6
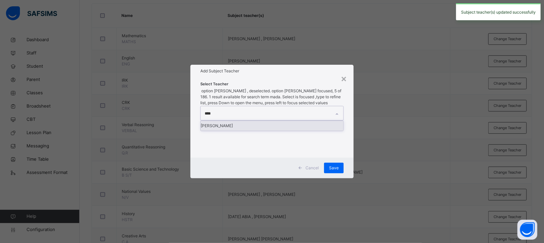
type input "*****"
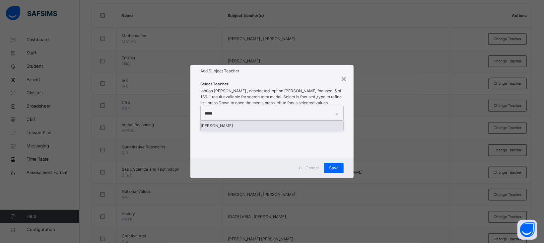
click at [228, 126] on div "[PERSON_NAME]" at bounding box center [272, 126] width 143 height 10
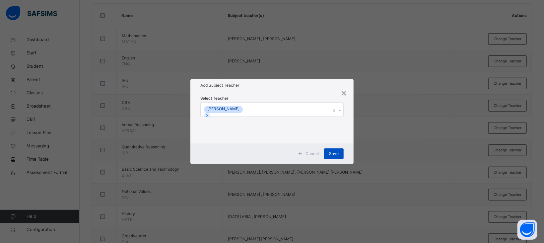
click at [335, 151] on span "Save" at bounding box center [334, 154] width 10 height 6
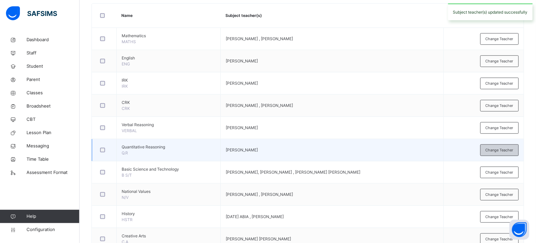
click at [499, 152] on span "Change Teacher" at bounding box center [500, 150] width 28 height 6
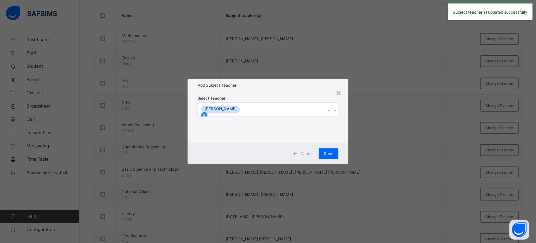
click at [207, 113] on icon at bounding box center [204, 115] width 5 height 5
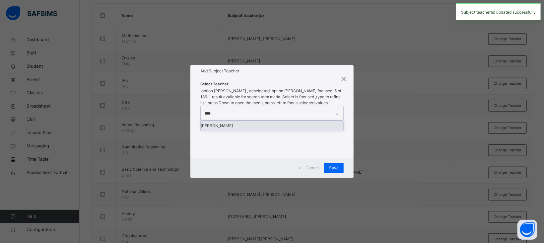
type input "*****"
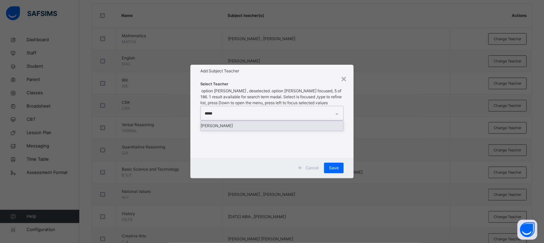
click at [257, 124] on div "[PERSON_NAME]" at bounding box center [272, 126] width 143 height 10
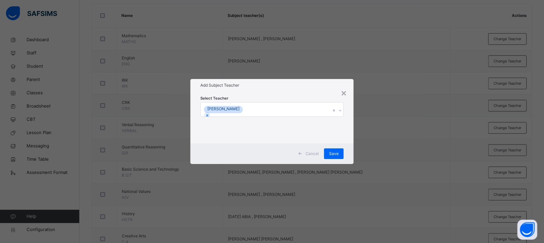
click at [279, 92] on div "Select Teacher [PERSON_NAME]" at bounding box center [271, 118] width 163 height 52
click at [333, 155] on span "Save" at bounding box center [334, 154] width 10 height 6
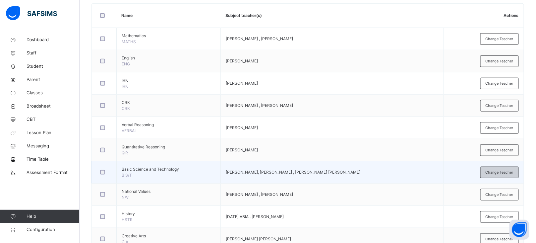
click at [506, 172] on span "Change Teacher" at bounding box center [500, 173] width 28 height 6
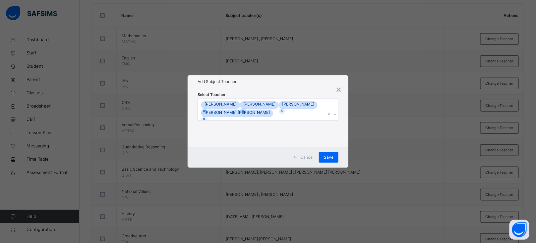
click at [241, 105] on div "[PERSON_NAME]" at bounding box center [259, 104] width 39 height 6
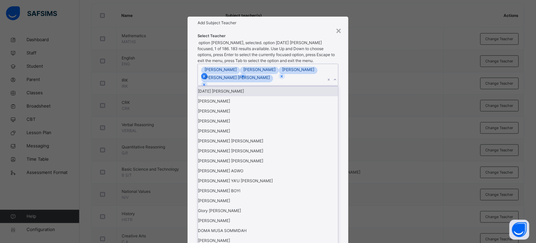
click at [207, 79] on icon at bounding box center [204, 76] width 5 height 5
click at [210, 79] on div at bounding box center [207, 76] width 6 height 6
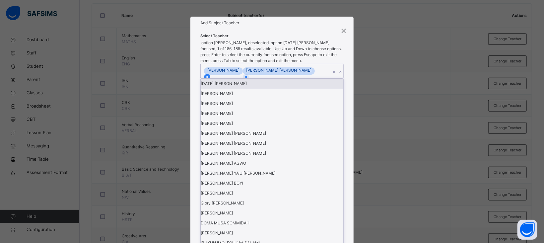
click at [208, 78] on icon at bounding box center [207, 77] width 2 height 2
click at [210, 79] on icon at bounding box center [207, 77] width 5 height 5
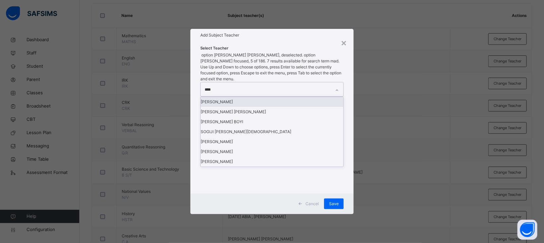
type input "*****"
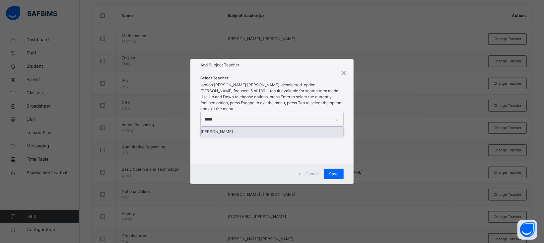
click at [232, 127] on div "[PERSON_NAME]" at bounding box center [272, 132] width 143 height 10
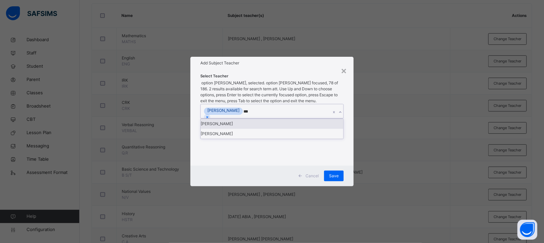
type input "****"
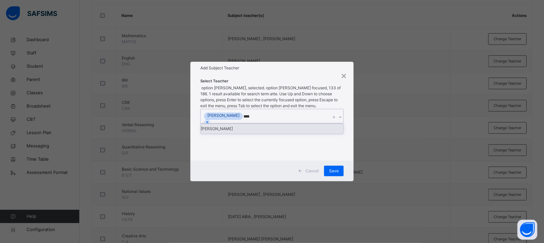
click at [218, 126] on div "[PERSON_NAME]" at bounding box center [272, 129] width 143 height 10
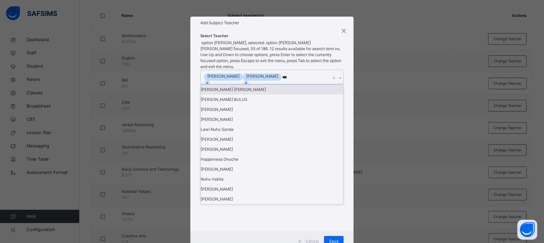
type input "****"
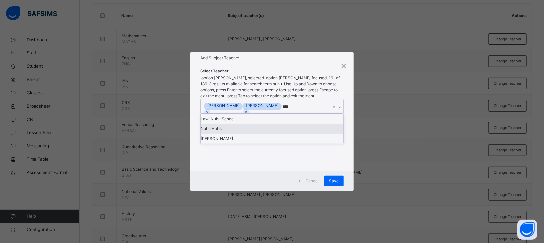
click at [223, 134] on div "Nuhu Habila" at bounding box center [272, 129] width 143 height 10
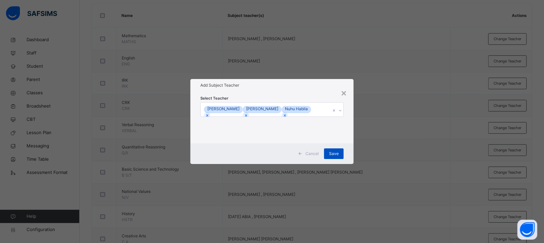
click at [335, 152] on span "Save" at bounding box center [334, 154] width 10 height 6
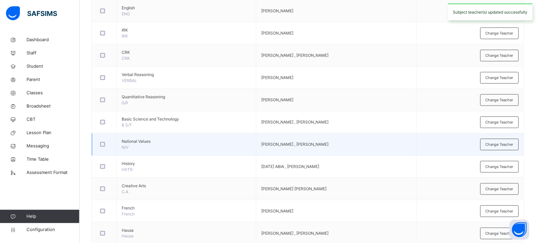
scroll to position [232, 0]
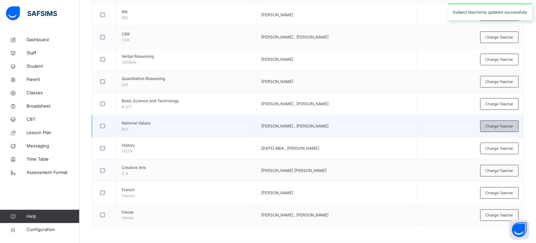
click at [500, 123] on span "Change Teacher" at bounding box center [500, 126] width 28 height 6
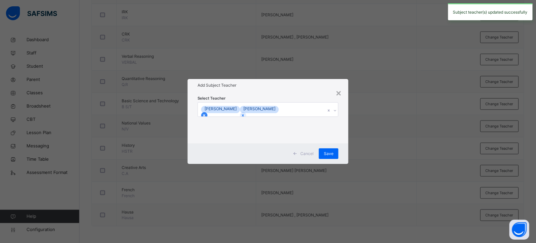
click at [207, 113] on icon at bounding box center [204, 115] width 5 height 5
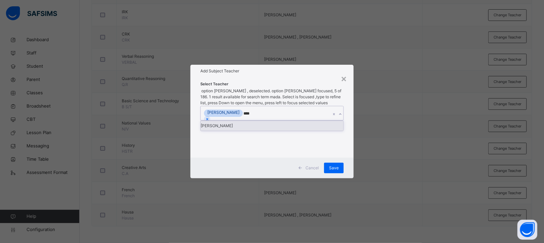
type input "*****"
click at [232, 122] on div "[PERSON_NAME]" at bounding box center [272, 126] width 143 height 10
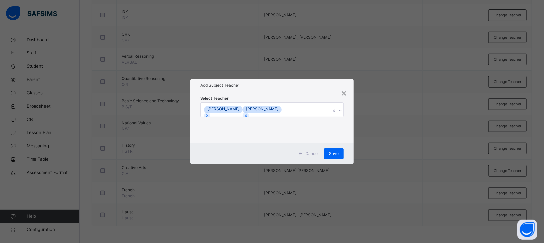
drag, startPoint x: 282, startPoint y: 80, endPoint x: 275, endPoint y: 87, distance: 10.1
click at [276, 86] on div "Add Subject Teacher" at bounding box center [271, 85] width 163 height 13
click at [336, 154] on span "Save" at bounding box center [334, 154] width 10 height 6
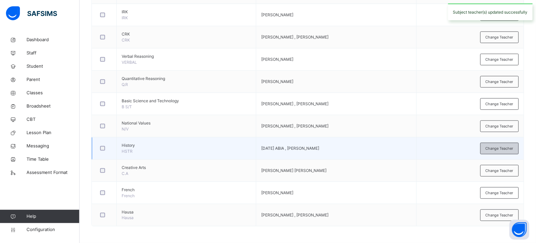
click at [499, 149] on span "Change Teacher" at bounding box center [500, 149] width 28 height 6
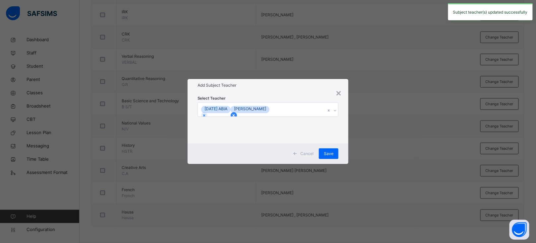
click at [236, 113] on icon at bounding box center [234, 115] width 5 height 5
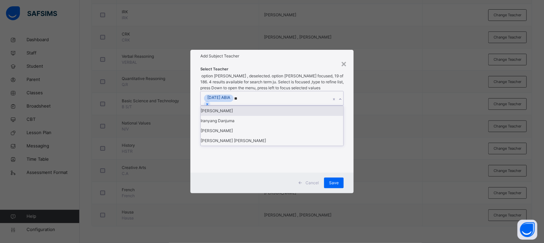
type input "***"
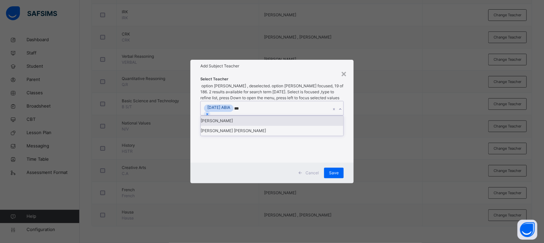
click at [235, 126] on div "[PERSON_NAME]" at bounding box center [272, 121] width 143 height 10
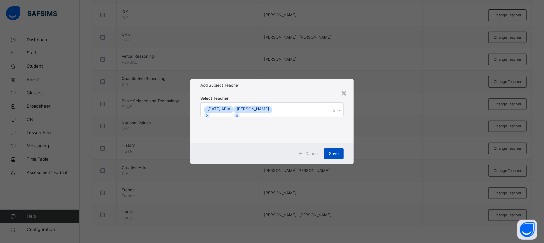
click at [340, 151] on div "Save" at bounding box center [334, 153] width 20 height 11
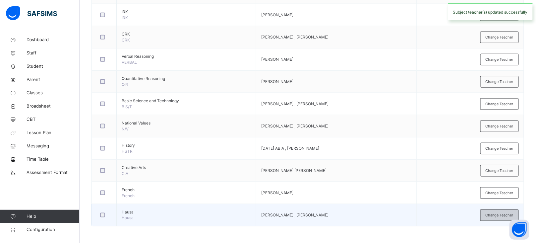
click at [499, 215] on span "Change Teacher" at bounding box center [500, 215] width 28 height 6
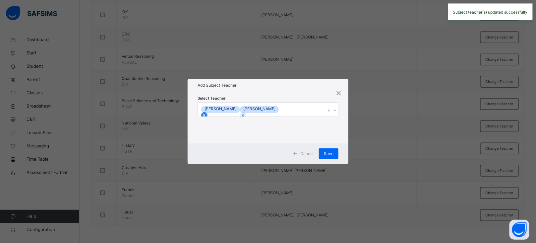
click at [208, 112] on div at bounding box center [204, 115] width 6 height 6
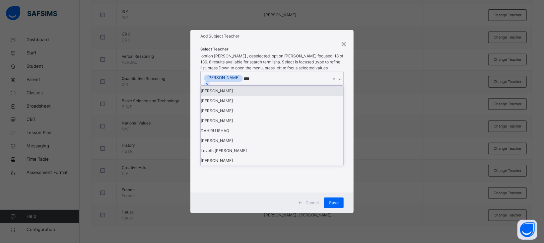
type input "*****"
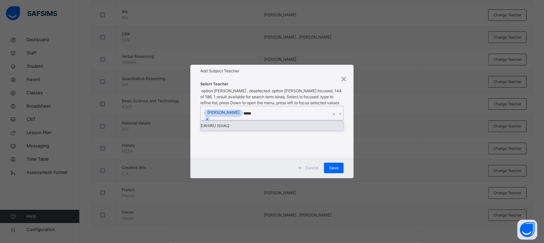
click at [240, 125] on div "DAHIRU ISHAQ" at bounding box center [272, 126] width 143 height 10
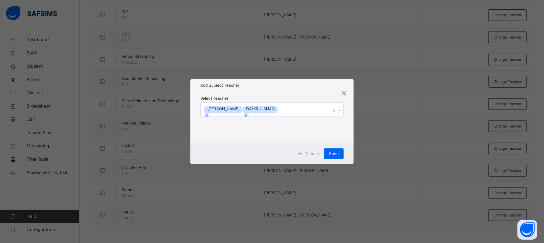
click at [303, 98] on div "Select Teacher [PERSON_NAME] DAHIRU [PERSON_NAME]" at bounding box center [271, 117] width 143 height 45
click at [333, 156] on span "Save" at bounding box center [334, 154] width 10 height 6
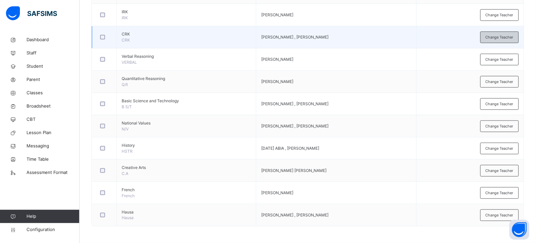
click at [502, 37] on span "Change Teacher" at bounding box center [500, 38] width 28 height 6
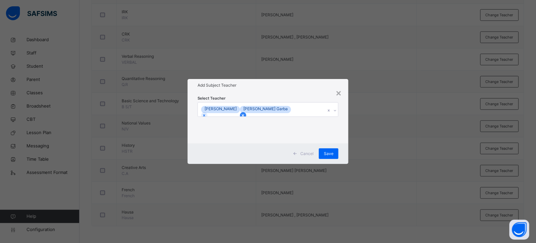
click at [245, 113] on icon at bounding box center [243, 115] width 5 height 5
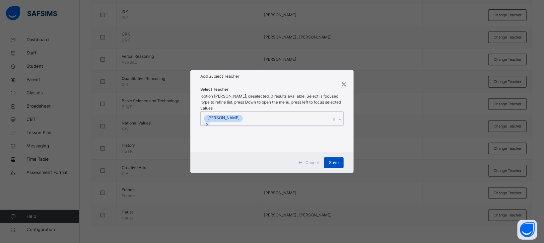
click at [335, 160] on span "Save" at bounding box center [334, 163] width 10 height 6
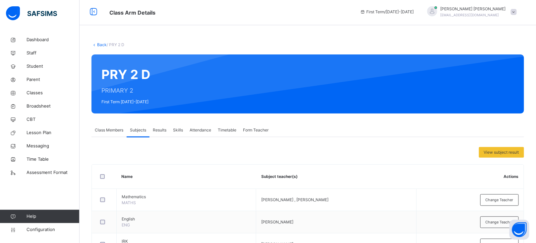
scroll to position [0, 0]
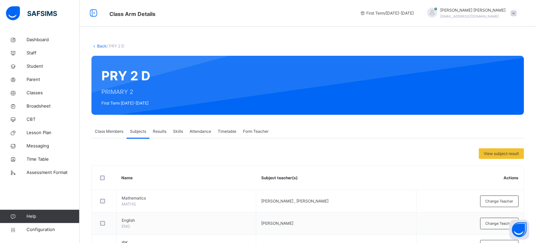
click at [101, 49] on div "Back / PRY 2 D" at bounding box center [308, 46] width 433 height 6
click at [100, 47] on link "Back" at bounding box center [102, 45] width 10 height 5
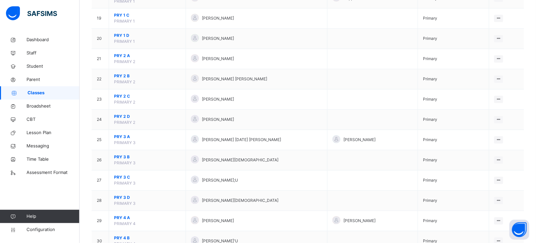
scroll to position [438, 0]
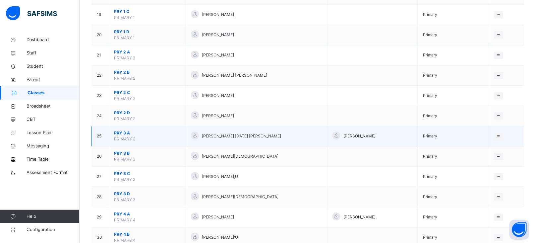
click at [119, 135] on span "PRY 3 A" at bounding box center [147, 133] width 67 height 6
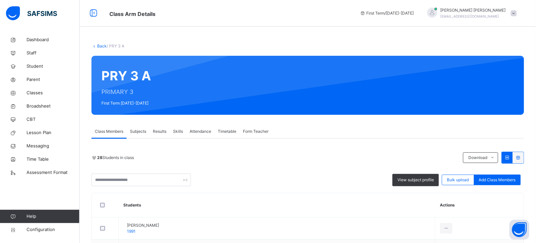
click at [136, 129] on span "Subjects" at bounding box center [138, 131] width 16 height 6
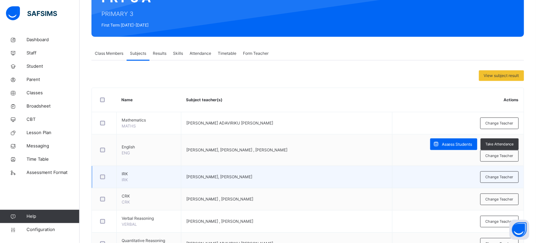
scroll to position [101, 0]
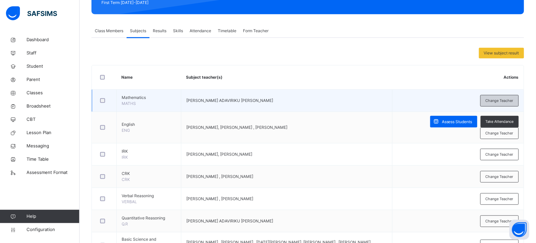
click at [499, 101] on span "Change Teacher" at bounding box center [500, 101] width 28 height 6
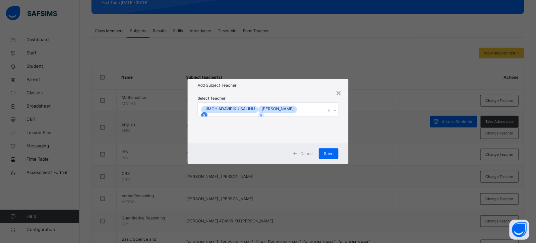
click at [206, 114] on icon at bounding box center [204, 115] width 2 height 2
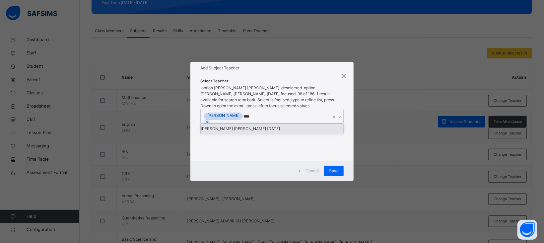
type input "*****"
click at [244, 124] on div "[PERSON_NAME] [PERSON_NAME] [DATE]" at bounding box center [272, 129] width 143 height 10
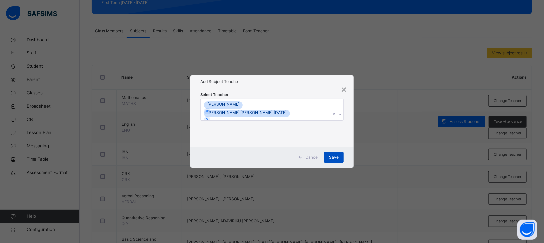
click at [333, 154] on span "Save" at bounding box center [334, 157] width 10 height 6
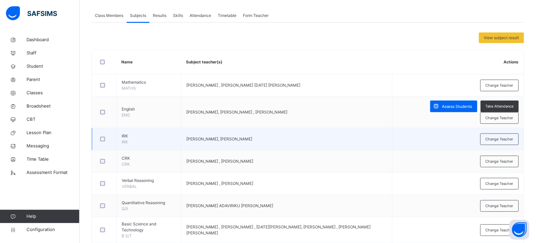
scroll to position [128, 0]
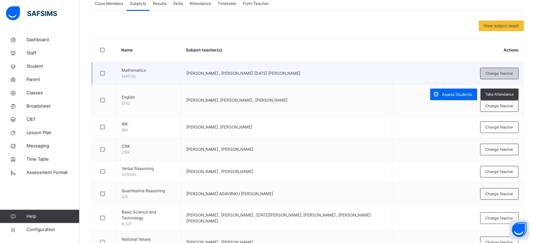
click at [510, 74] on span "Change Teacher" at bounding box center [500, 74] width 28 height 6
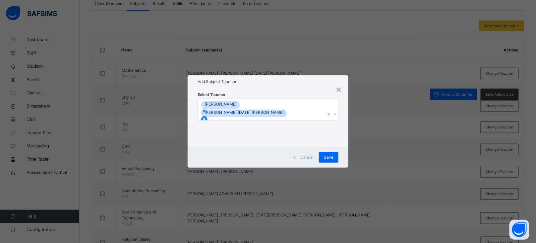
click at [207, 117] on icon at bounding box center [204, 119] width 5 height 5
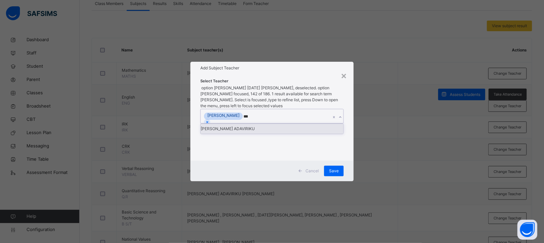
type input "****"
click at [252, 126] on div "[PERSON_NAME] ADAVIRIKU" at bounding box center [272, 129] width 143 height 10
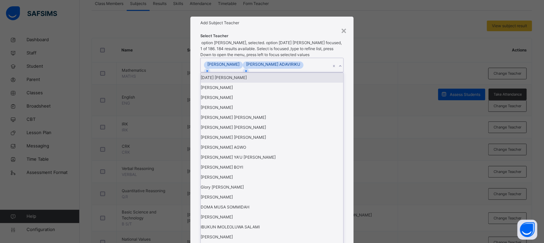
click at [290, 29] on div "Add Subject Teacher" at bounding box center [271, 23] width 163 height 13
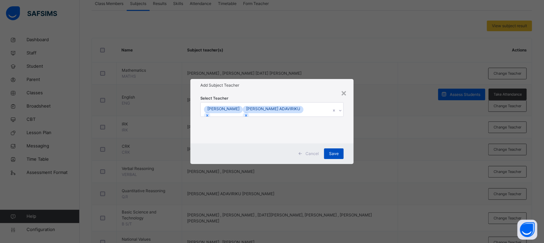
click at [333, 151] on span "Save" at bounding box center [334, 154] width 10 height 6
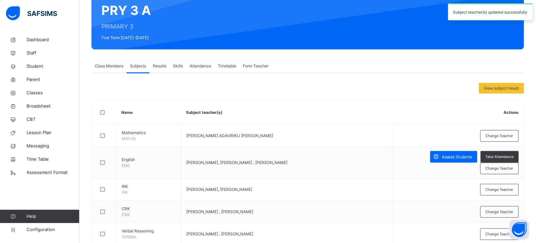
click at [251, 68] on span "Form Teacher" at bounding box center [256, 66] width 26 height 6
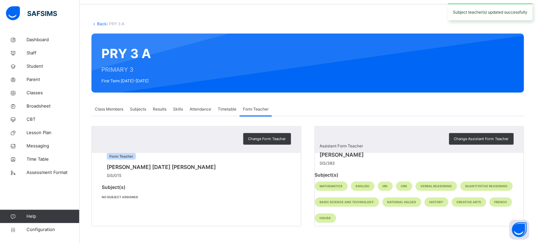
scroll to position [53, 0]
click at [112, 106] on span "Class Members" at bounding box center [109, 109] width 29 height 6
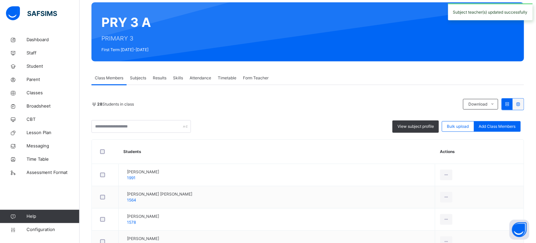
scroll to position [65, 0]
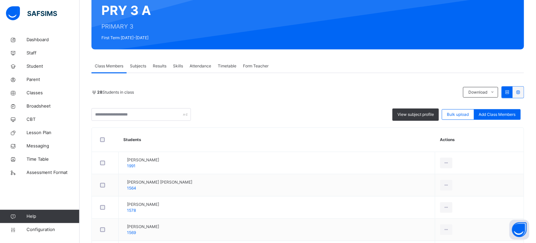
click at [140, 65] on span "Subjects" at bounding box center [138, 66] width 16 height 6
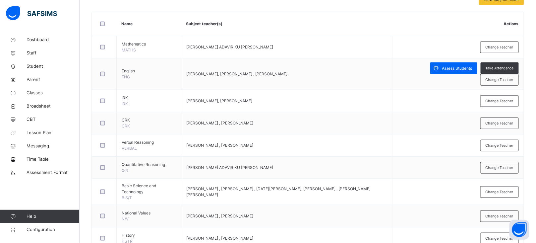
scroll to position [155, 0]
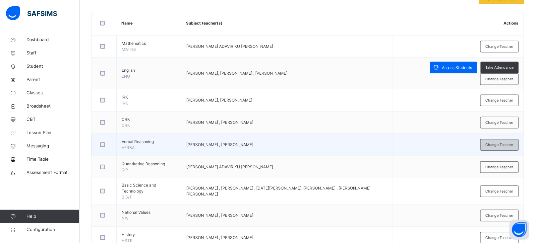
click at [497, 141] on div "Change Teacher" at bounding box center [500, 145] width 38 height 12
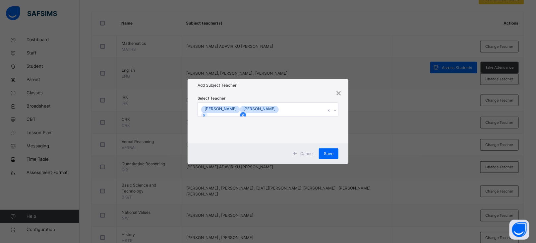
click at [245, 113] on icon at bounding box center [243, 115] width 5 height 5
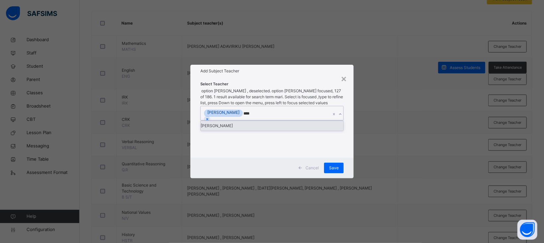
type input "*****"
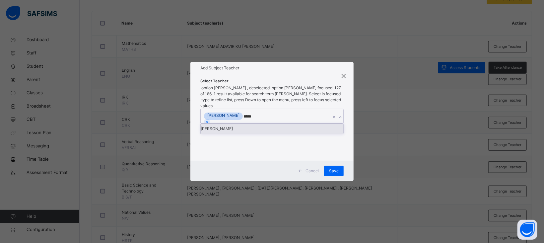
click at [247, 126] on div "[PERSON_NAME]" at bounding box center [272, 129] width 143 height 10
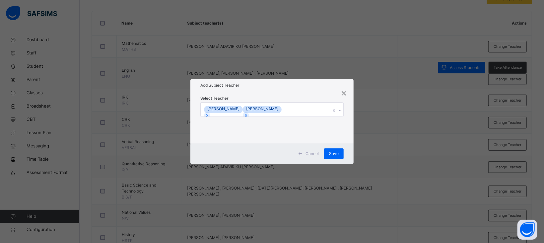
click at [287, 97] on div "Select Teacher [PERSON_NAME]" at bounding box center [271, 117] width 143 height 45
click at [331, 156] on span "Save" at bounding box center [334, 154] width 10 height 6
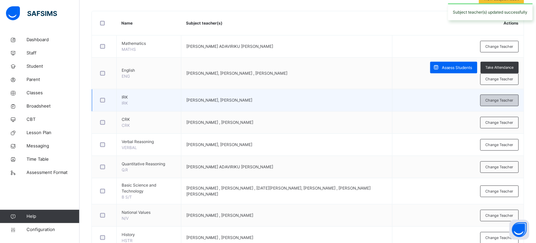
click at [510, 100] on span "Change Teacher" at bounding box center [500, 101] width 28 height 6
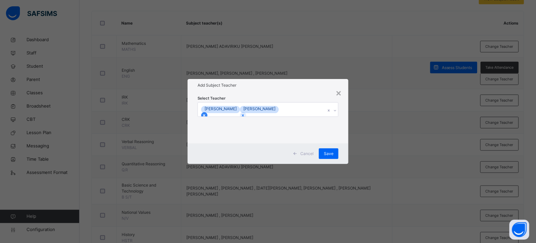
click at [207, 113] on icon at bounding box center [204, 115] width 5 height 5
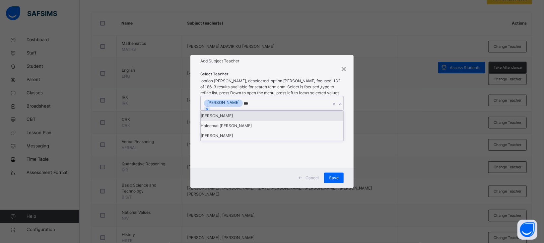
type input "****"
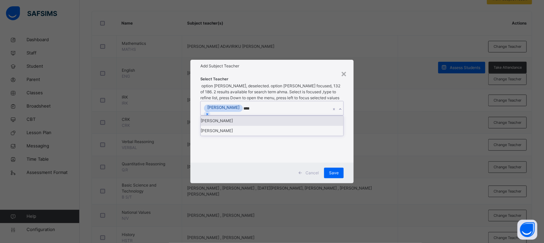
click at [239, 124] on div "[PERSON_NAME]" at bounding box center [272, 121] width 143 height 10
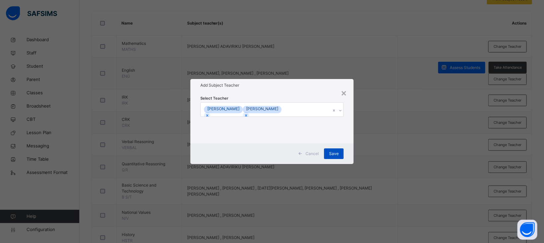
click at [330, 149] on div "Save" at bounding box center [334, 153] width 20 height 11
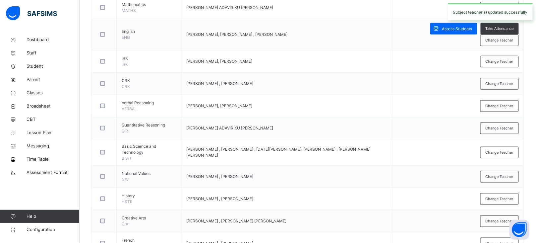
scroll to position [197, 0]
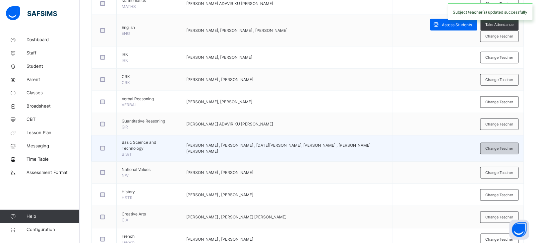
click at [499, 149] on span "Change Teacher" at bounding box center [500, 149] width 28 height 6
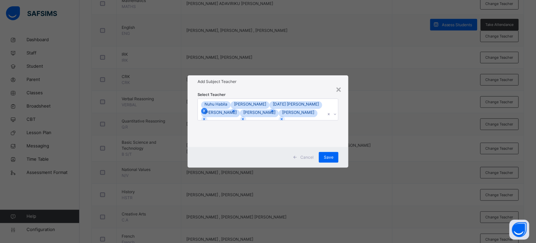
click at [207, 108] on icon at bounding box center [204, 110] width 5 height 5
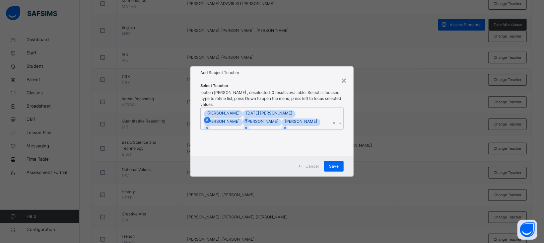
click at [208, 119] on icon at bounding box center [207, 120] width 2 height 2
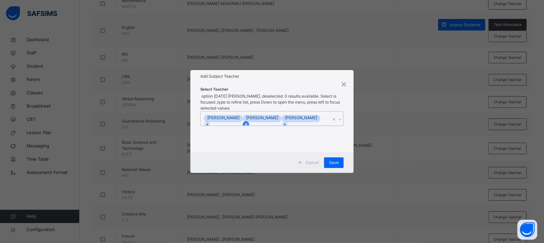
click at [247, 123] on icon at bounding box center [246, 124] width 2 height 2
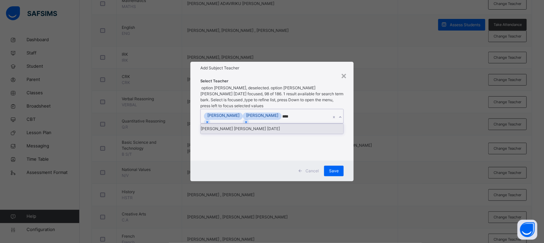
type input "*****"
click at [258, 124] on div "[PERSON_NAME] [PERSON_NAME] [DATE]" at bounding box center [272, 129] width 143 height 10
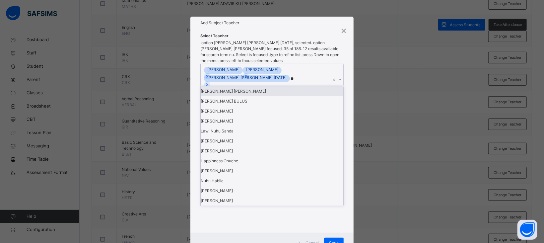
type input "*"
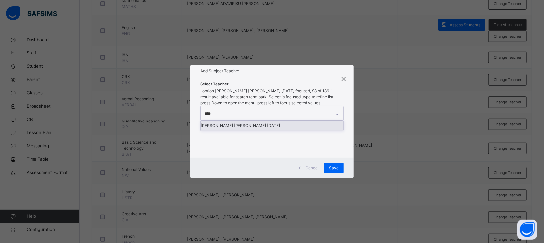
type input "*****"
click at [256, 124] on div "[PERSON_NAME] [PERSON_NAME] [DATE]" at bounding box center [272, 126] width 143 height 10
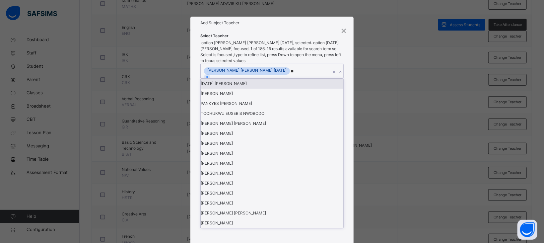
type input "***"
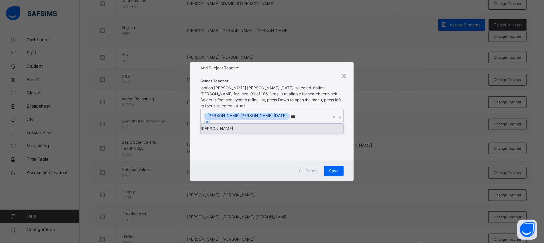
click at [240, 124] on div "[PERSON_NAME]" at bounding box center [272, 129] width 143 height 10
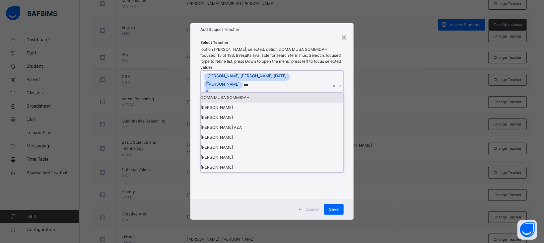
type input "****"
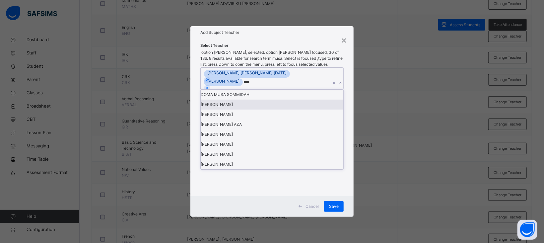
click at [225, 109] on div "[PERSON_NAME]" at bounding box center [272, 105] width 143 height 10
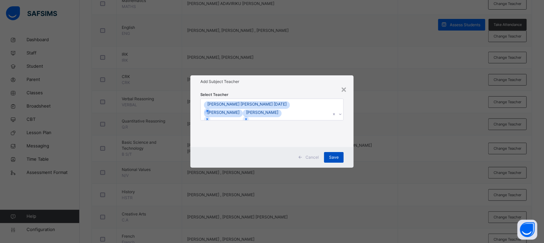
click at [335, 157] on span "Save" at bounding box center [334, 157] width 10 height 6
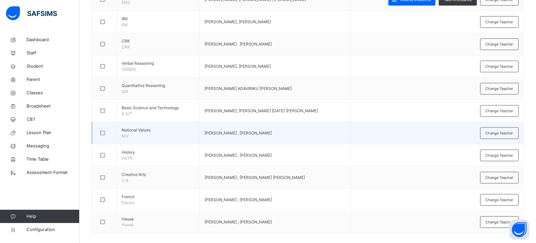
scroll to position [224, 0]
click at [498, 133] on span "Change Teacher" at bounding box center [500, 133] width 28 height 6
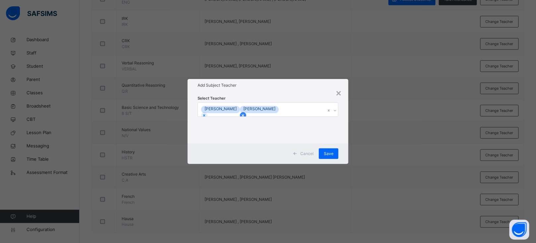
click at [245, 113] on icon at bounding box center [243, 115] width 5 height 5
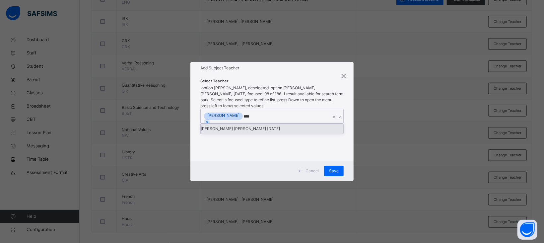
type input "*****"
click at [255, 125] on div "[PERSON_NAME] [PERSON_NAME] [DATE]" at bounding box center [272, 129] width 143 height 10
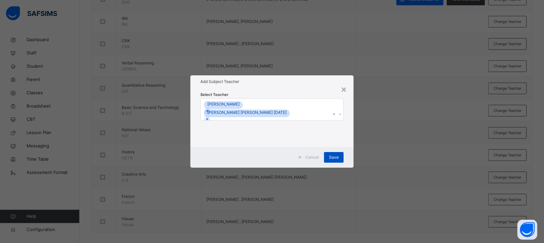
click at [335, 152] on div "Save" at bounding box center [334, 157] width 20 height 11
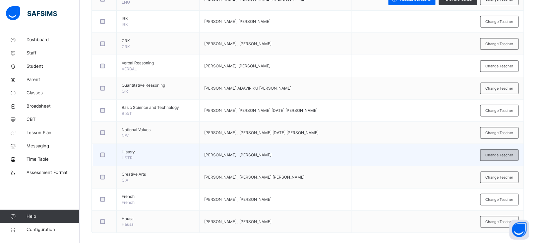
click at [493, 153] on span "Change Teacher" at bounding box center [500, 155] width 28 height 6
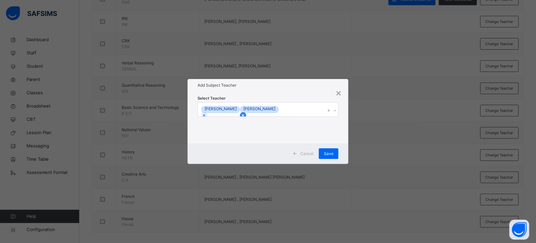
click at [245, 113] on icon at bounding box center [243, 115] width 5 height 5
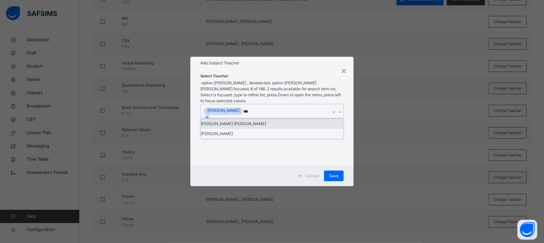
type input "****"
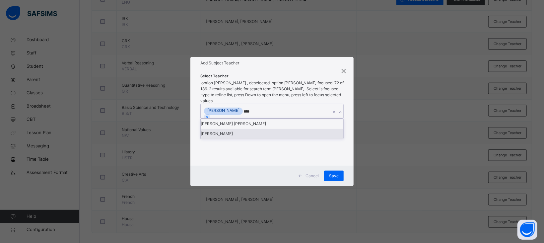
click at [230, 139] on div "[PERSON_NAME]" at bounding box center [272, 134] width 143 height 10
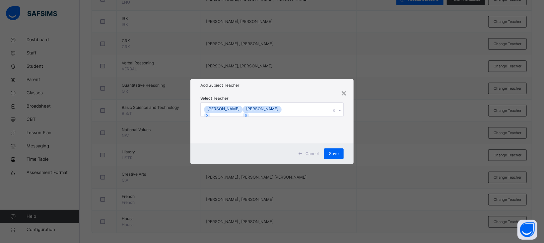
click at [306, 93] on div "Select Teacher [PERSON_NAME] [PERSON_NAME]" at bounding box center [271, 118] width 163 height 52
click at [338, 158] on div "Save" at bounding box center [334, 153] width 20 height 11
click at [335, 156] on div "Save" at bounding box center [334, 153] width 20 height 11
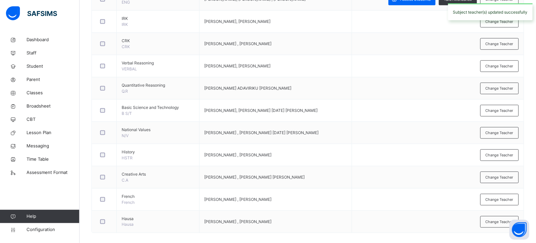
scroll to position [232, 0]
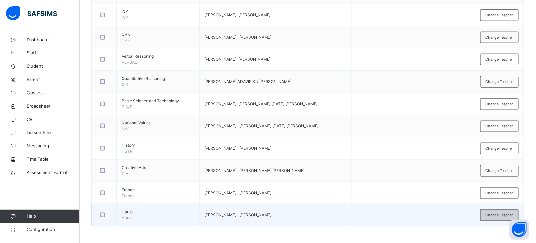
click at [495, 212] on span "Change Teacher" at bounding box center [500, 215] width 28 height 6
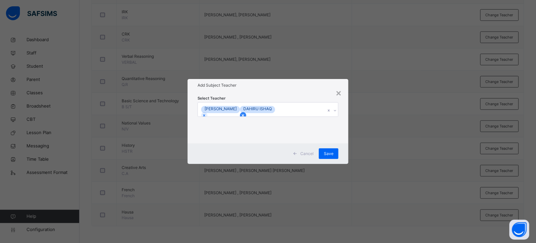
click at [245, 113] on icon at bounding box center [243, 115] width 5 height 5
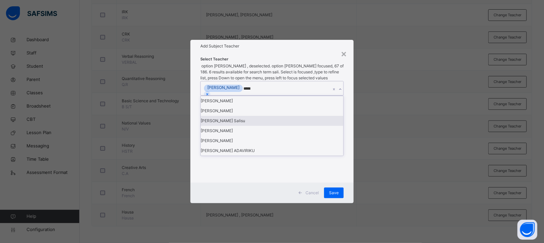
type input "******"
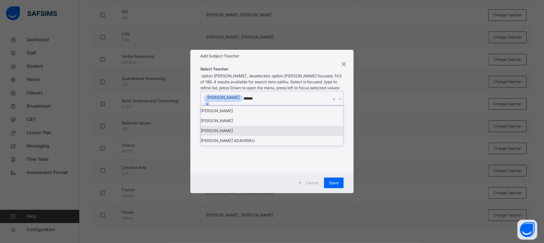
click at [228, 136] on div "[PERSON_NAME]" at bounding box center [272, 131] width 143 height 10
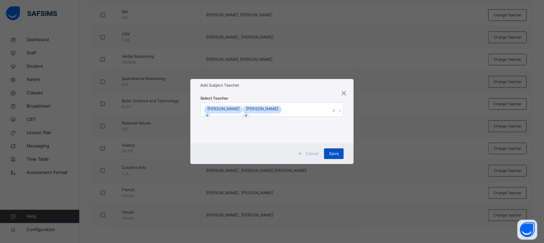
click at [333, 151] on span "Save" at bounding box center [334, 154] width 10 height 6
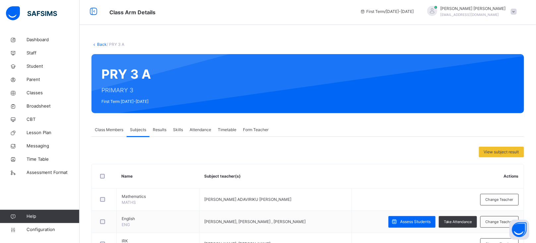
scroll to position [0, 0]
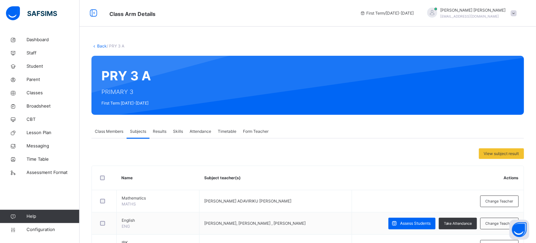
click at [100, 46] on link "Back" at bounding box center [102, 45] width 10 height 5
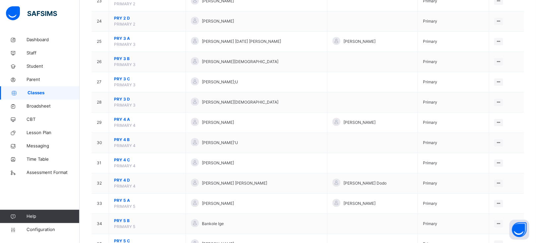
scroll to position [522, 0]
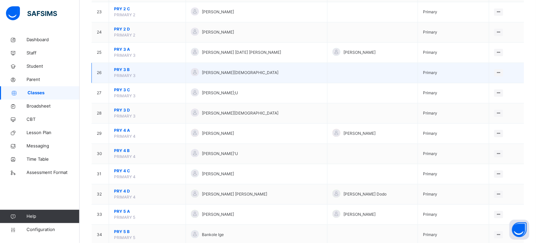
click at [120, 70] on span "PRY 3 B" at bounding box center [147, 70] width 67 height 6
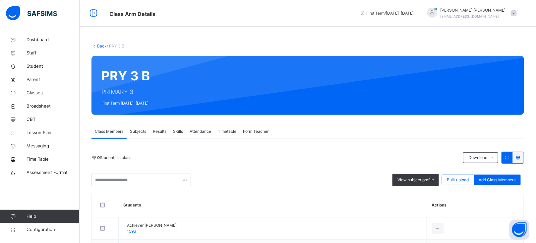
click at [259, 130] on span "Form Teacher" at bounding box center [256, 131] width 26 height 6
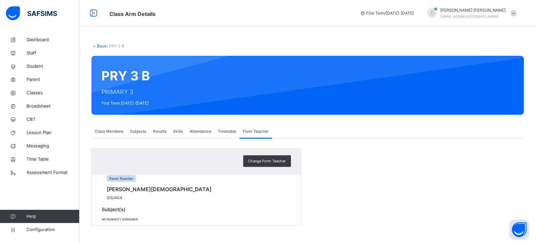
click at [264, 162] on span "Change Form Teacher" at bounding box center [267, 161] width 38 height 6
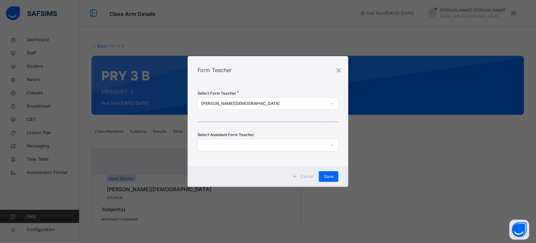
click at [236, 103] on div "[PERSON_NAME][DEMOGRAPHIC_DATA]" at bounding box center [263, 104] width 125 height 6
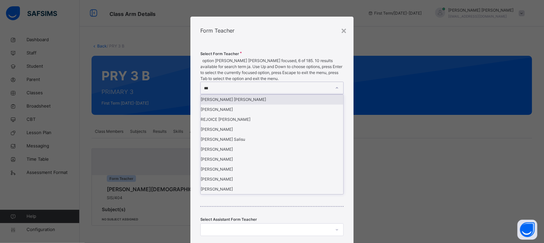
type input "****"
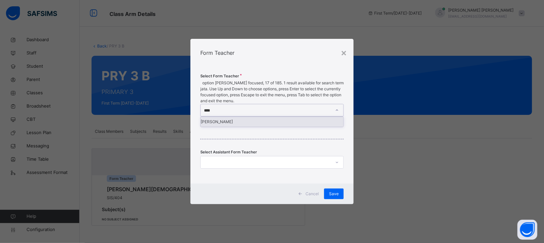
click at [237, 117] on div "[PERSON_NAME]" at bounding box center [272, 122] width 143 height 10
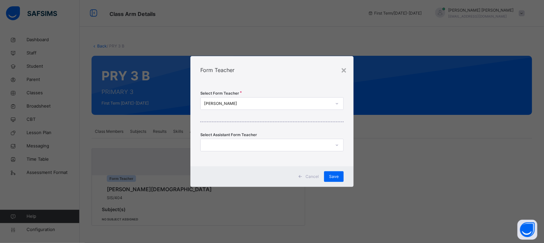
click at [274, 86] on div "Select Form Teacher [PERSON_NAME] Select Assistant Form Teacher" at bounding box center [271, 125] width 163 height 82
click at [337, 171] on div "Save" at bounding box center [334, 176] width 20 height 11
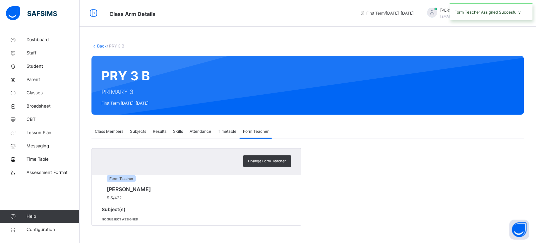
click at [138, 130] on span "Subjects" at bounding box center [138, 131] width 16 height 6
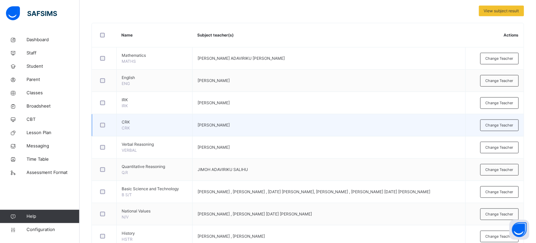
scroll to position [162, 0]
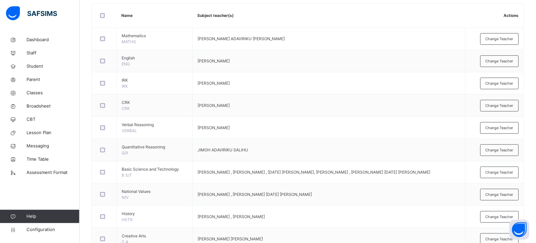
click at [513, 127] on span "Change Teacher" at bounding box center [500, 128] width 28 height 6
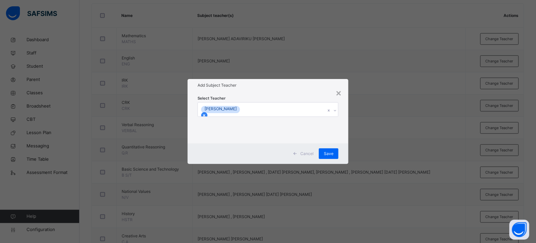
click at [207, 113] on icon at bounding box center [204, 115] width 5 height 5
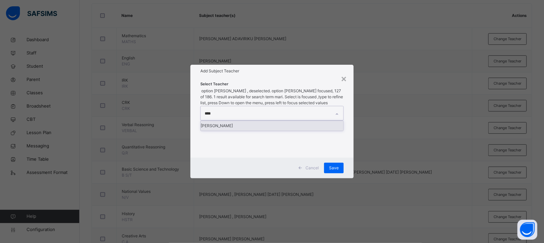
type input "*****"
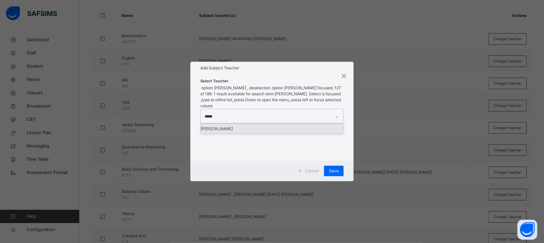
click at [235, 128] on div "[PERSON_NAME]" at bounding box center [272, 129] width 143 height 10
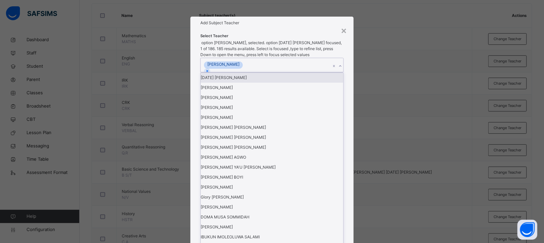
click at [271, 29] on div "Add Subject Teacher" at bounding box center [271, 23] width 163 height 13
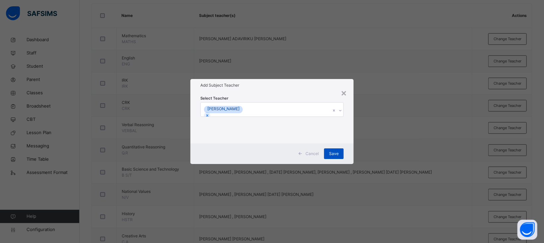
click at [338, 152] on span "Save" at bounding box center [334, 154] width 10 height 6
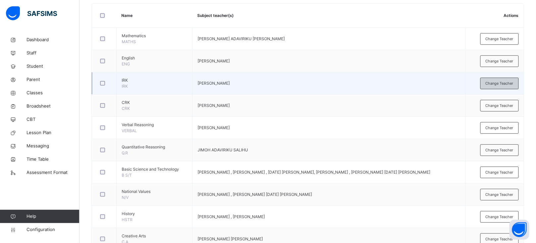
click at [507, 85] on span "Change Teacher" at bounding box center [500, 84] width 28 height 6
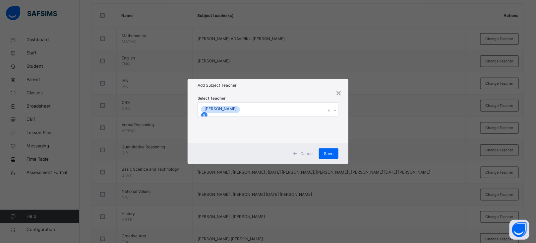
click at [207, 113] on icon at bounding box center [204, 115] width 5 height 5
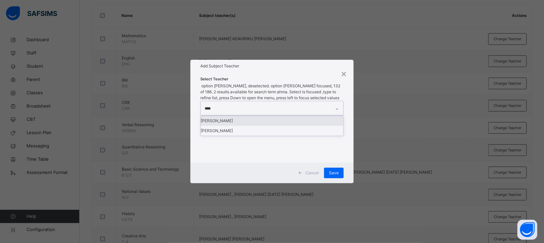
type input "*****"
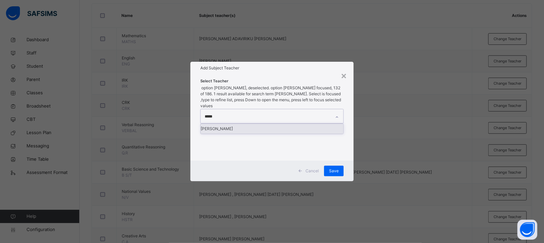
click at [240, 124] on div "[PERSON_NAME]" at bounding box center [272, 129] width 143 height 10
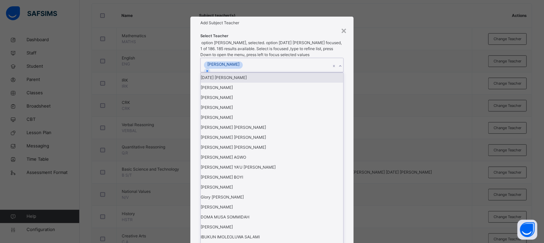
click at [278, 26] on h1 "Add Subject Teacher" at bounding box center [271, 23] width 143 height 6
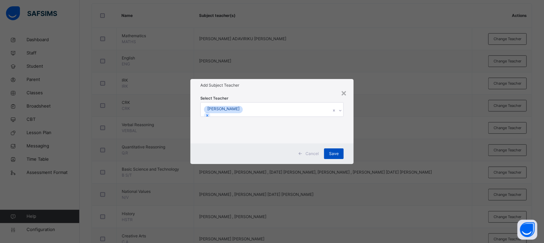
click at [335, 156] on span "Save" at bounding box center [334, 154] width 10 height 6
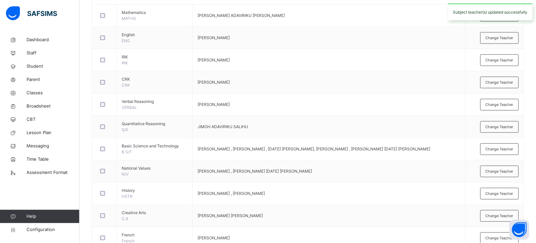
scroll to position [186, 0]
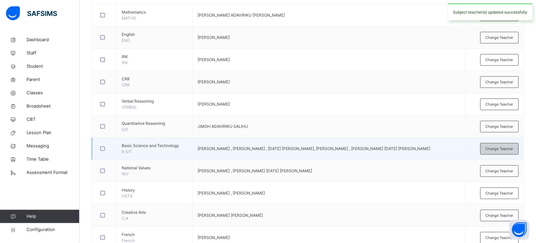
click at [501, 147] on span "Change Teacher" at bounding box center [500, 149] width 28 height 6
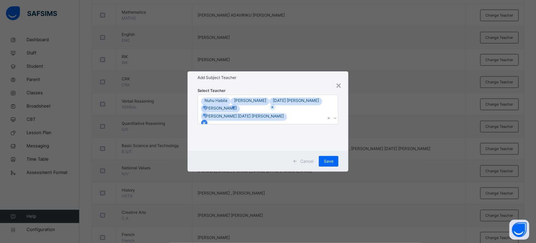
click at [207, 121] on icon at bounding box center [204, 123] width 5 height 5
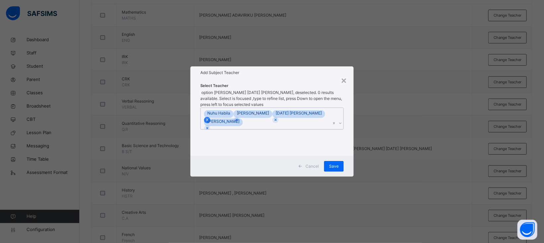
click at [208, 119] on icon at bounding box center [207, 120] width 2 height 2
click at [210, 117] on icon at bounding box center [207, 119] width 5 height 5
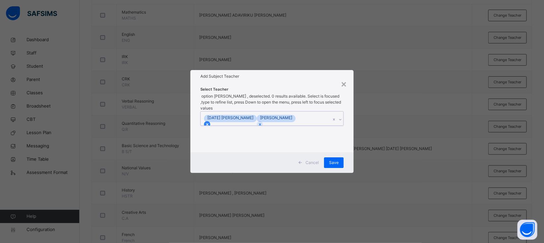
click at [210, 121] on div at bounding box center [207, 124] width 6 height 6
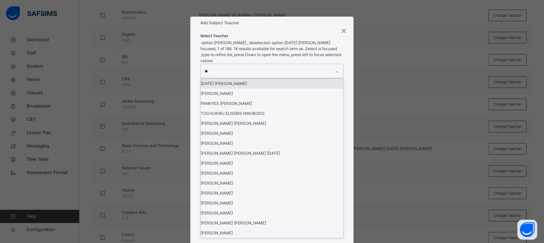
type input "***"
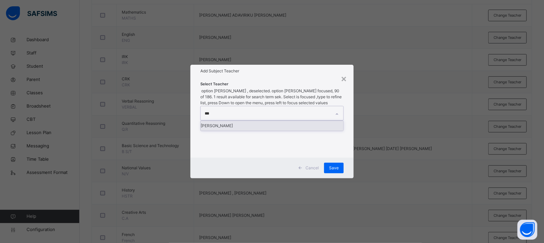
click at [230, 126] on div "[PERSON_NAME]" at bounding box center [272, 126] width 143 height 10
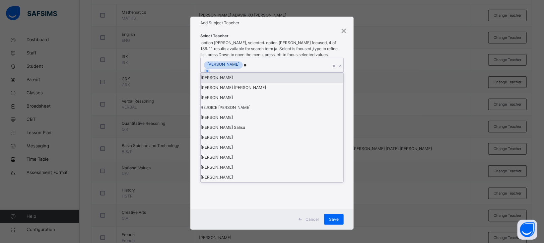
type input "***"
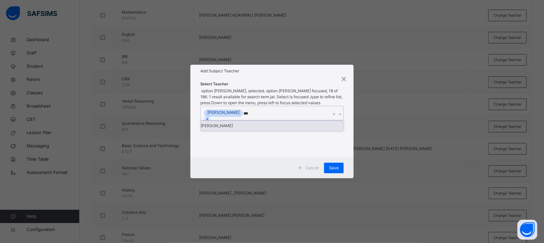
click at [232, 126] on div "[PERSON_NAME]" at bounding box center [272, 126] width 143 height 10
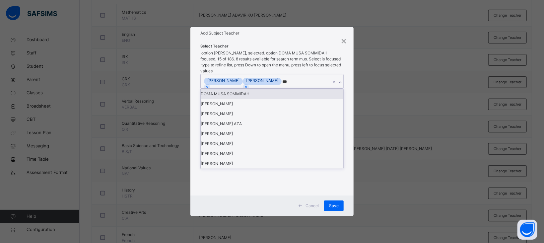
type input "****"
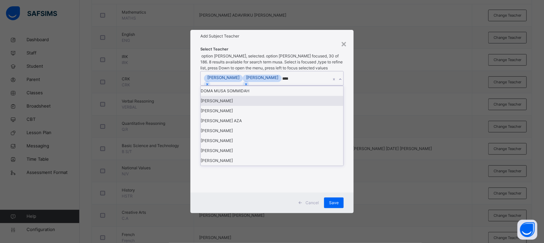
click at [224, 106] on div "[PERSON_NAME]" at bounding box center [272, 101] width 143 height 10
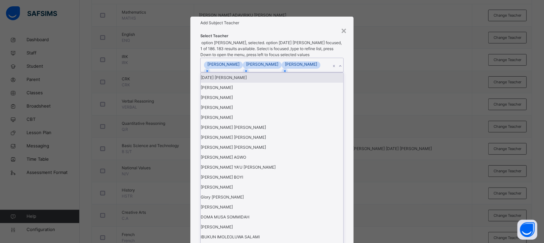
click at [317, 29] on div "Add Subject Teacher" at bounding box center [271, 23] width 163 height 13
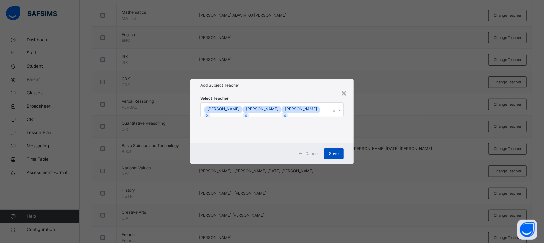
click at [333, 155] on span "Save" at bounding box center [334, 154] width 10 height 6
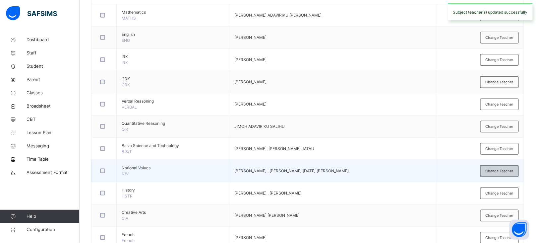
click at [507, 170] on span "Change Teacher" at bounding box center [500, 171] width 28 height 6
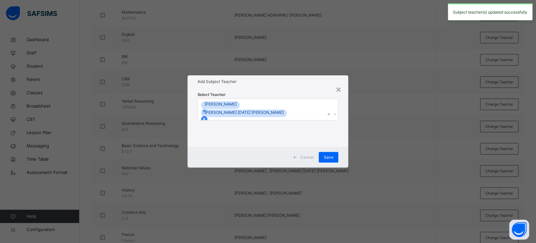
click at [207, 117] on icon at bounding box center [204, 119] width 5 height 5
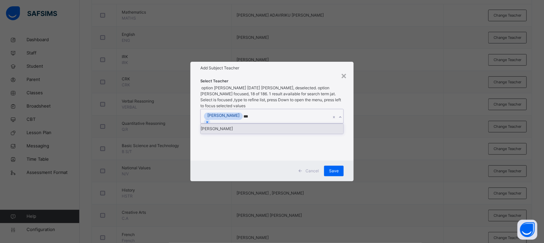
type input "****"
click at [245, 124] on div "[PERSON_NAME]" at bounding box center [272, 129] width 143 height 10
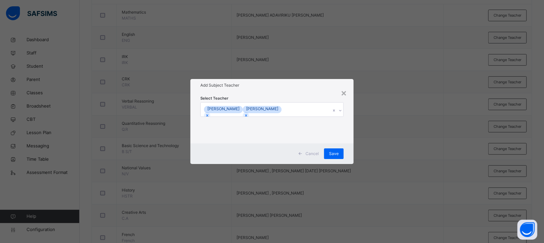
click at [292, 87] on h1 "Add Subject Teacher" at bounding box center [271, 85] width 143 height 6
click at [336, 153] on span "Save" at bounding box center [334, 154] width 10 height 6
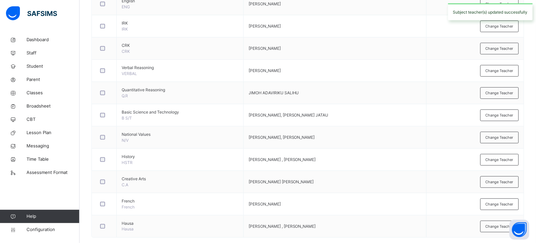
scroll to position [232, 0]
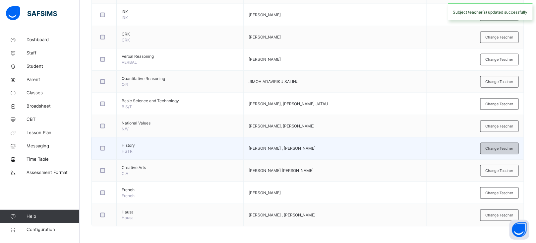
click at [498, 146] on span "Change Teacher" at bounding box center [500, 149] width 28 height 6
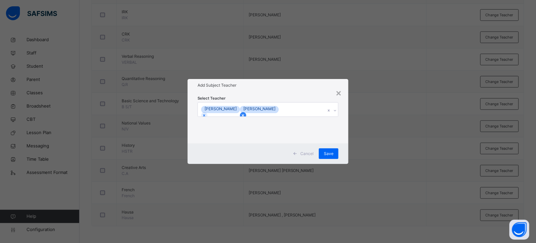
click at [246, 112] on div at bounding box center [243, 115] width 6 height 6
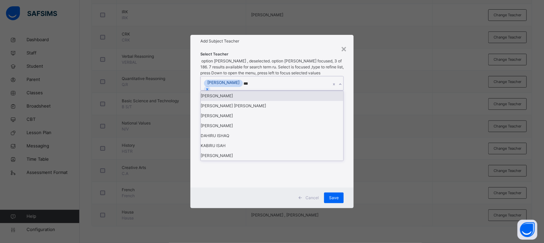
type input "****"
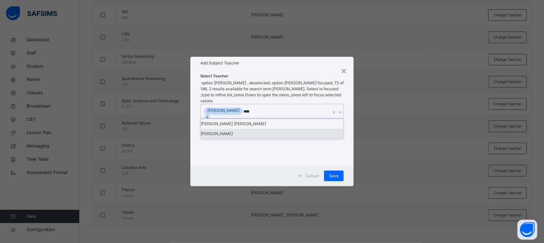
click at [247, 136] on div "[PERSON_NAME]" at bounding box center [272, 134] width 143 height 10
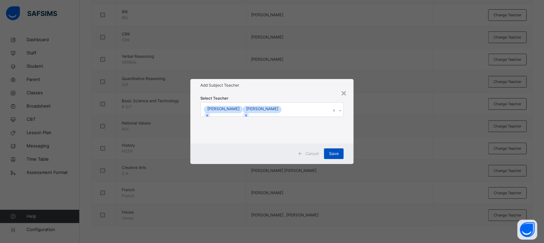
click at [335, 152] on span "Save" at bounding box center [334, 154] width 10 height 6
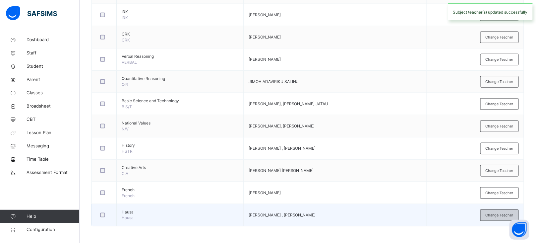
click at [499, 213] on span "Change Teacher" at bounding box center [500, 215] width 28 height 6
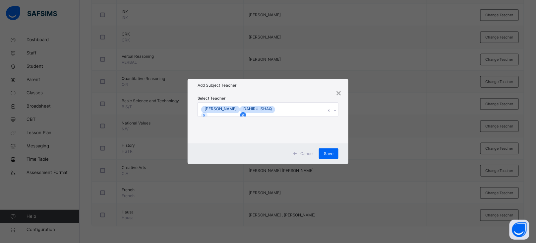
click at [244, 114] on icon at bounding box center [243, 115] width 2 height 2
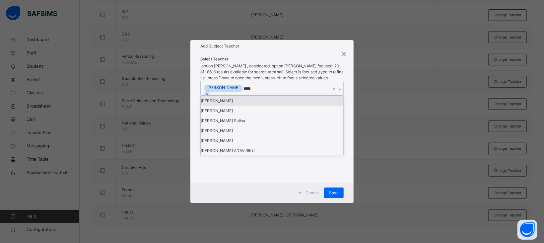
type input "******"
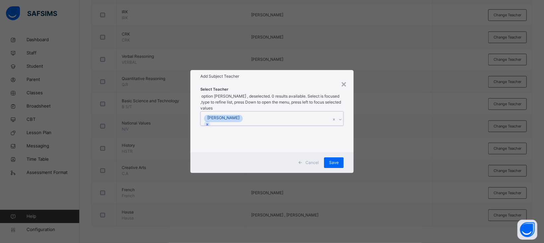
drag, startPoint x: 269, startPoint y: 108, endPoint x: 265, endPoint y: 107, distance: 4.4
click at [265, 111] on div "[PERSON_NAME]" at bounding box center [266, 118] width 130 height 14
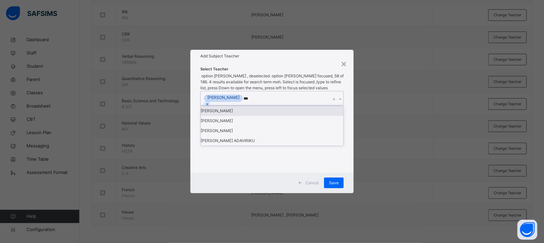
type input "****"
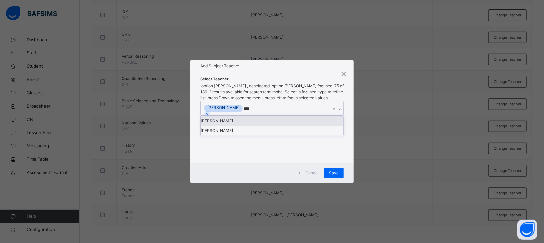
click at [240, 123] on div "[PERSON_NAME]" at bounding box center [272, 121] width 143 height 10
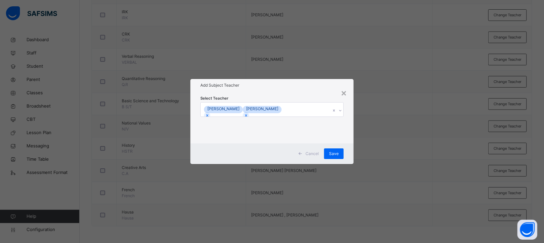
click at [285, 93] on div "Select Teacher [PERSON_NAME] [PERSON_NAME]" at bounding box center [271, 118] width 163 height 52
click at [341, 152] on div "Save" at bounding box center [334, 153] width 20 height 11
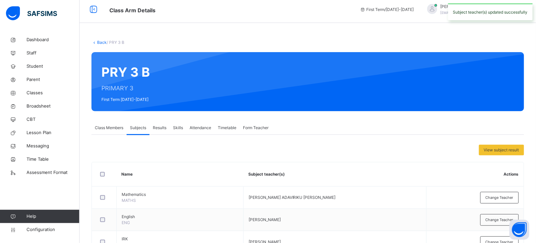
scroll to position [0, 0]
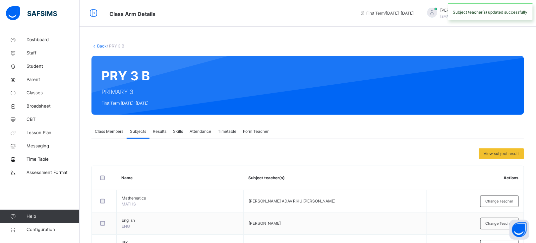
click at [101, 46] on link "Back" at bounding box center [102, 45] width 10 height 5
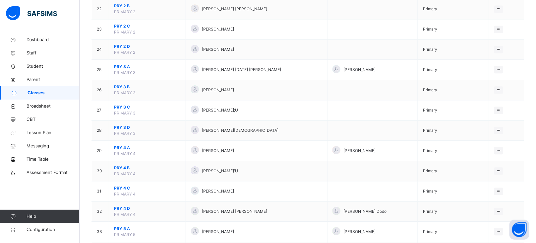
scroll to position [510, 0]
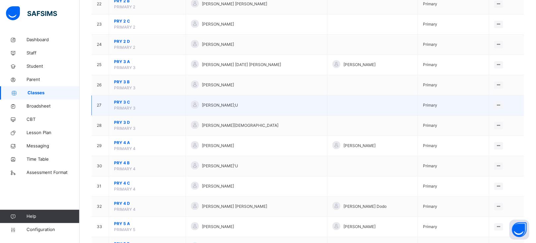
click at [120, 103] on span "PRY 3 C" at bounding box center [147, 102] width 67 height 6
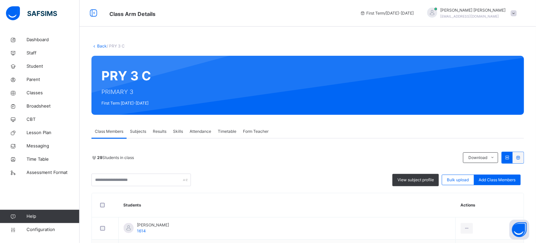
scroll to position [58, 0]
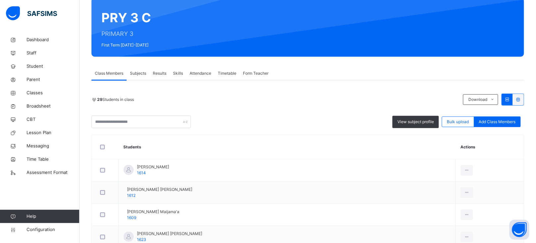
click at [256, 76] on span "Form Teacher" at bounding box center [256, 73] width 26 height 6
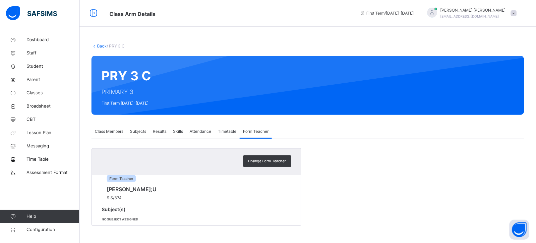
click at [144, 128] on span "Subjects" at bounding box center [138, 131] width 16 height 6
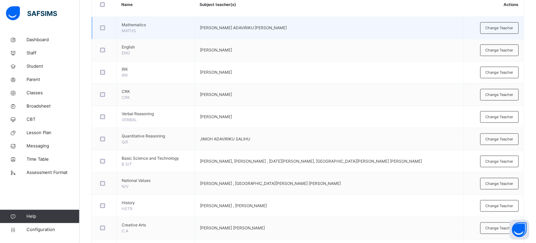
scroll to position [178, 0]
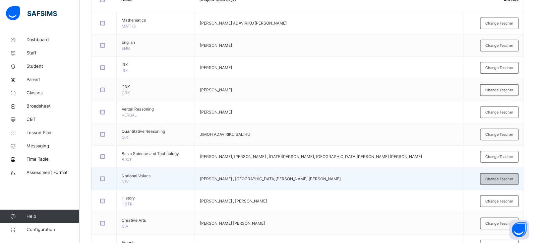
click at [501, 179] on span "Change Teacher" at bounding box center [500, 179] width 28 height 6
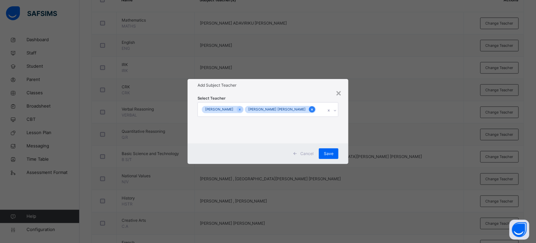
click at [311, 110] on icon at bounding box center [313, 109] width 4 height 5
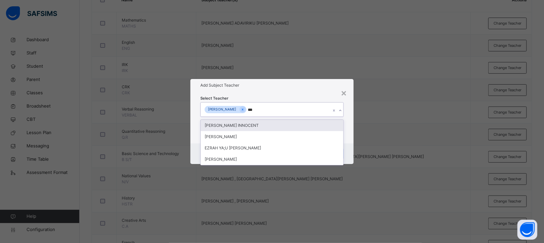
type input "****"
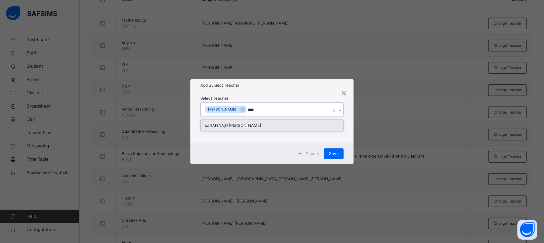
click at [250, 126] on div "EZRAH YA;U [PERSON_NAME]" at bounding box center [272, 125] width 143 height 11
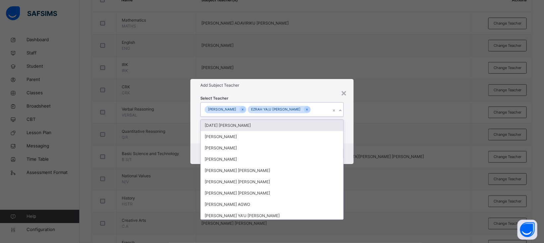
click at [292, 92] on div "Select Teacher option EZRAH YA;U DANIEL, selected. option Sunday Ugbede Joseph …" at bounding box center [271, 118] width 163 height 52
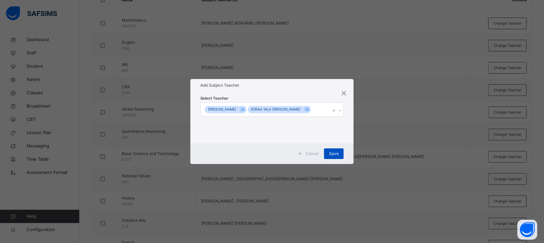
click at [336, 152] on span "Save" at bounding box center [334, 154] width 10 height 6
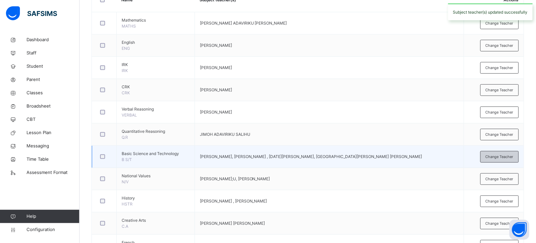
click at [499, 157] on span "Change Teacher" at bounding box center [500, 157] width 28 height 6
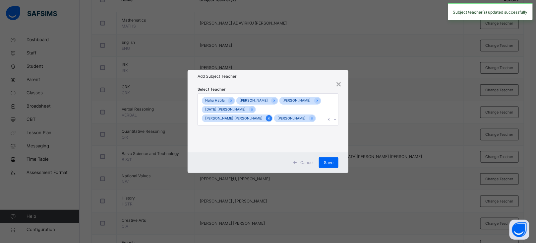
click at [272, 115] on div at bounding box center [269, 118] width 6 height 6
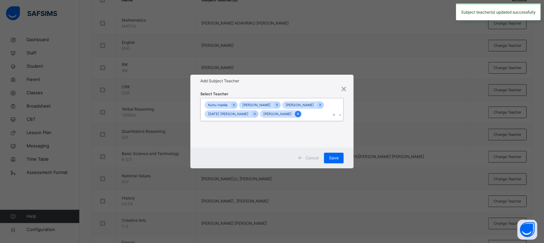
click at [296, 112] on icon at bounding box center [298, 113] width 4 height 5
click at [253, 113] on icon at bounding box center [255, 113] width 4 height 5
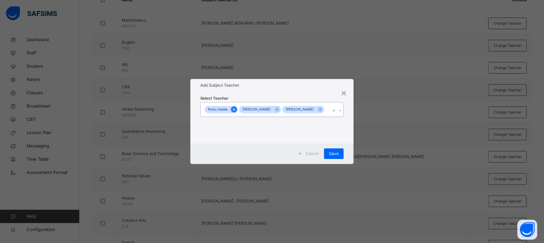
click at [233, 107] on icon at bounding box center [234, 109] width 4 height 5
click at [286, 107] on icon at bounding box center [286, 109] width 4 height 5
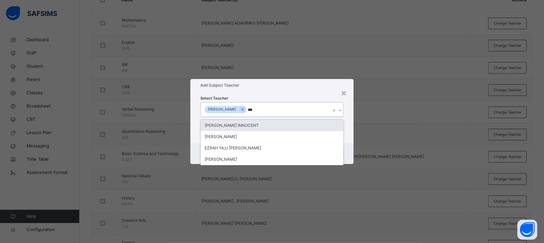
type input "****"
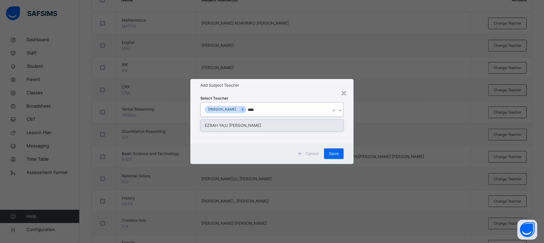
click at [240, 126] on div "EZRAH YA;U [PERSON_NAME]" at bounding box center [272, 125] width 143 height 11
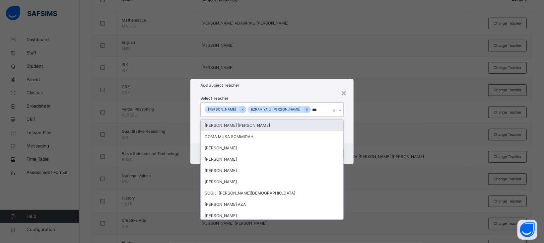
type input "****"
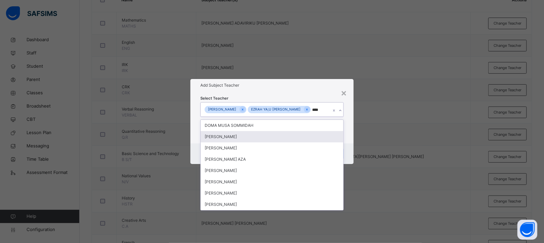
click at [232, 138] on div "[PERSON_NAME]" at bounding box center [272, 136] width 143 height 11
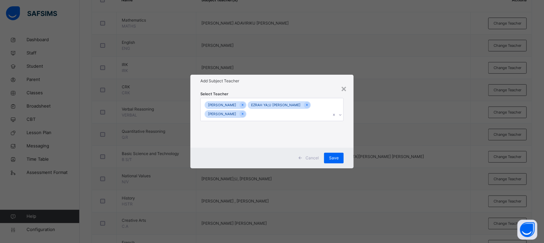
click at [290, 84] on h1 "Add Subject Teacher" at bounding box center [271, 81] width 143 height 6
click at [334, 158] on span "Save" at bounding box center [334, 158] width 10 height 6
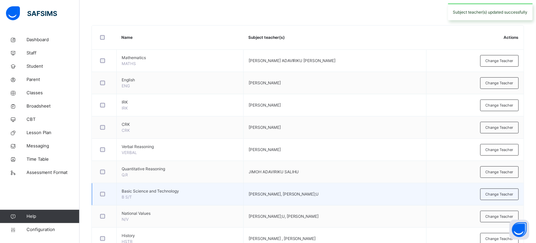
scroll to position [139, 0]
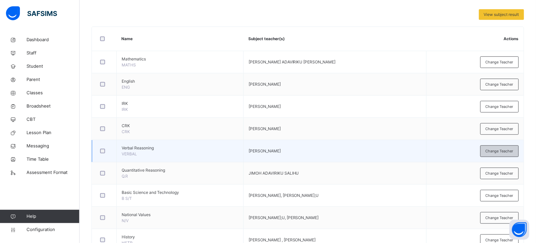
click at [504, 152] on span "Change Teacher" at bounding box center [500, 151] width 28 height 6
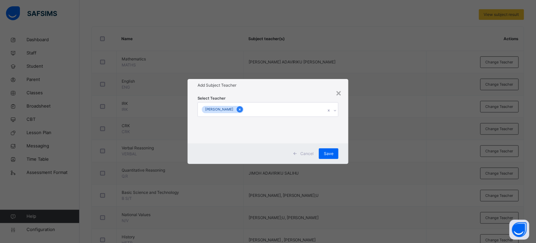
click at [240, 109] on icon at bounding box center [240, 109] width 4 height 5
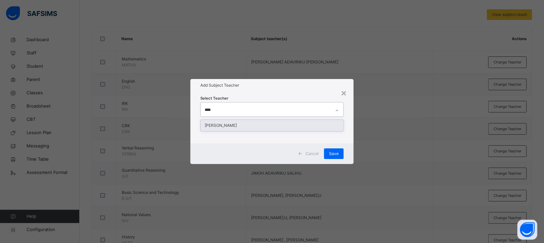
type input "*****"
click at [232, 122] on div "[PERSON_NAME]" at bounding box center [272, 125] width 143 height 11
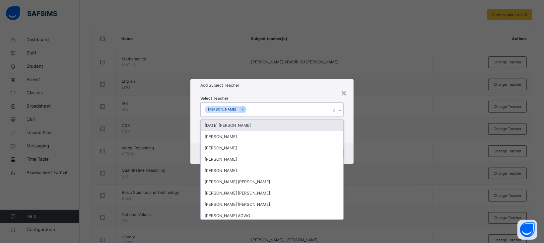
click at [254, 96] on div "Select Teacher option Marietu Aye Baba, selected. option Sunday Ugbede Joseph f…" at bounding box center [271, 117] width 143 height 45
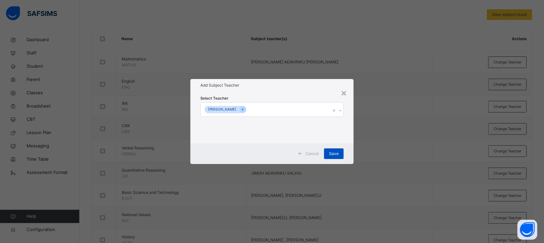
click at [336, 152] on span "Save" at bounding box center [334, 154] width 10 height 6
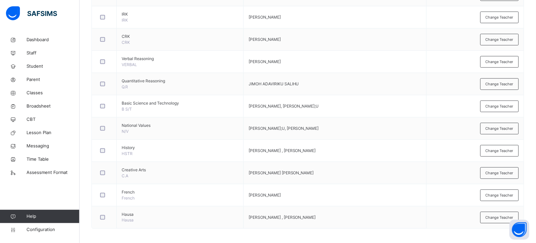
scroll to position [232, 0]
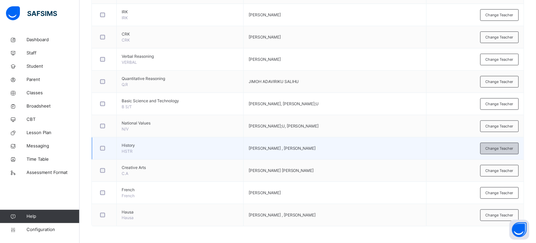
click at [497, 149] on span "Change Teacher" at bounding box center [500, 149] width 28 height 6
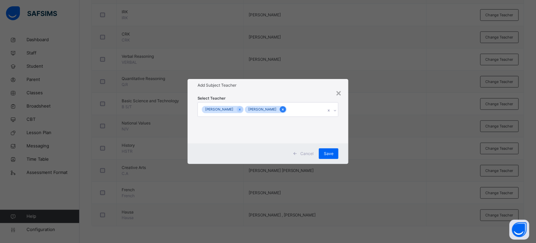
click at [282, 109] on icon at bounding box center [283, 109] width 2 height 2
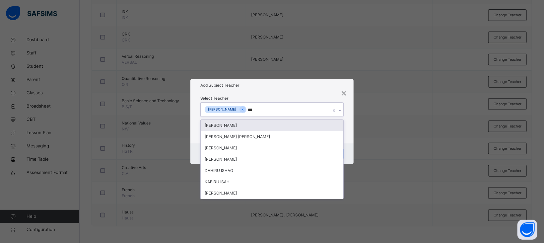
type input "****"
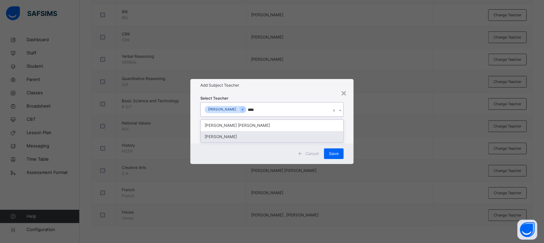
click at [233, 137] on div "[PERSON_NAME]" at bounding box center [272, 136] width 143 height 11
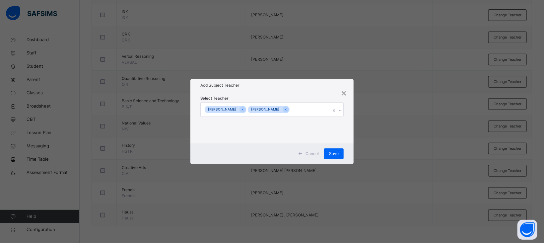
click at [292, 90] on div "Add Subject Teacher" at bounding box center [271, 85] width 163 height 13
click at [338, 155] on span "Save" at bounding box center [334, 154] width 10 height 6
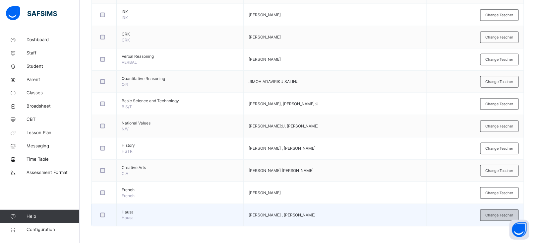
click at [497, 215] on span "Change Teacher" at bounding box center [500, 215] width 28 height 6
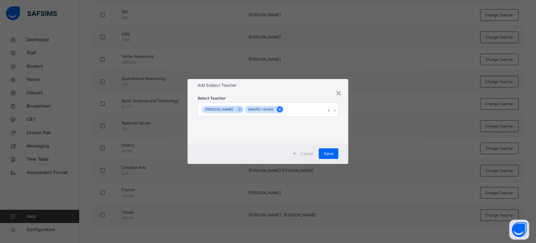
click at [282, 110] on icon at bounding box center [280, 109] width 4 height 5
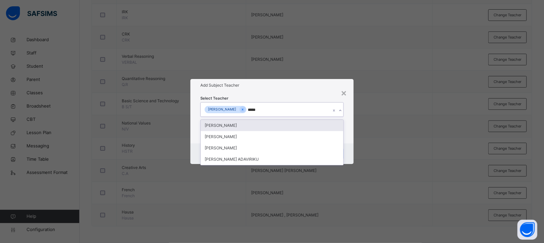
type input "******"
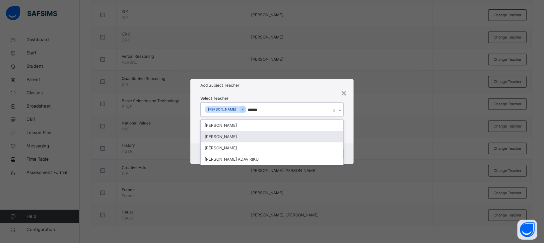
click at [238, 139] on div "[PERSON_NAME]" at bounding box center [272, 136] width 143 height 11
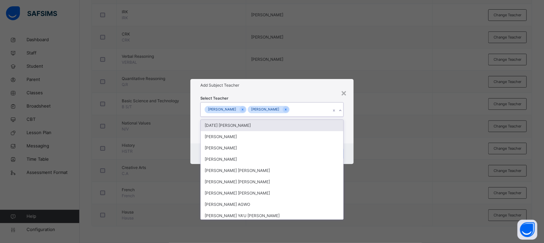
click at [299, 90] on div "Add Subject Teacher" at bounding box center [271, 85] width 163 height 13
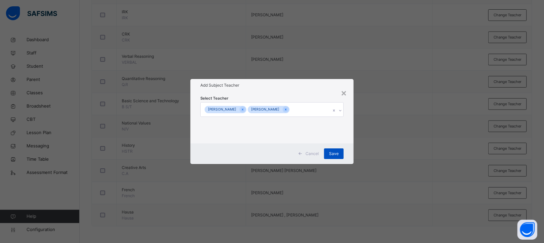
click at [335, 150] on div "Save" at bounding box center [334, 153] width 20 height 11
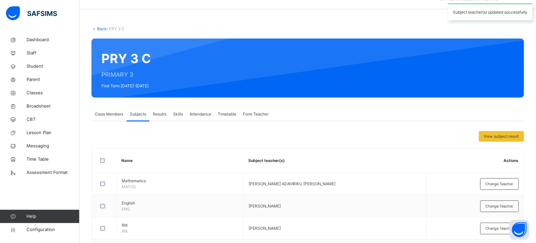
scroll to position [0, 0]
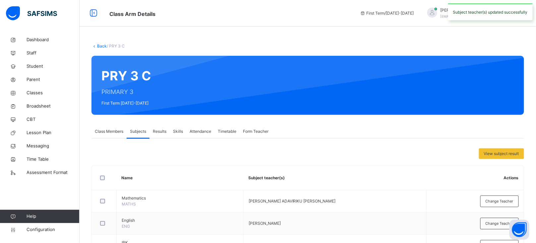
click at [105, 46] on link "Back" at bounding box center [102, 45] width 10 height 5
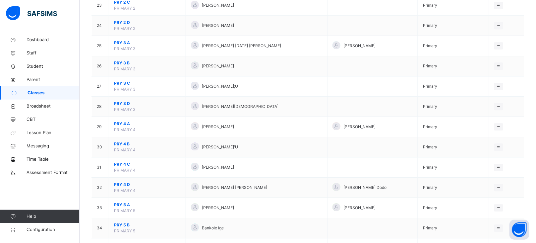
scroll to position [534, 0]
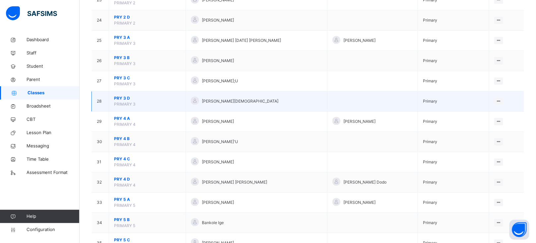
click at [120, 100] on span "PRY 3 D" at bounding box center [147, 98] width 67 height 6
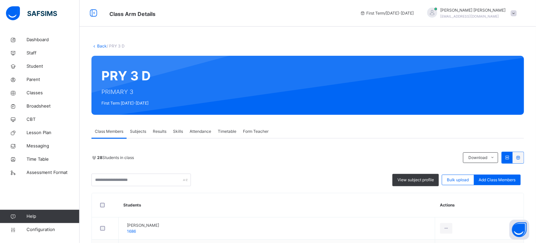
click at [253, 131] on span "Form Teacher" at bounding box center [256, 131] width 26 height 6
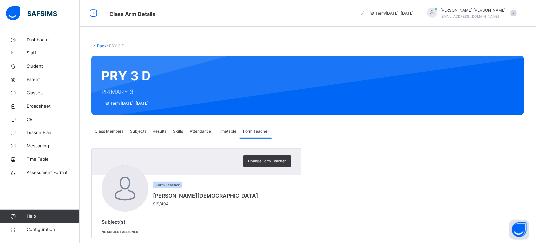
click at [139, 128] on span "Subjects" at bounding box center [138, 131] width 16 height 6
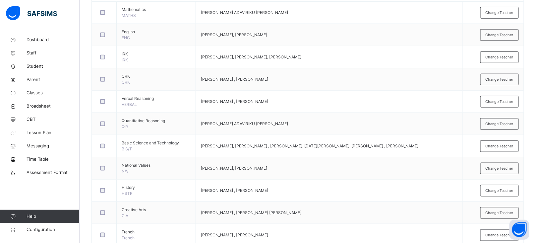
scroll to position [189, 0]
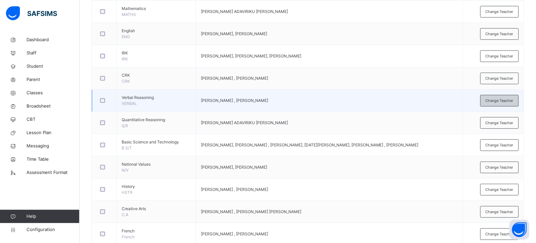
click at [507, 98] on span "Change Teacher" at bounding box center [500, 101] width 28 height 6
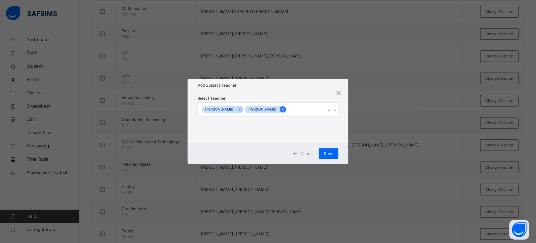
click at [285, 107] on icon at bounding box center [283, 109] width 4 height 5
type input "*****"
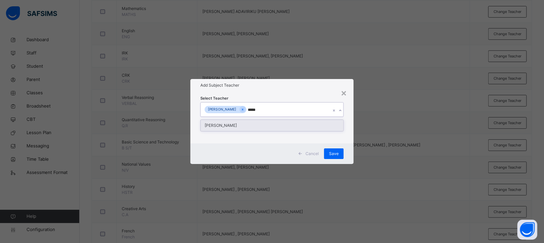
click at [260, 124] on div "[PERSON_NAME]" at bounding box center [272, 125] width 143 height 11
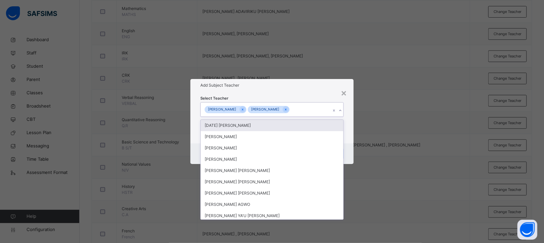
click at [290, 93] on div "Select Teacher option Marietu Aye Baba, selected. option Sunday Ugbede Joseph f…" at bounding box center [271, 118] width 163 height 52
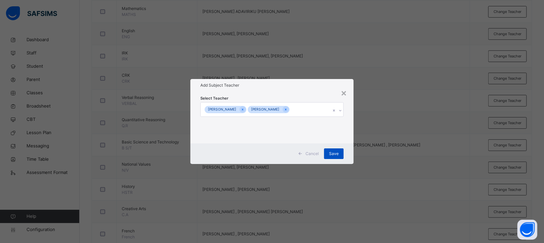
click at [333, 152] on span "Save" at bounding box center [334, 154] width 10 height 6
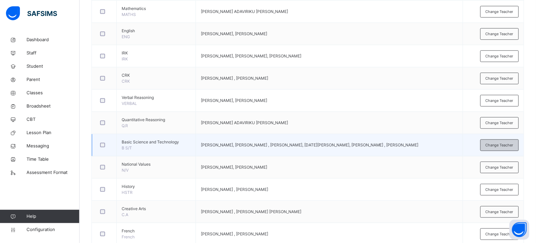
click at [503, 144] on span "Change Teacher" at bounding box center [500, 145] width 28 height 6
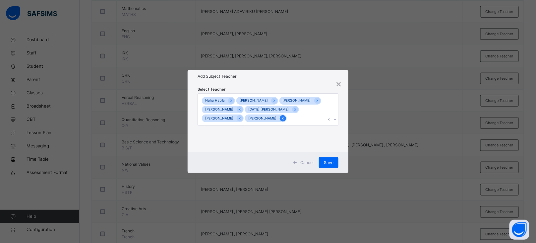
click at [281, 120] on icon at bounding box center [283, 118] width 4 height 5
click at [244, 118] on icon at bounding box center [243, 118] width 4 height 5
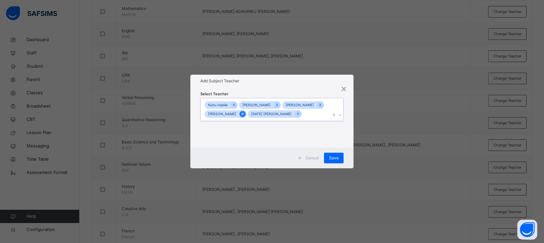
click at [244, 114] on icon at bounding box center [243, 113] width 4 height 5
click at [253, 113] on icon at bounding box center [255, 113] width 4 height 5
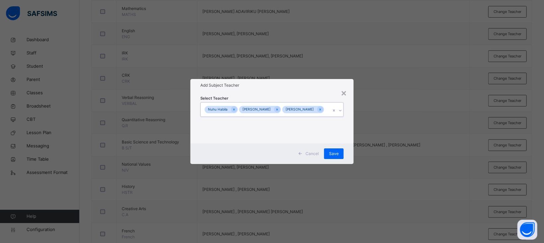
click at [230, 106] on div "Nuhu Habila" at bounding box center [218, 110] width 26 height 8
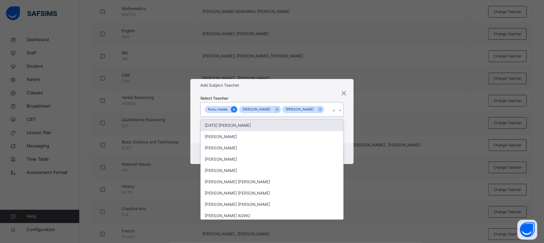
click at [232, 107] on icon at bounding box center [234, 109] width 4 height 5
click at [287, 110] on icon at bounding box center [286, 109] width 2 height 2
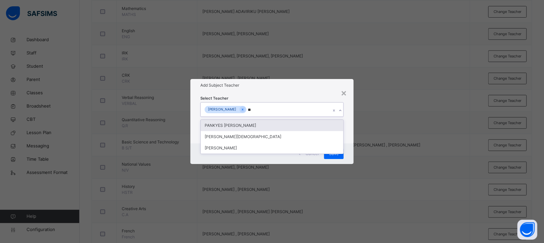
type input "***"
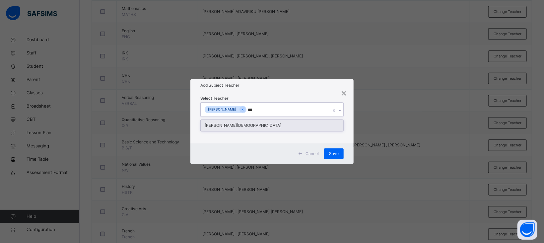
click at [254, 126] on div "[PERSON_NAME][DEMOGRAPHIC_DATA]" at bounding box center [272, 125] width 143 height 11
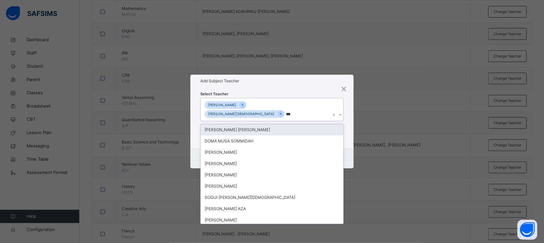
type input "****"
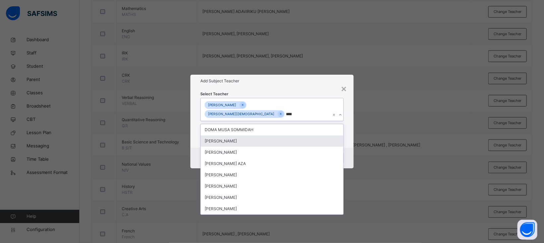
click at [227, 139] on div "[PERSON_NAME]" at bounding box center [272, 140] width 143 height 11
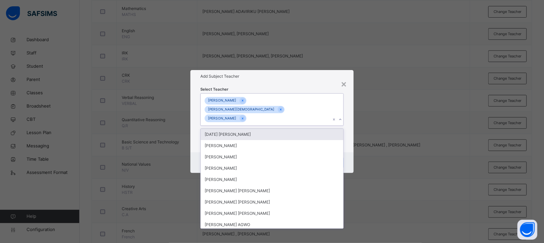
click at [292, 94] on div "Select Teacher option MUSA YAKUBU, selected. option Sunday Ugbede Joseph focuse…" at bounding box center [271, 117] width 143 height 63
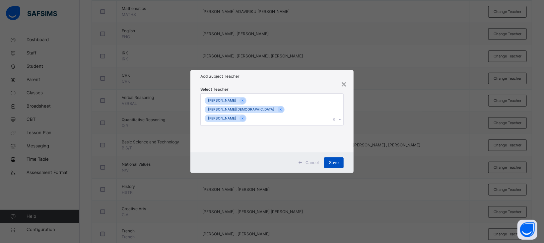
click at [336, 160] on span "Save" at bounding box center [334, 163] width 10 height 6
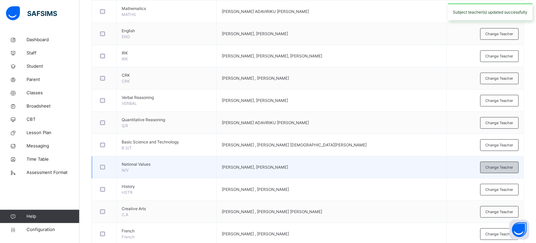
click at [497, 169] on span "Change Teacher" at bounding box center [500, 168] width 28 height 6
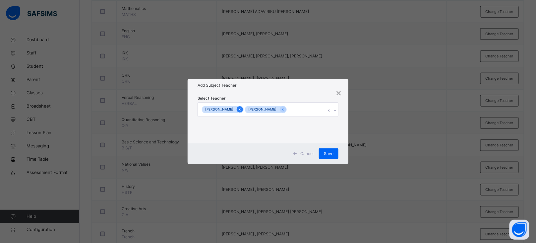
click at [242, 107] on icon at bounding box center [240, 109] width 4 height 5
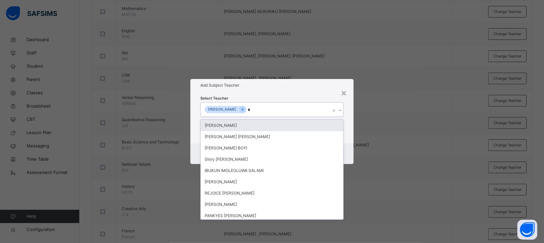
type input "**"
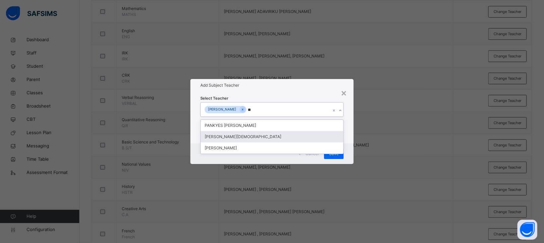
click at [267, 137] on div "[PERSON_NAME][DEMOGRAPHIC_DATA]" at bounding box center [272, 136] width 143 height 11
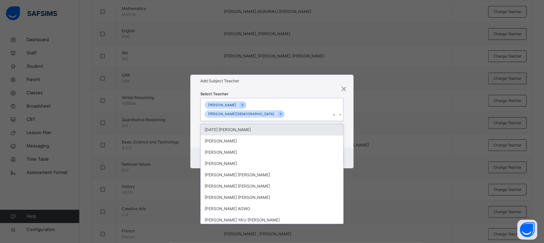
click at [292, 87] on div "Add Subject Teacher" at bounding box center [271, 81] width 163 height 13
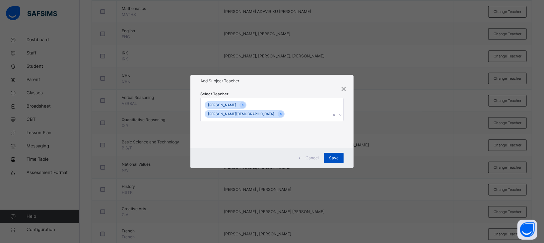
click at [334, 155] on span "Save" at bounding box center [334, 158] width 10 height 6
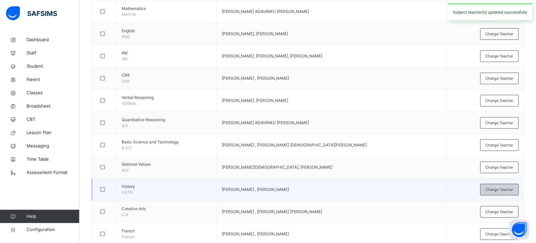
click at [502, 189] on span "Change Teacher" at bounding box center [500, 190] width 28 height 6
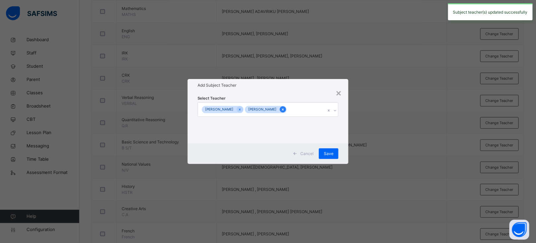
click at [282, 108] on icon at bounding box center [283, 109] width 2 height 2
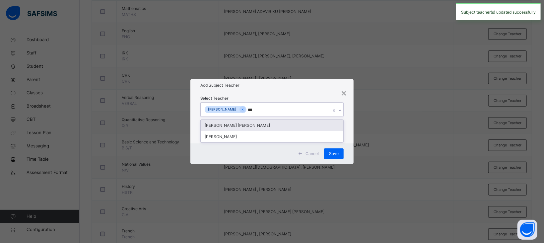
type input "****"
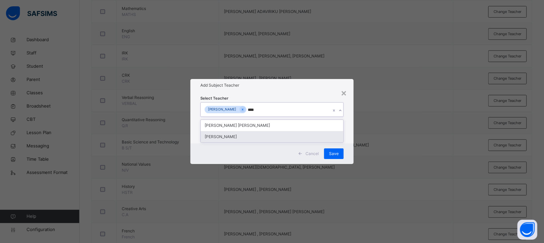
click at [226, 135] on div "[PERSON_NAME]" at bounding box center [272, 136] width 143 height 11
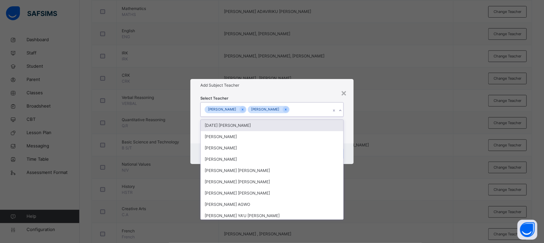
click at [288, 92] on div "Select Teacher option [PERSON_NAME], selected. option [DATE] [PERSON_NAME] focu…" at bounding box center [271, 118] width 163 height 52
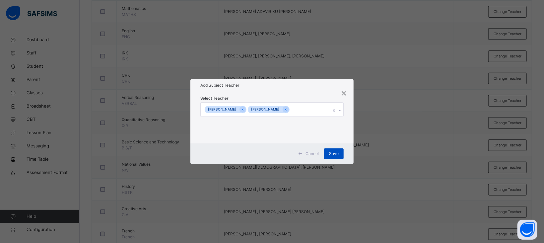
click at [334, 154] on span "Save" at bounding box center [334, 154] width 10 height 6
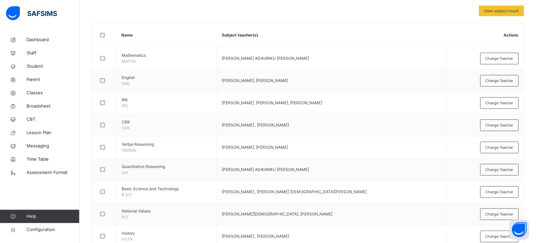
scroll to position [142, 0]
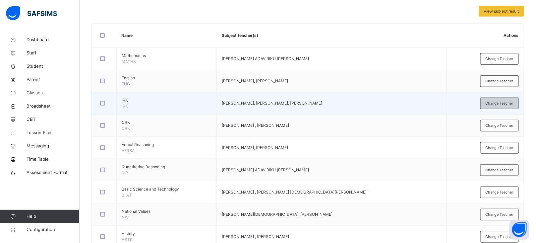
click at [503, 104] on span "Change Teacher" at bounding box center [500, 104] width 28 height 6
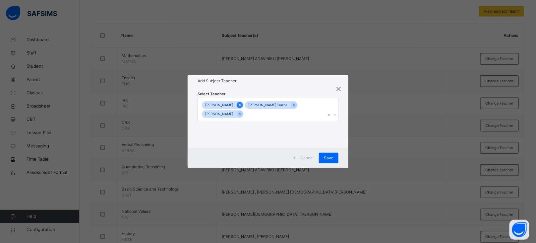
click at [241, 104] on icon at bounding box center [240, 105] width 2 height 2
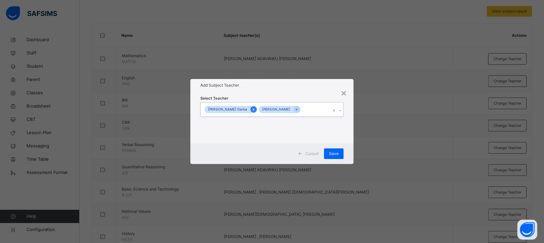
click at [252, 108] on icon at bounding box center [254, 109] width 4 height 5
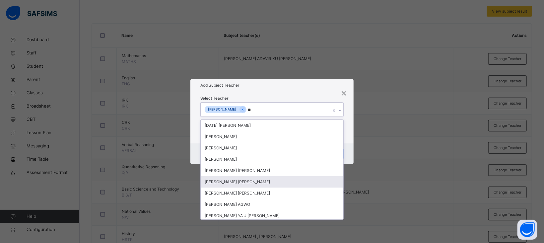
type input "***"
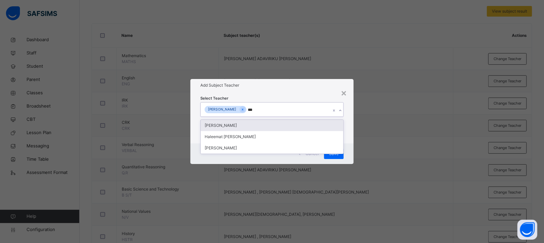
click at [240, 124] on div "[PERSON_NAME]" at bounding box center [272, 125] width 143 height 11
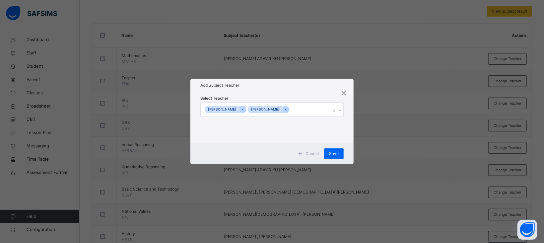
click at [304, 88] on div "Add Subject Teacher" at bounding box center [271, 85] width 163 height 13
click at [335, 152] on span "Save" at bounding box center [334, 154] width 10 height 6
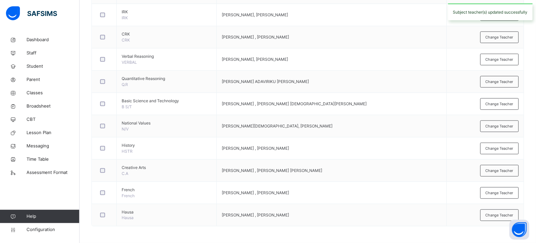
scroll to position [0, 0]
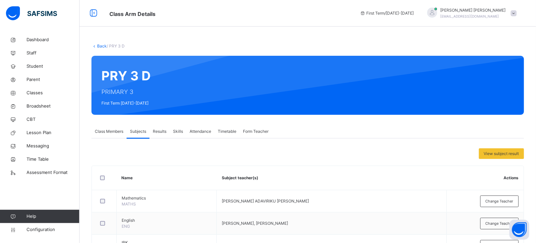
click at [99, 43] on link "Back" at bounding box center [102, 45] width 10 height 5
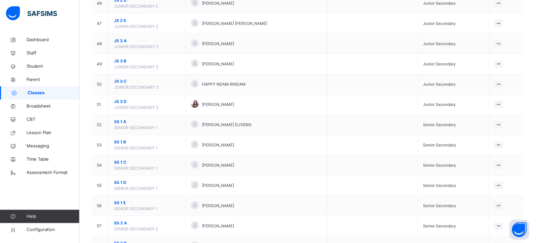
scroll to position [1000, 0]
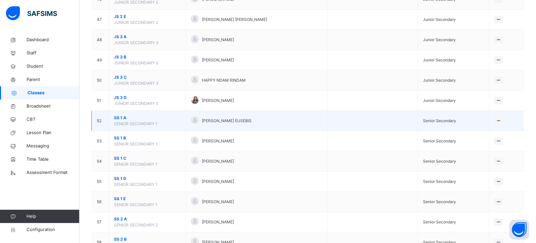
click at [120, 120] on span "SS 1 A" at bounding box center [147, 118] width 67 height 6
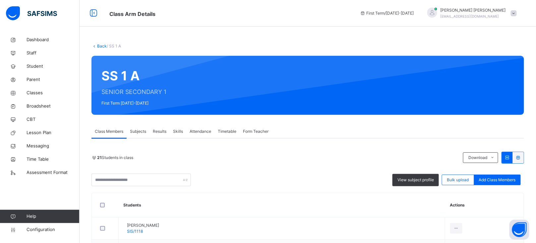
click at [100, 45] on link "Back" at bounding box center [102, 45] width 10 height 5
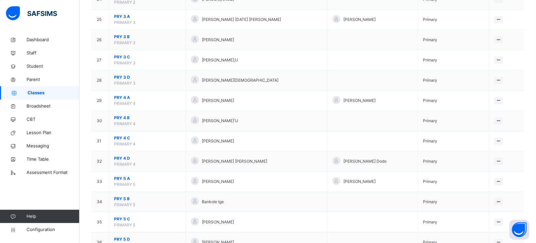
scroll to position [557, 0]
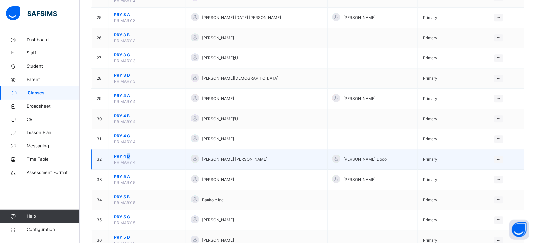
click at [128, 155] on span "PRY 4 D" at bounding box center [147, 156] width 67 height 6
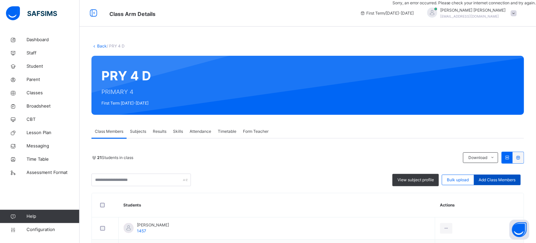
click at [500, 180] on span "Add Class Members" at bounding box center [497, 180] width 37 height 6
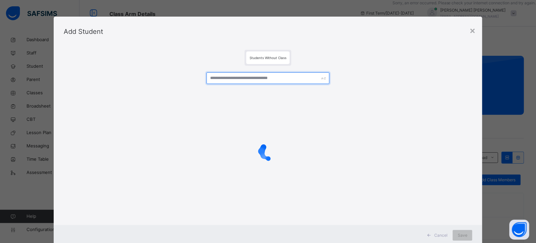
click at [234, 78] on input "text" at bounding box center [268, 78] width 123 height 12
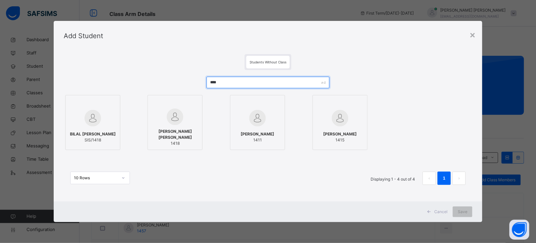
type input "****"
click at [167, 122] on img at bounding box center [175, 116] width 17 height 17
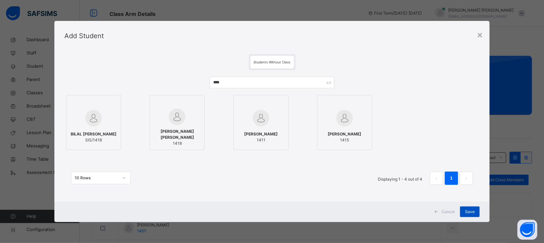
click at [467, 208] on div "Save" at bounding box center [470, 211] width 20 height 11
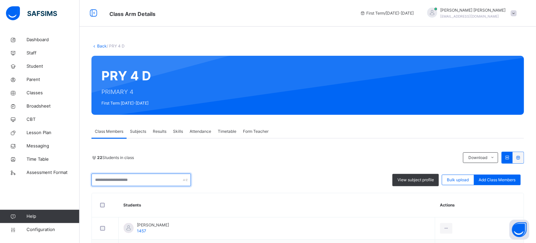
click at [116, 180] on input "text" at bounding box center [142, 180] width 100 height 13
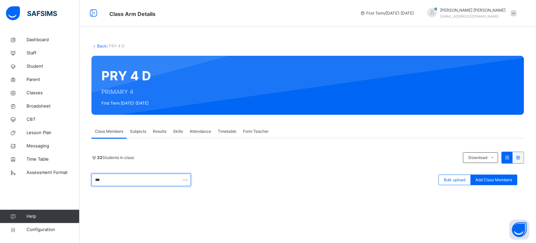
type input "****"
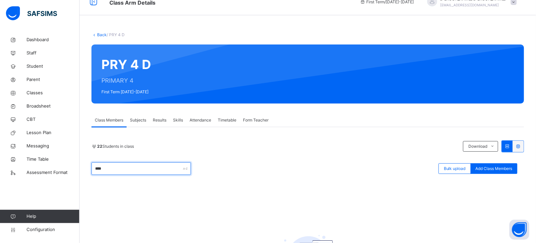
scroll to position [0, 0]
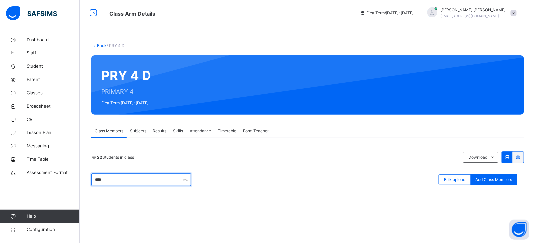
drag, startPoint x: 121, startPoint y: 181, endPoint x: 76, endPoint y: 181, distance: 44.5
click at [76, 181] on div "Class Arm Details First Term / 2025-2026 JEREMIAH BENJAMIN benjaminjeremiah8@gm…" at bounding box center [268, 169] width 536 height 339
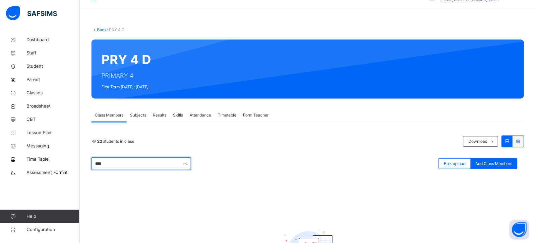
scroll to position [0, 0]
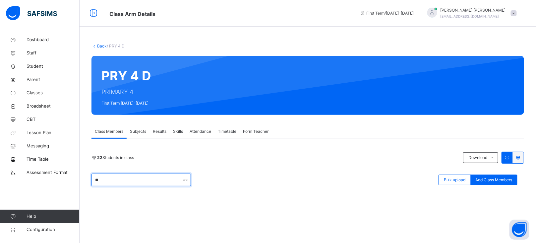
type input "*"
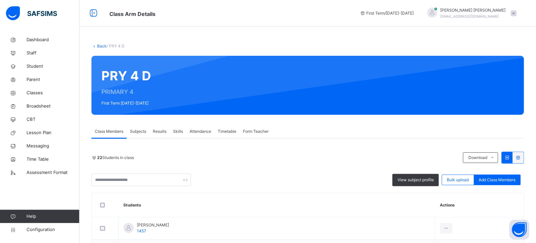
click at [103, 46] on link "Back" at bounding box center [102, 45] width 10 height 5
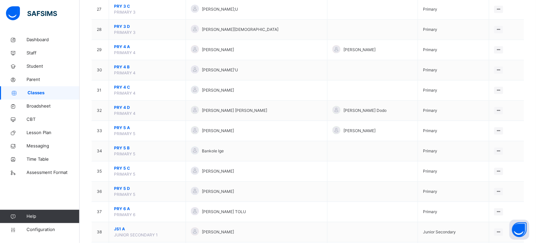
scroll to position [609, 0]
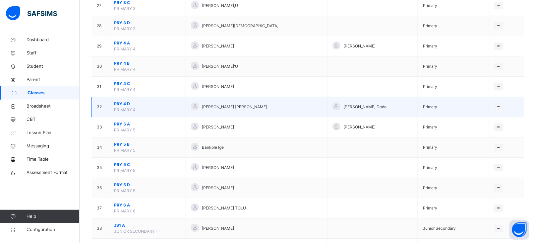
click at [125, 105] on span "PRY 4 D" at bounding box center [147, 104] width 67 height 6
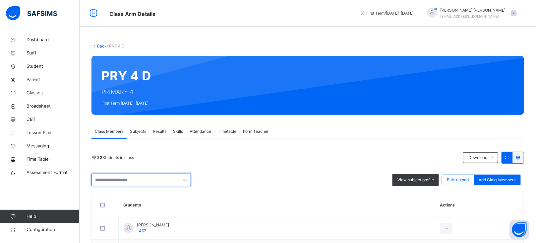
click at [139, 179] on input "text" at bounding box center [142, 180] width 100 height 13
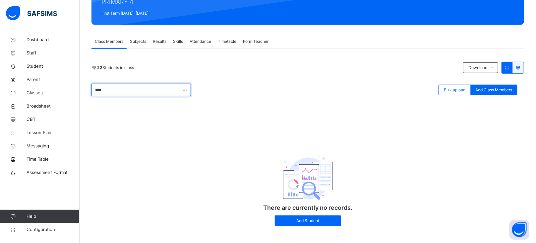
scroll to position [90, 0]
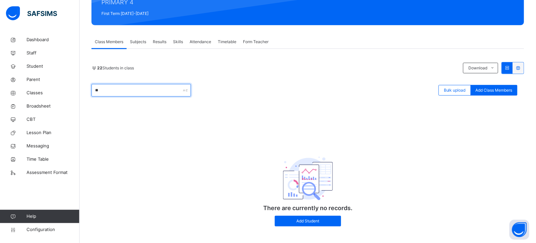
type input "*"
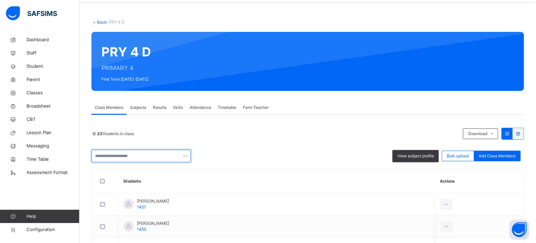
scroll to position [62, 0]
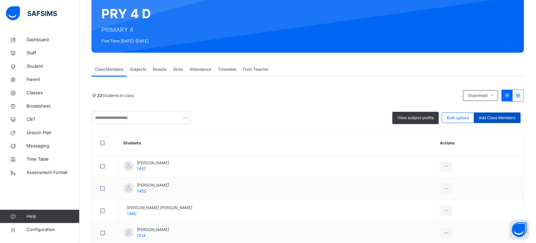
click at [505, 119] on span "Add Class Members" at bounding box center [497, 118] width 37 height 6
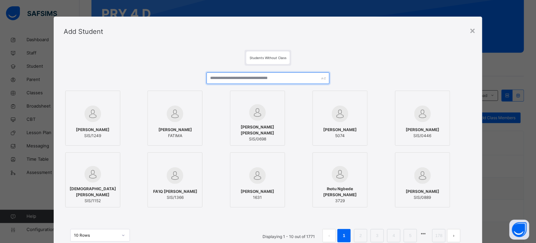
click at [241, 80] on input "text" at bounding box center [268, 78] width 123 height 12
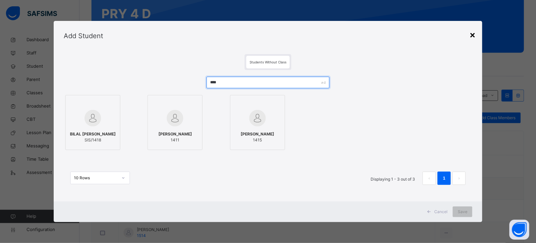
type input "****"
click at [476, 36] on div "×" at bounding box center [473, 35] width 6 height 14
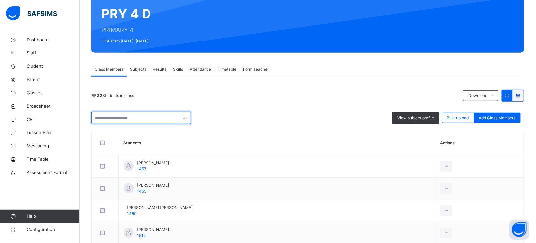
click at [144, 118] on input "text" at bounding box center [142, 117] width 100 height 13
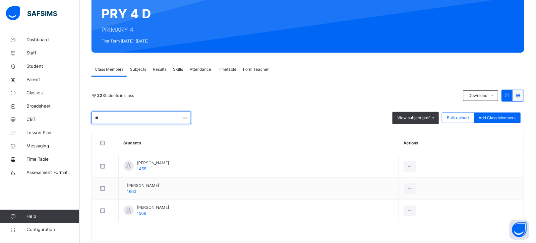
scroll to position [55, 0]
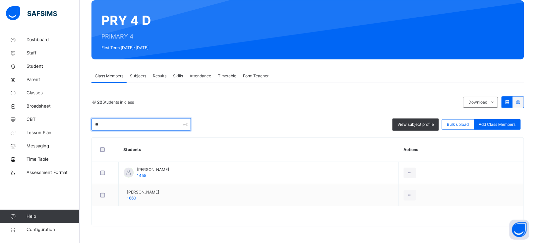
type input "**"
click at [271, 94] on div "22 Students in class Download Pdf Report Excel Report ** View subject profile B…" at bounding box center [308, 154] width 433 height 143
drag, startPoint x: 119, startPoint y: 127, endPoint x: 81, endPoint y: 128, distance: 38.2
click at [81, 128] on div "Back / PRY 4 D PRY 4 D PRIMARY 4 First Term 2025-2026 Class Members Subjects Re…" at bounding box center [308, 110] width 457 height 265
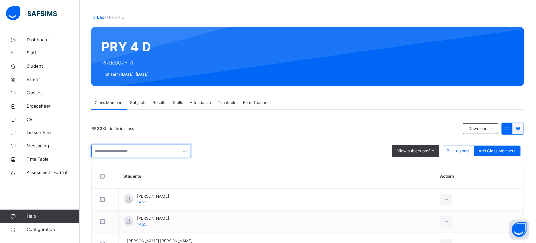
scroll to position [0, 0]
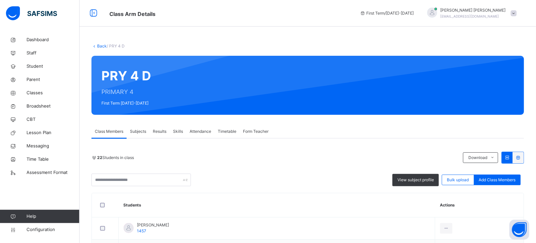
click at [102, 47] on link "Back" at bounding box center [102, 45] width 10 height 5
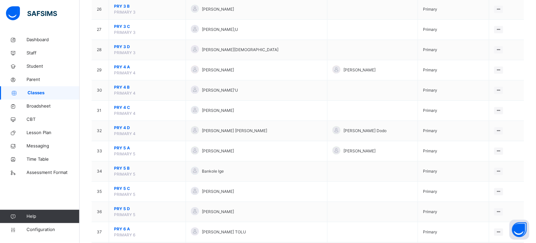
scroll to position [588, 0]
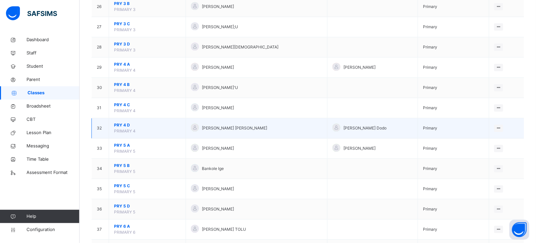
click at [124, 127] on span "PRY 4 D" at bounding box center [147, 125] width 67 height 6
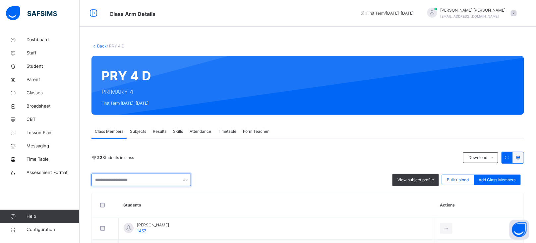
click at [132, 182] on input "text" at bounding box center [142, 180] width 100 height 13
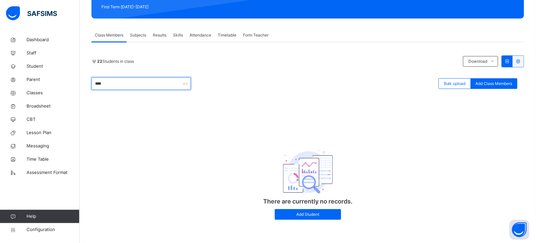
scroll to position [93, 0]
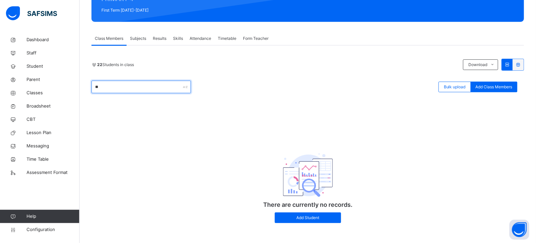
type input "*"
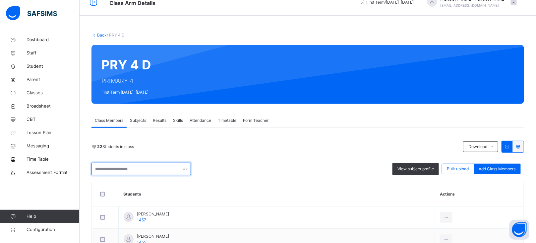
scroll to position [0, 0]
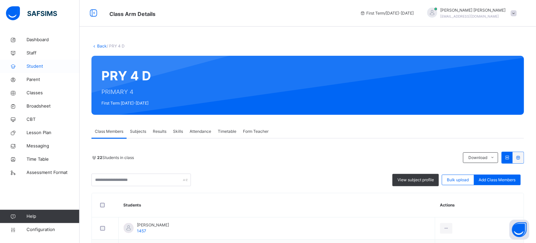
click at [29, 67] on span "Student" at bounding box center [53, 66] width 53 height 7
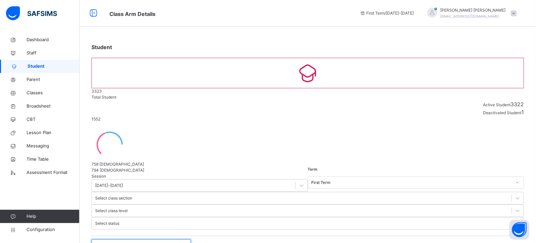
click at [118, 239] on input "text" at bounding box center [142, 245] width 100 height 13
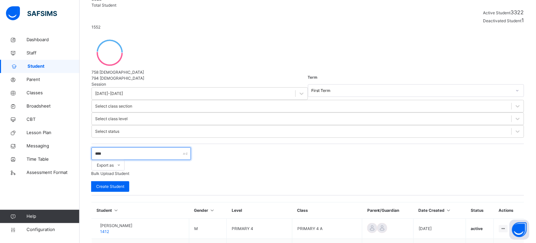
scroll to position [93, 0]
type input "****"
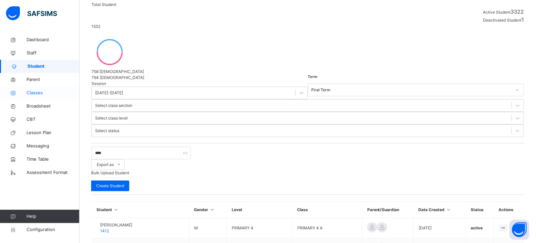
click at [38, 92] on span "Classes" at bounding box center [53, 93] width 53 height 7
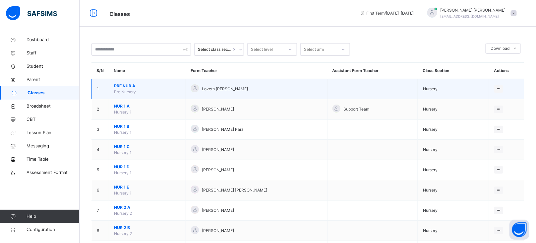
click at [120, 90] on span "Pre Nursery" at bounding box center [125, 91] width 22 height 5
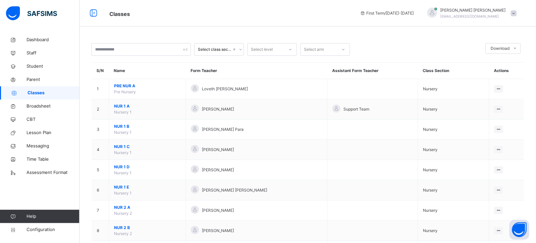
scroll to position [1031, 0]
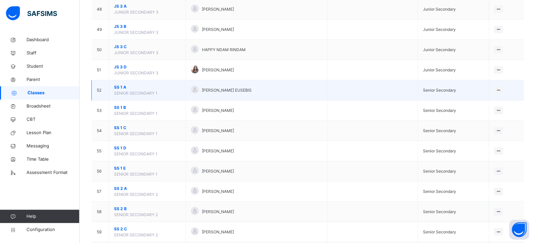
click at [118, 90] on span "SS 1 A" at bounding box center [147, 87] width 67 height 6
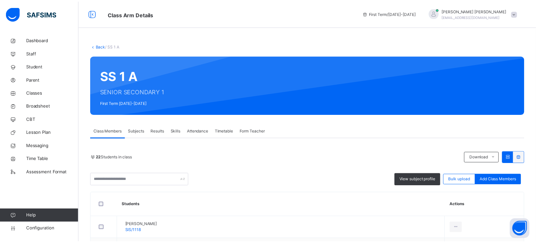
scroll to position [501, 0]
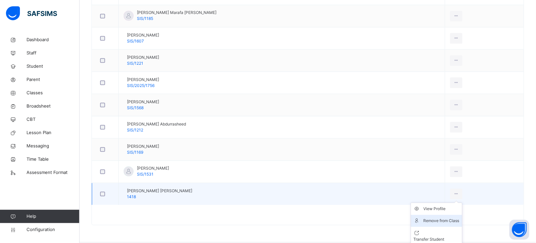
click at [437, 221] on div "Remove from Class" at bounding box center [442, 220] width 36 height 7
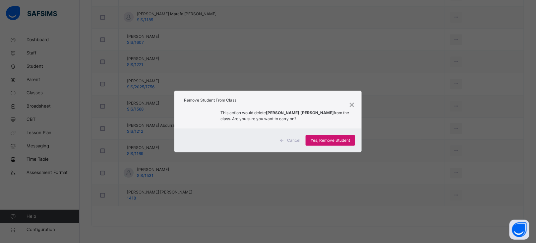
click at [330, 140] on span "Yes, Remove Student" at bounding box center [330, 140] width 39 height 6
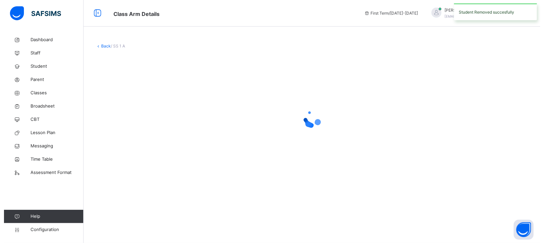
scroll to position [0, 0]
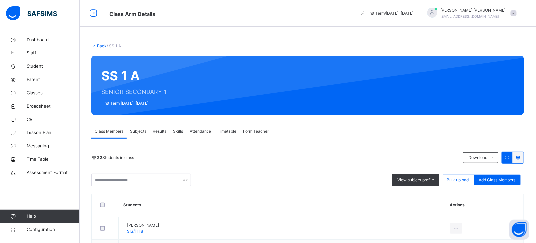
click at [99, 46] on link "Back" at bounding box center [102, 45] width 10 height 5
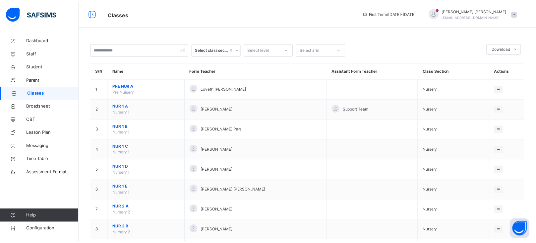
scroll to position [548, 0]
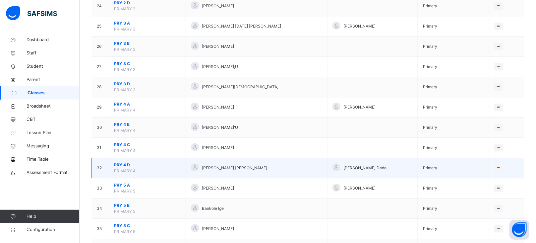
click at [124, 168] on span "PRY 4 D" at bounding box center [147, 165] width 67 height 6
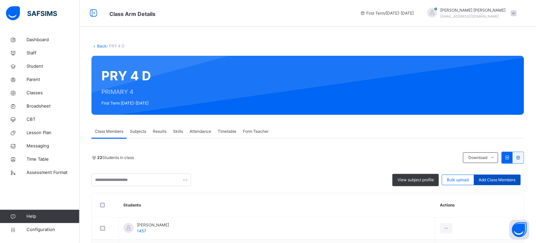
click at [505, 182] on span "Add Class Members" at bounding box center [497, 180] width 37 height 6
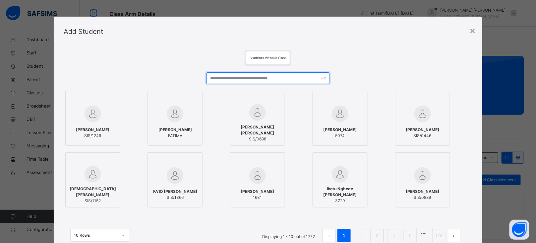
click at [238, 75] on input "text" at bounding box center [268, 78] width 123 height 12
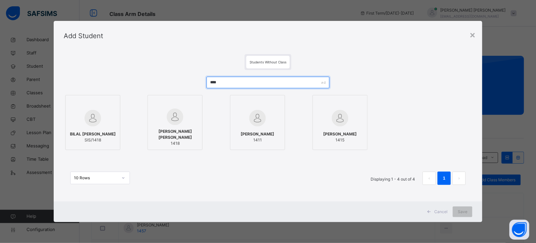
type input "****"
click at [177, 130] on span "ZAYYAD MOHAMMED HARUNA" at bounding box center [175, 134] width 48 height 12
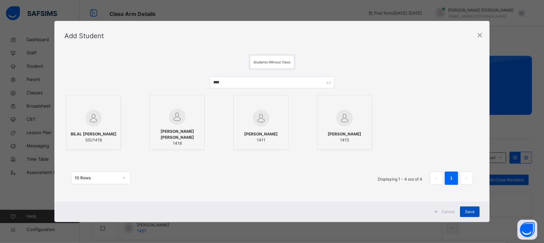
click at [469, 213] on span "Save" at bounding box center [470, 212] width 10 height 6
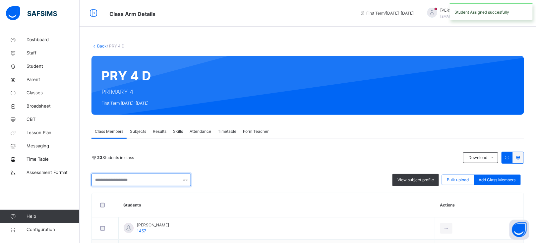
click at [129, 179] on input "text" at bounding box center [142, 180] width 100 height 13
type input "****"
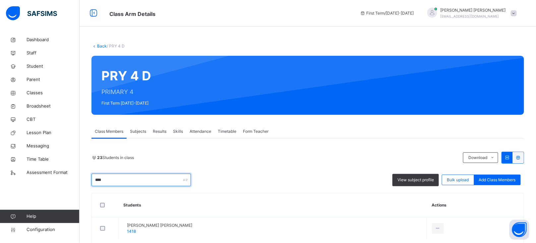
scroll to position [33, 0]
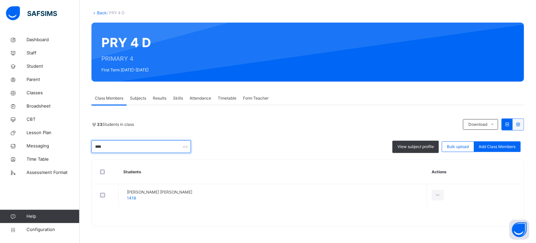
drag, startPoint x: 112, startPoint y: 149, endPoint x: 83, endPoint y: 147, distance: 29.3
click at [83, 147] on div "Back / PRY 4 D PRY 4 D PRIMARY 4 First Term 2025-2026 Class Members Subjects Re…" at bounding box center [308, 121] width 457 height 243
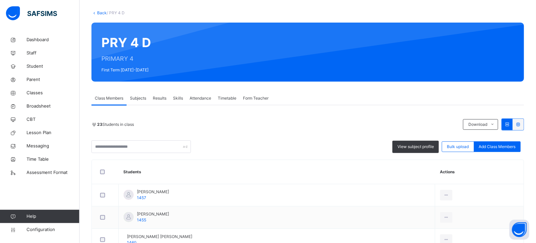
click at [101, 10] on link "Back" at bounding box center [102, 12] width 10 height 5
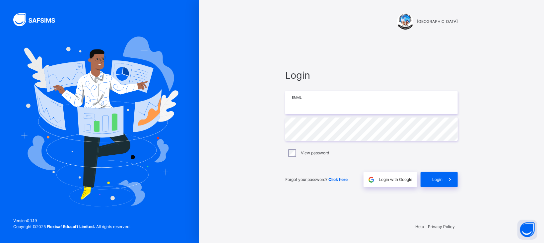
type input "**********"
